Goal: Task Accomplishment & Management: Use online tool/utility

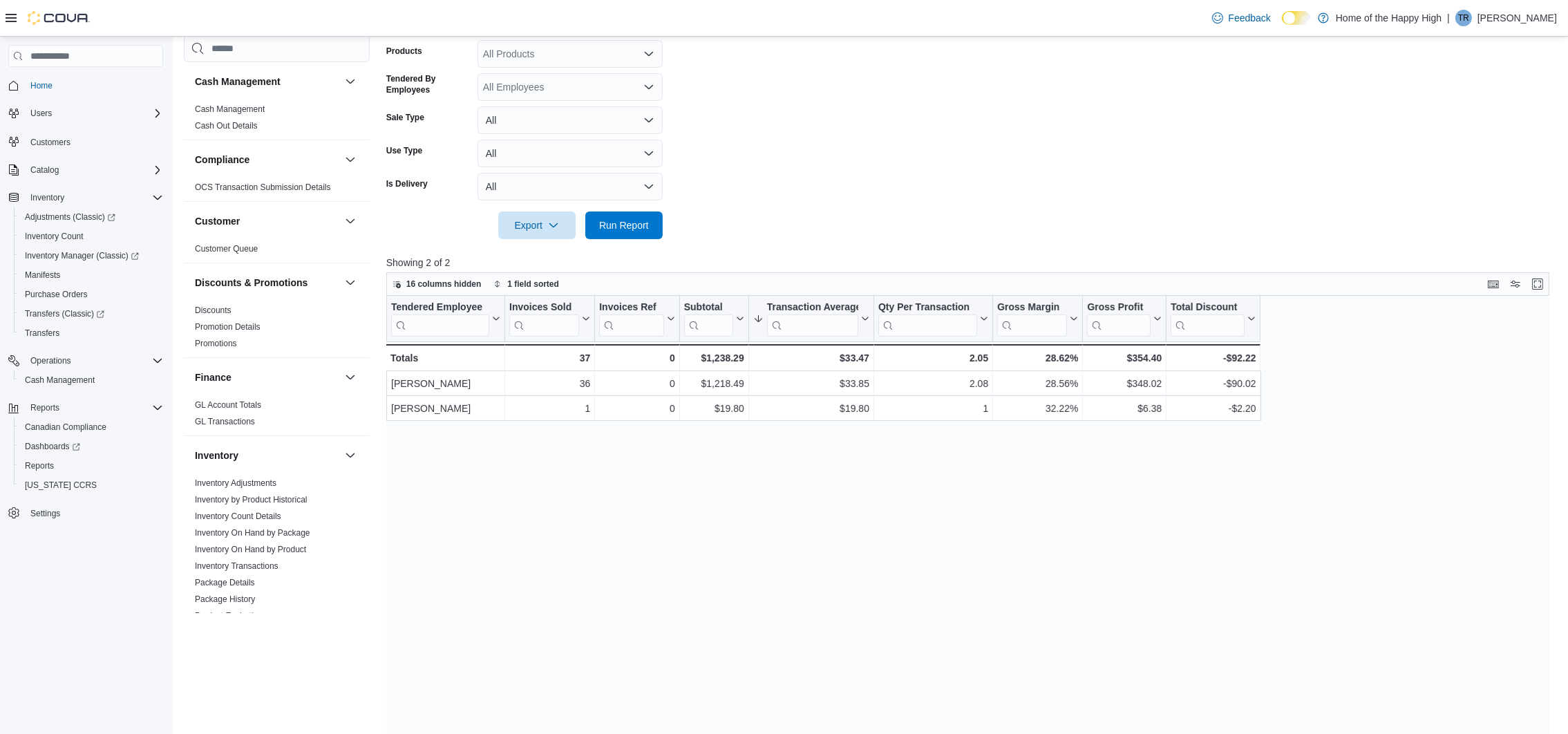
scroll to position [622, 0]
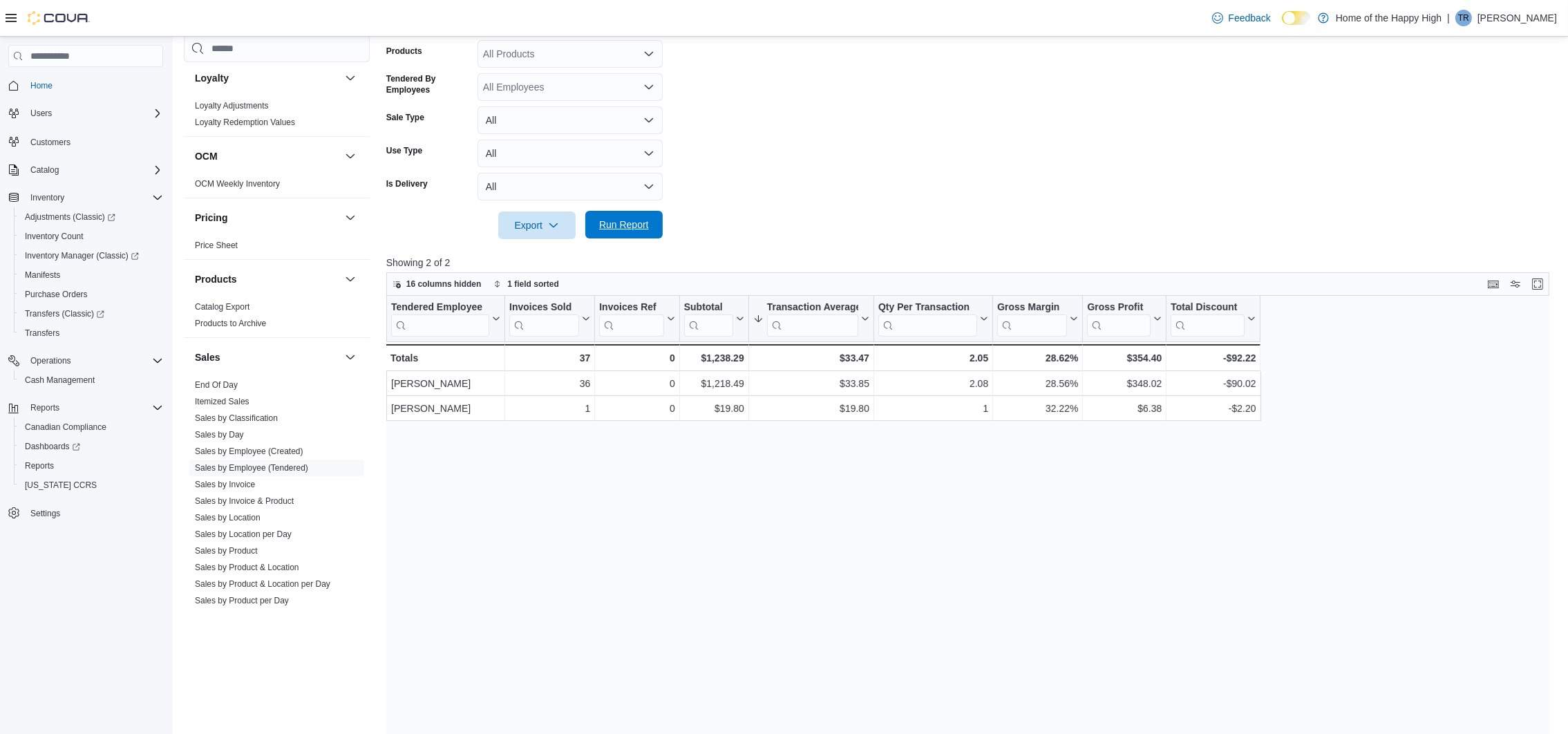
click at [620, 219] on span "Run Report" at bounding box center [624, 225] width 50 height 14
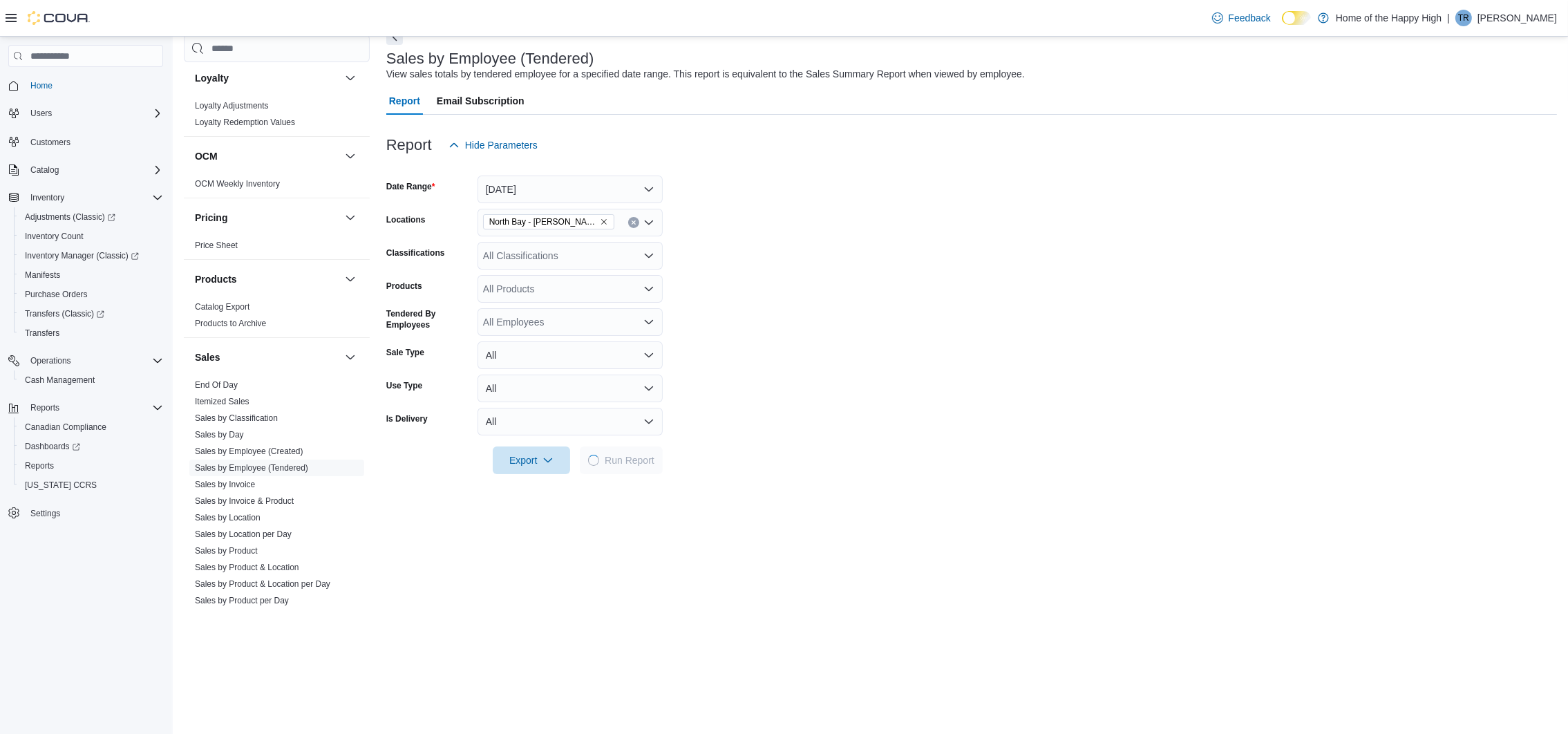
scroll to position [0, 0]
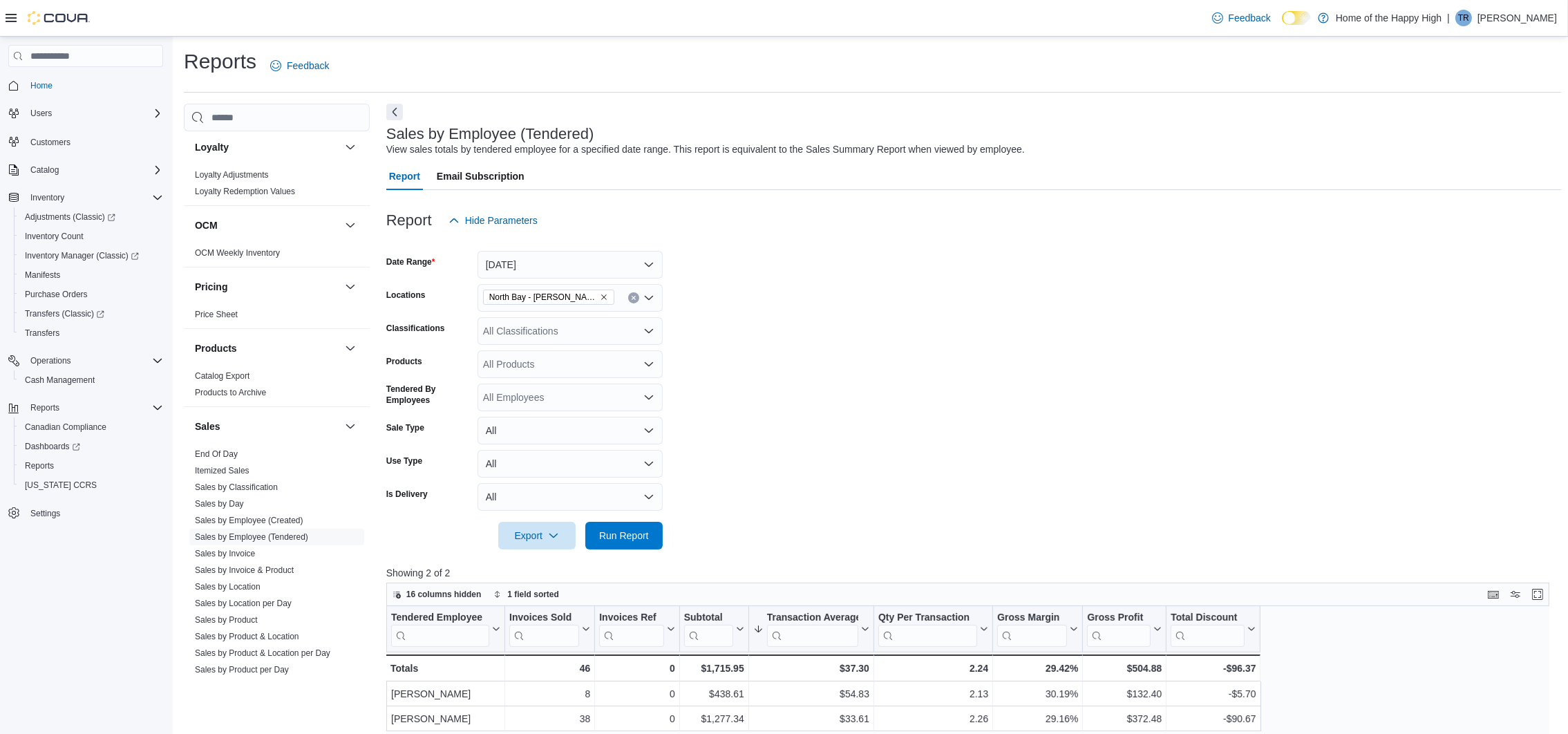
click at [394, 106] on button "Next" at bounding box center [394, 112] width 17 height 17
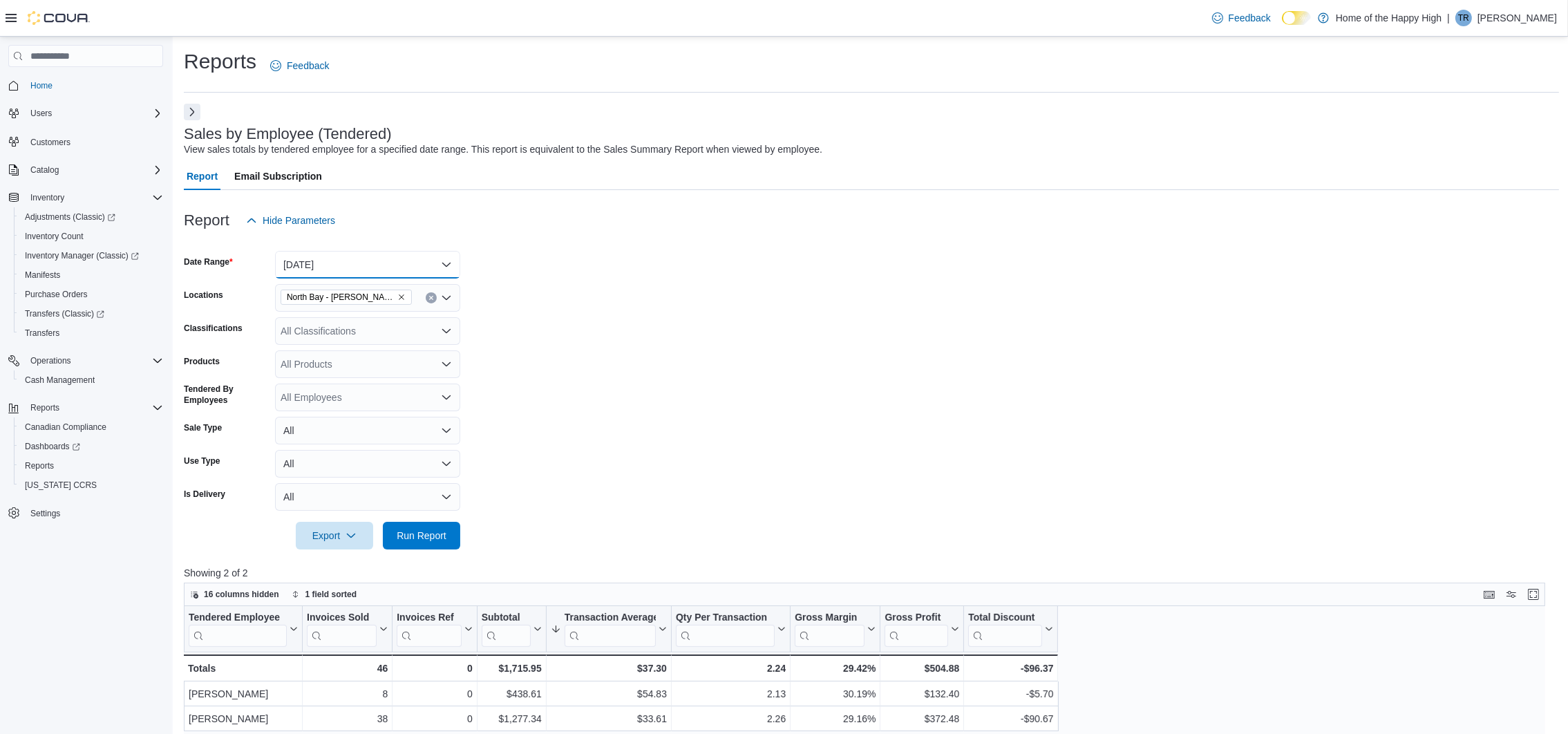
click at [413, 265] on button "Today" at bounding box center [367, 265] width 185 height 28
click at [403, 301] on button "Custom Date" at bounding box center [367, 293] width 185 height 28
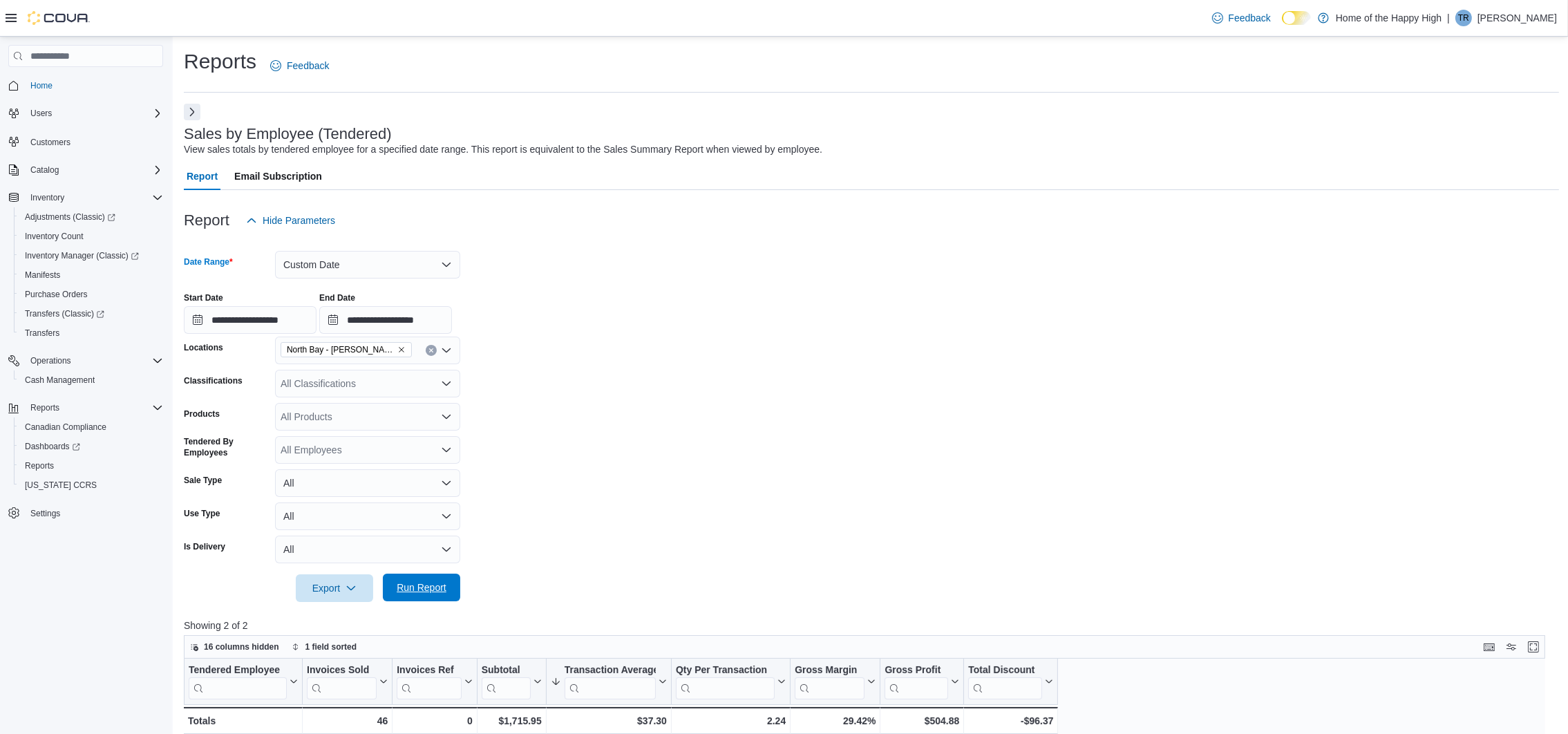
click at [417, 592] on span "Run Report" at bounding box center [422, 588] width 50 height 14
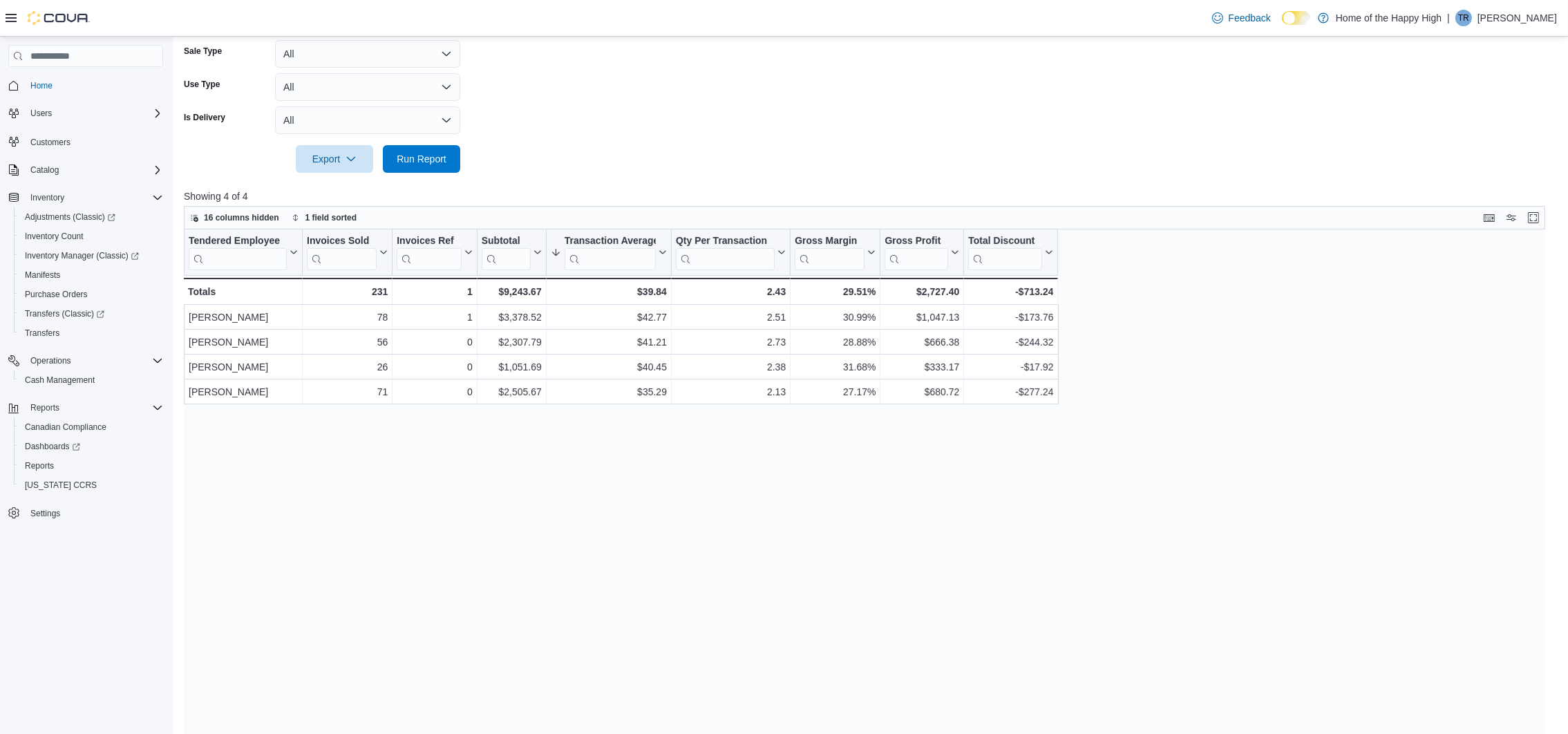
scroll to position [188, 0]
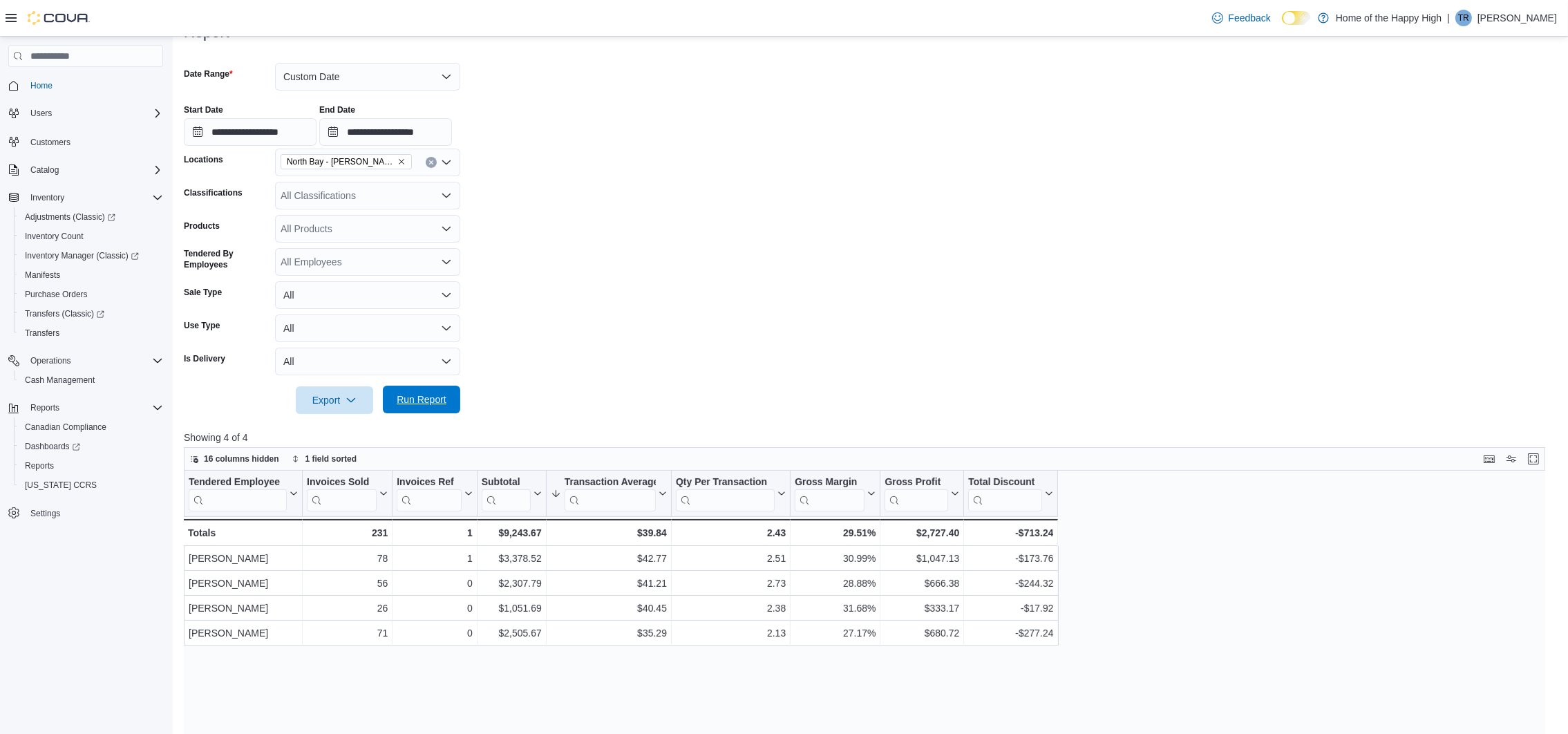
click at [420, 396] on span "Run Report" at bounding box center [422, 400] width 50 height 14
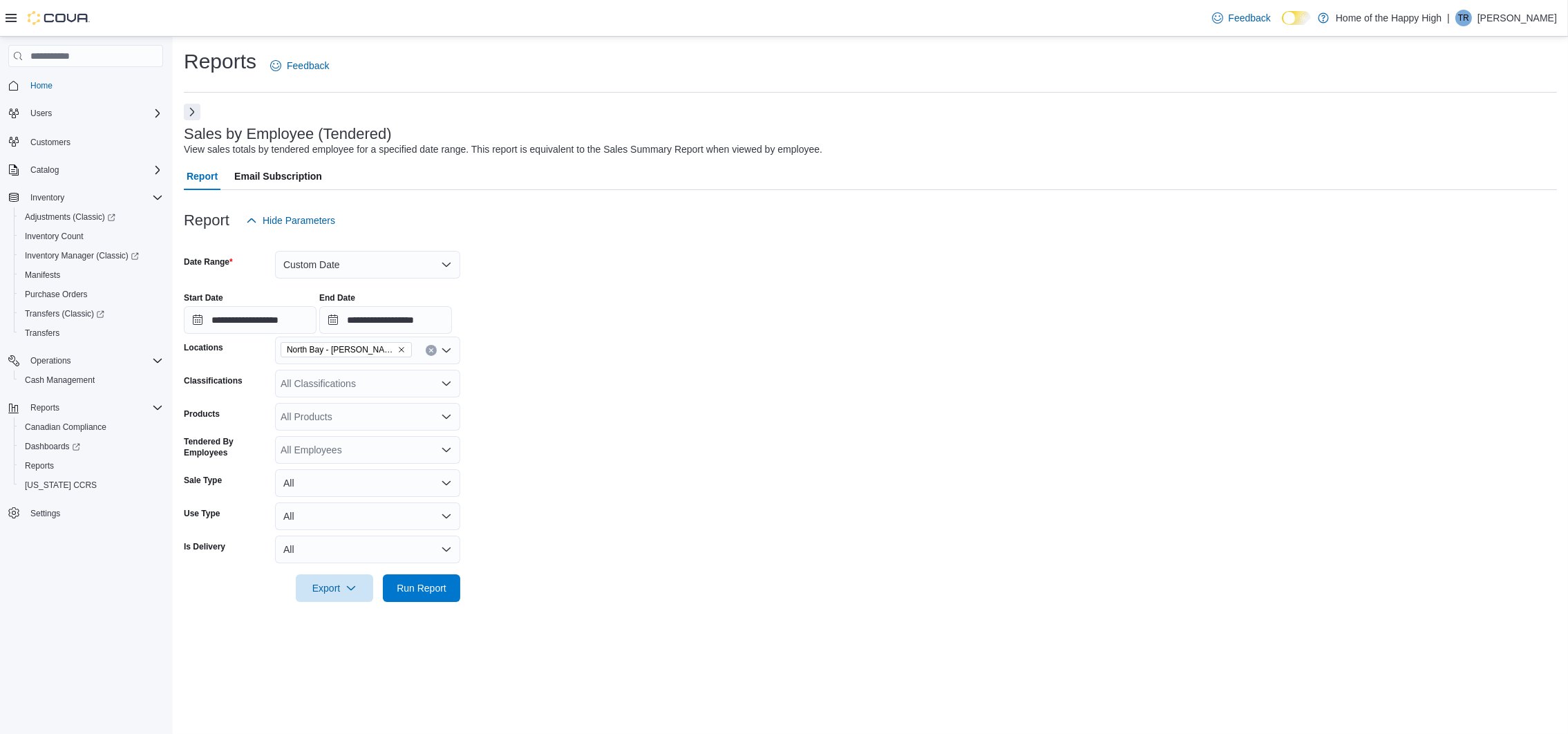
scroll to position [0, 0]
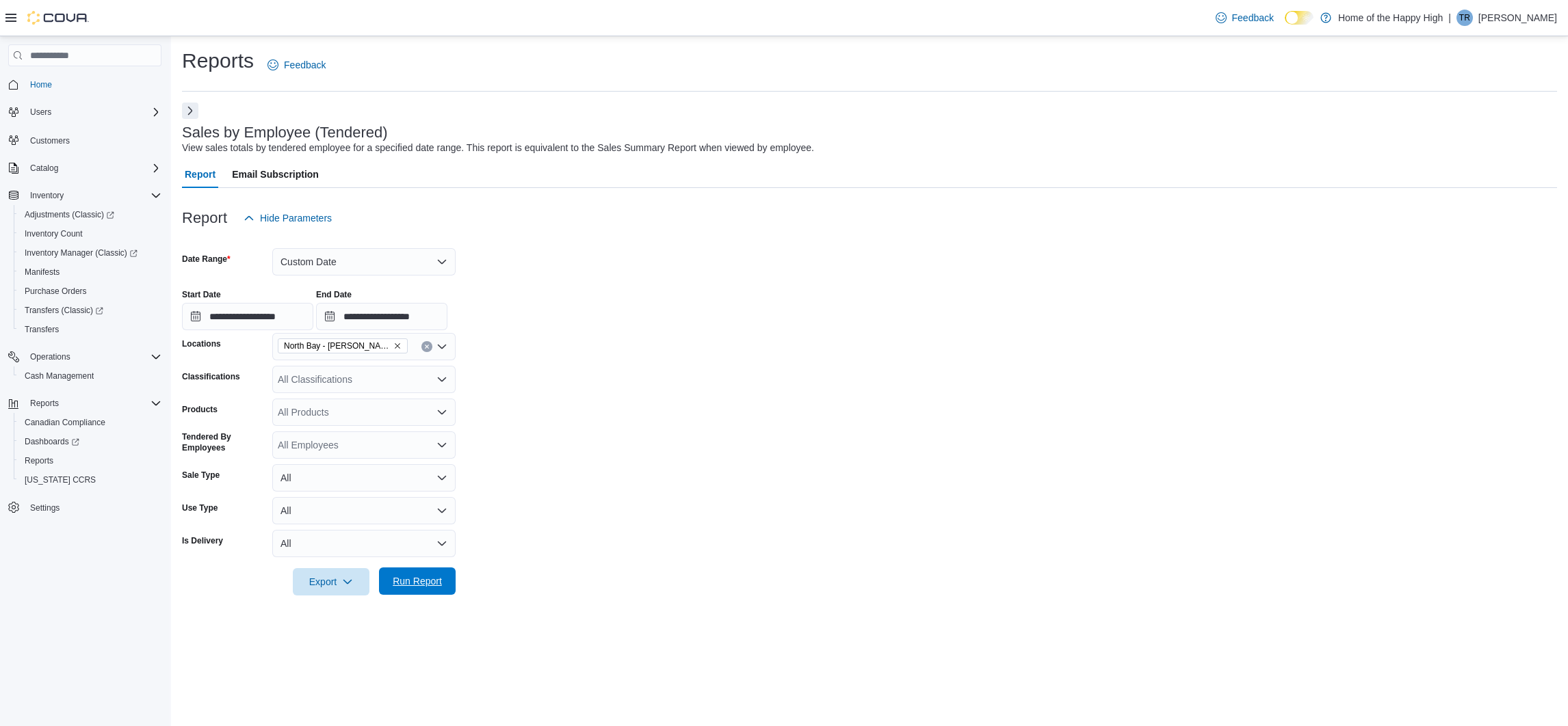
click at [448, 584] on button "Run Report" at bounding box center [417, 581] width 77 height 28
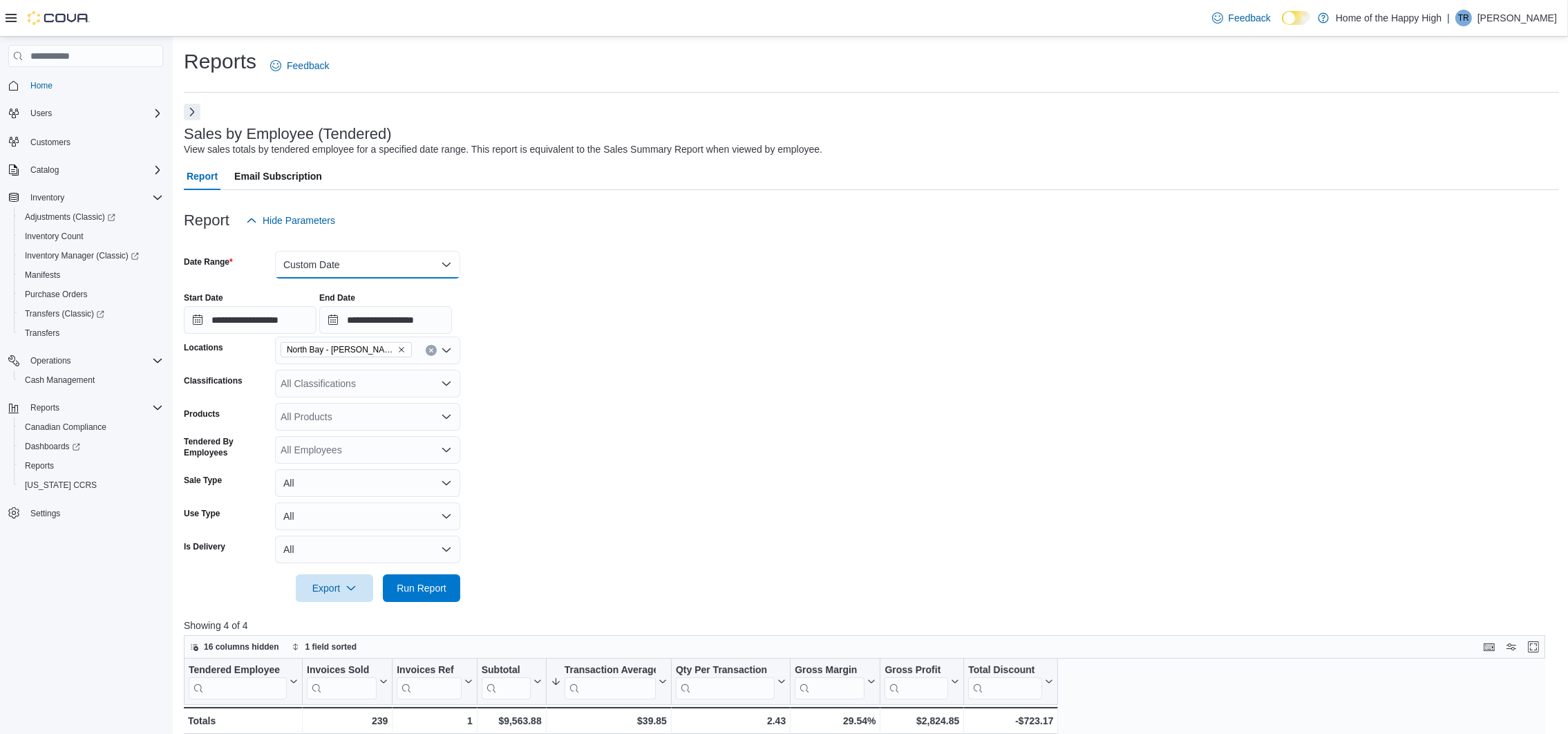
drag, startPoint x: 380, startPoint y: 261, endPoint x: 372, endPoint y: 300, distance: 39.8
click at [380, 261] on button "Custom Date" at bounding box center [367, 265] width 185 height 28
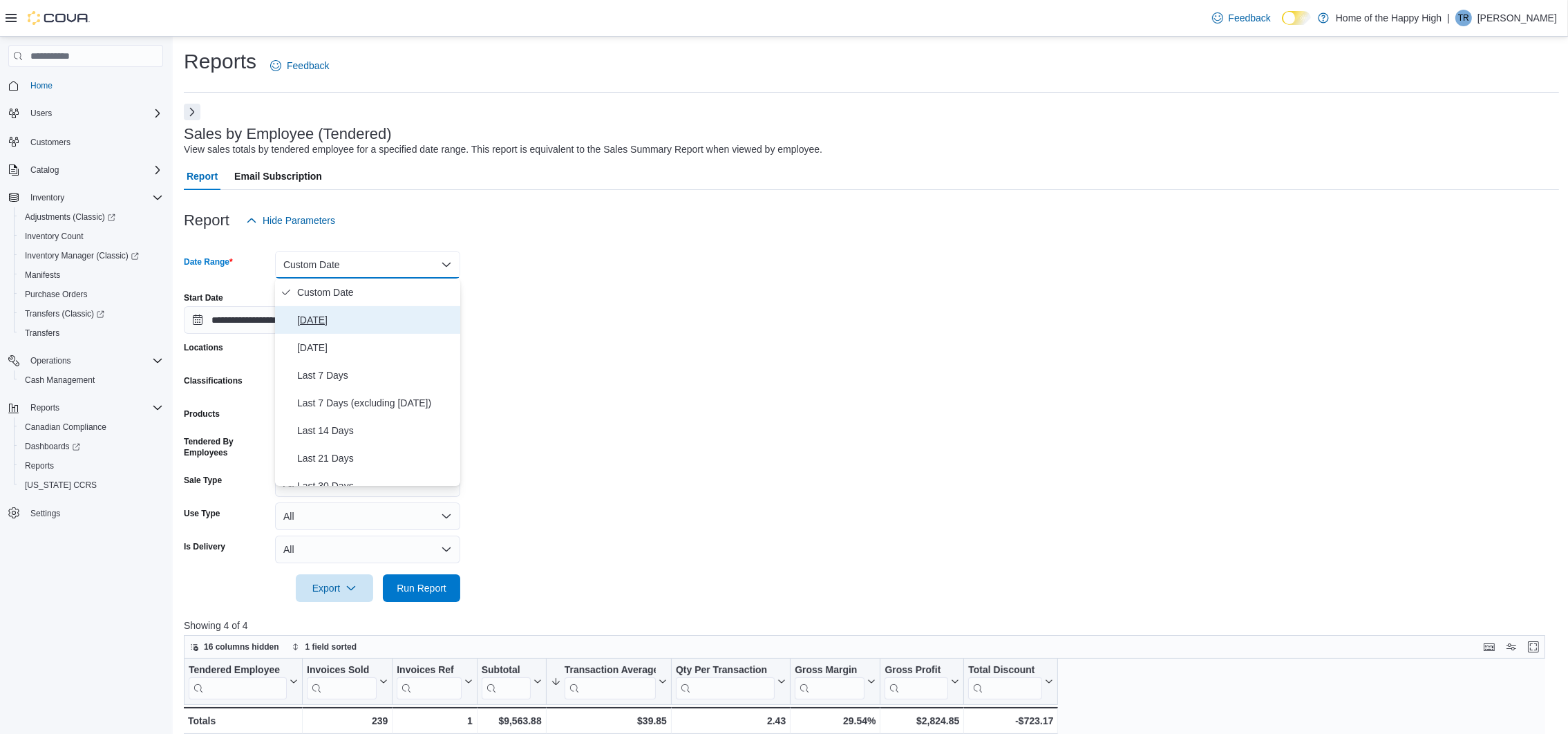
click at [345, 316] on span "Today" at bounding box center [375, 320] width 158 height 17
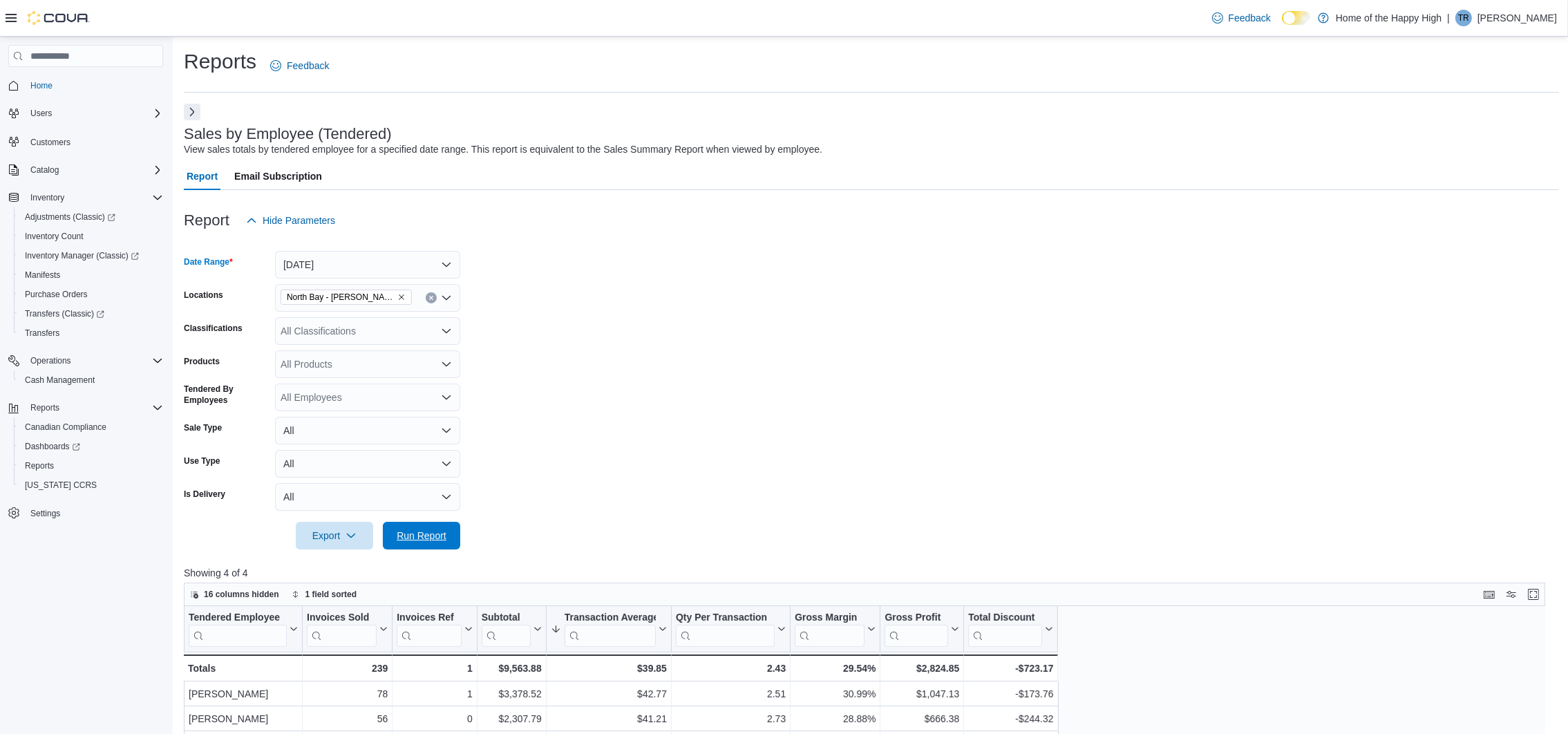
drag, startPoint x: 427, startPoint y: 544, endPoint x: 661, endPoint y: 500, distance: 238.1
click at [427, 542] on span "Run Report" at bounding box center [422, 536] width 61 height 28
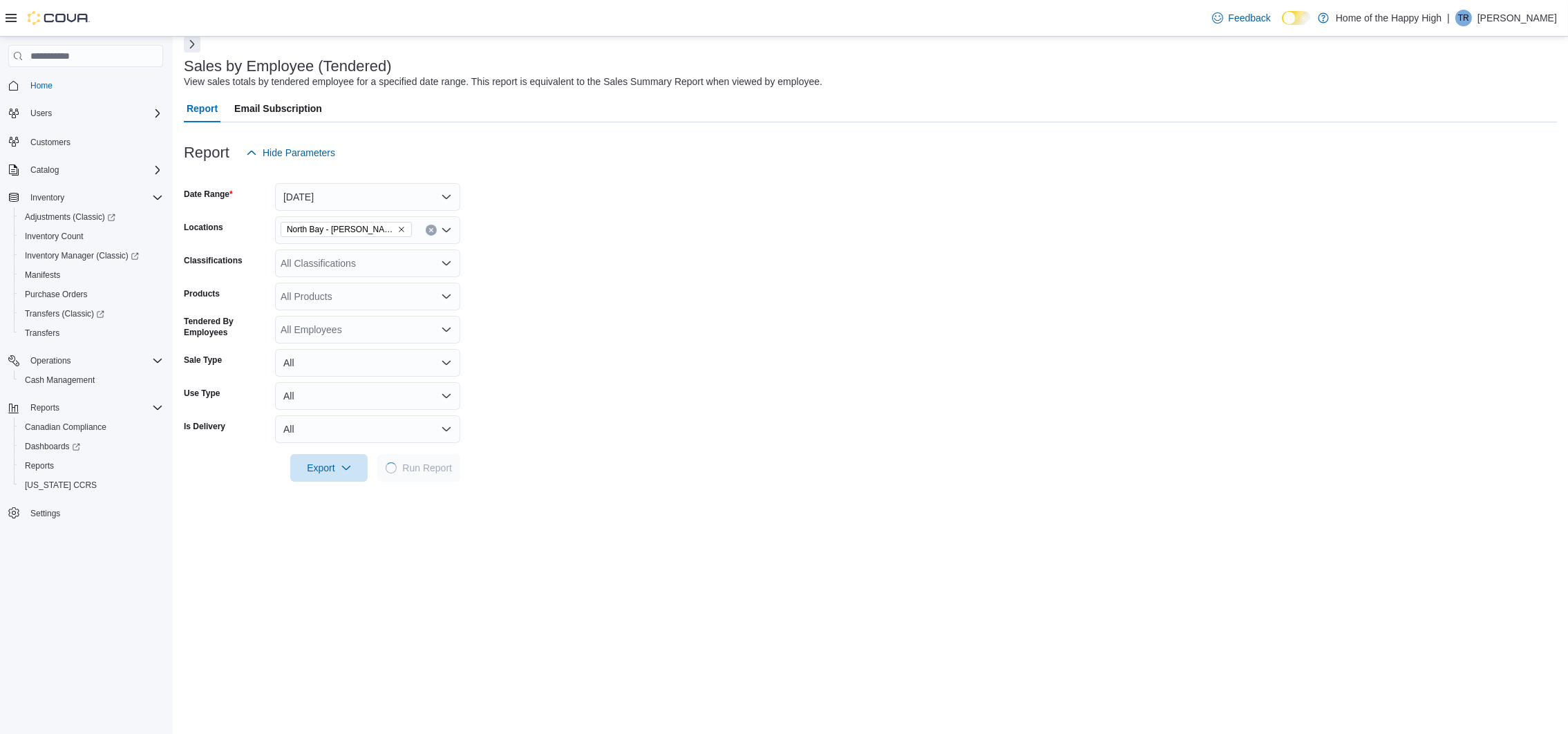
scroll to position [104, 0]
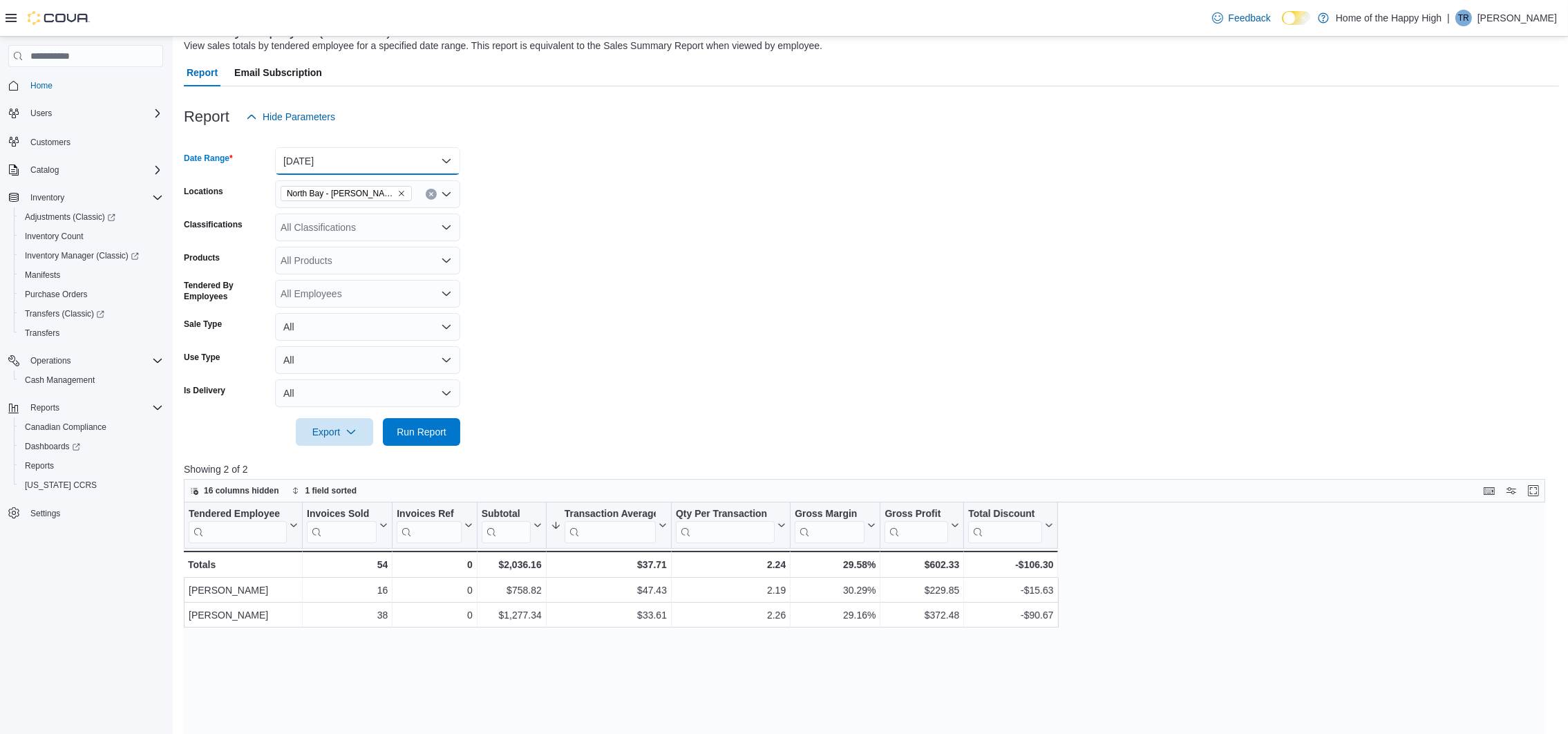
click at [408, 163] on button "Today" at bounding box center [367, 161] width 185 height 28
click at [375, 185] on span "Custom Date" at bounding box center [375, 189] width 158 height 17
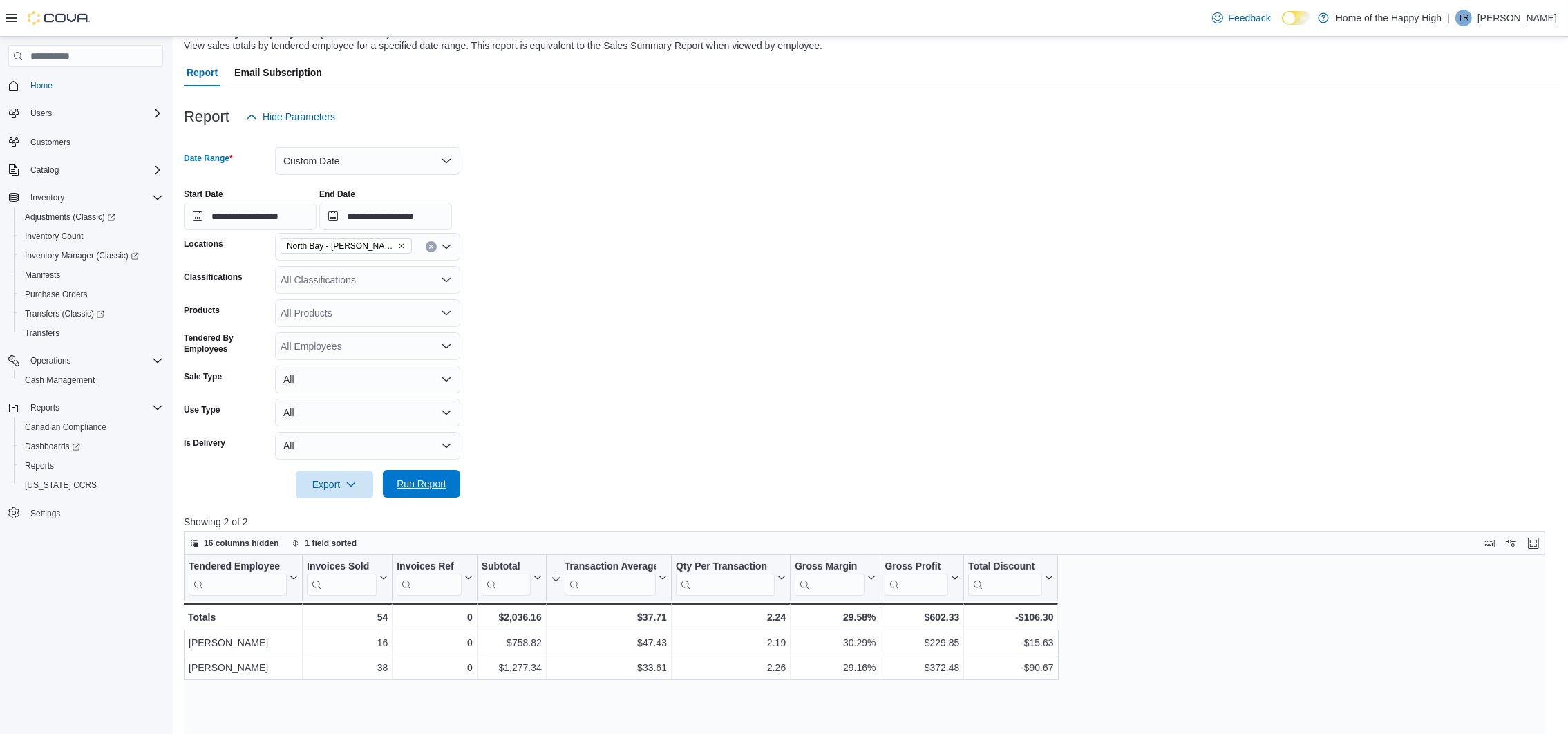
click at [442, 471] on span "Run Report" at bounding box center [422, 485] width 61 height 28
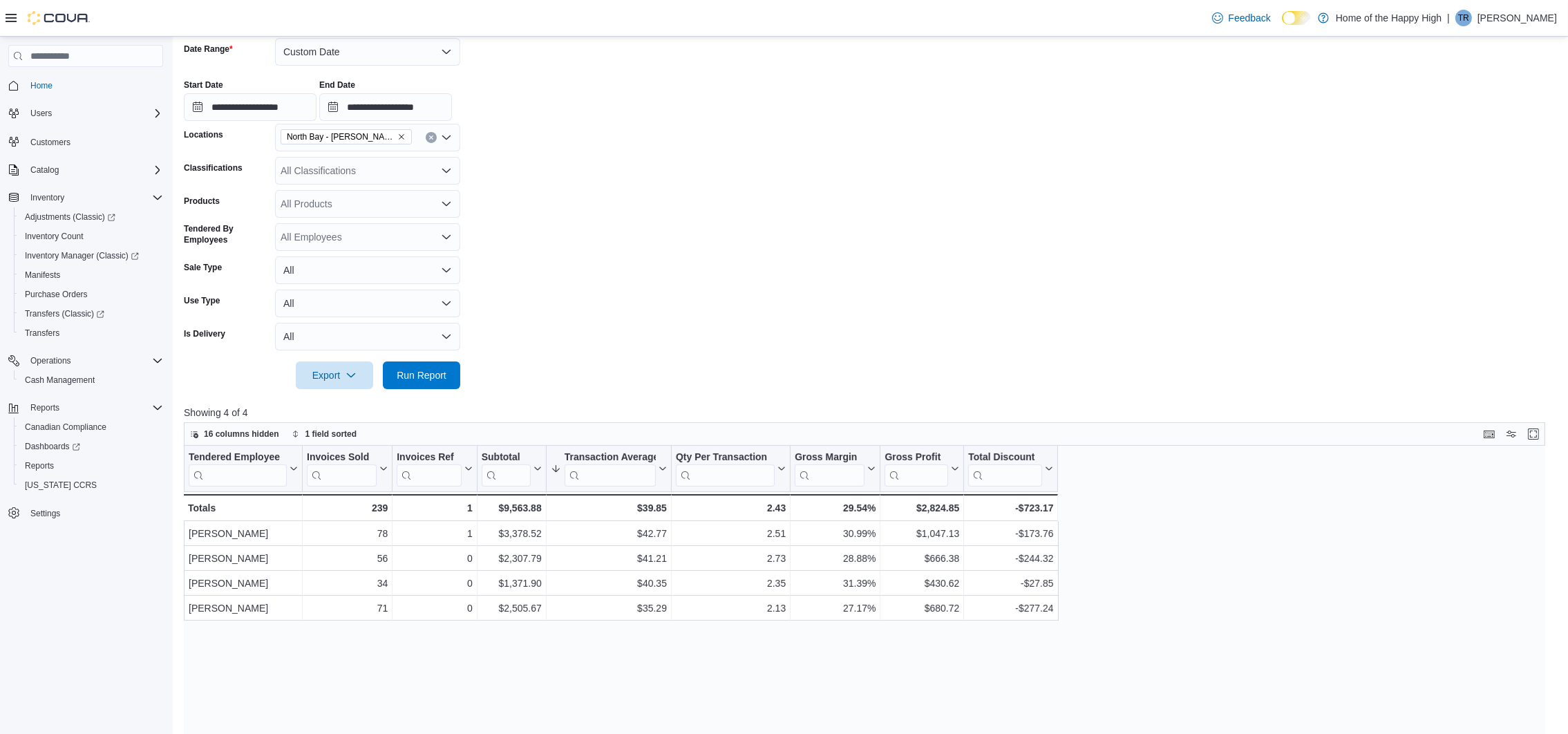
scroll to position [84, 0]
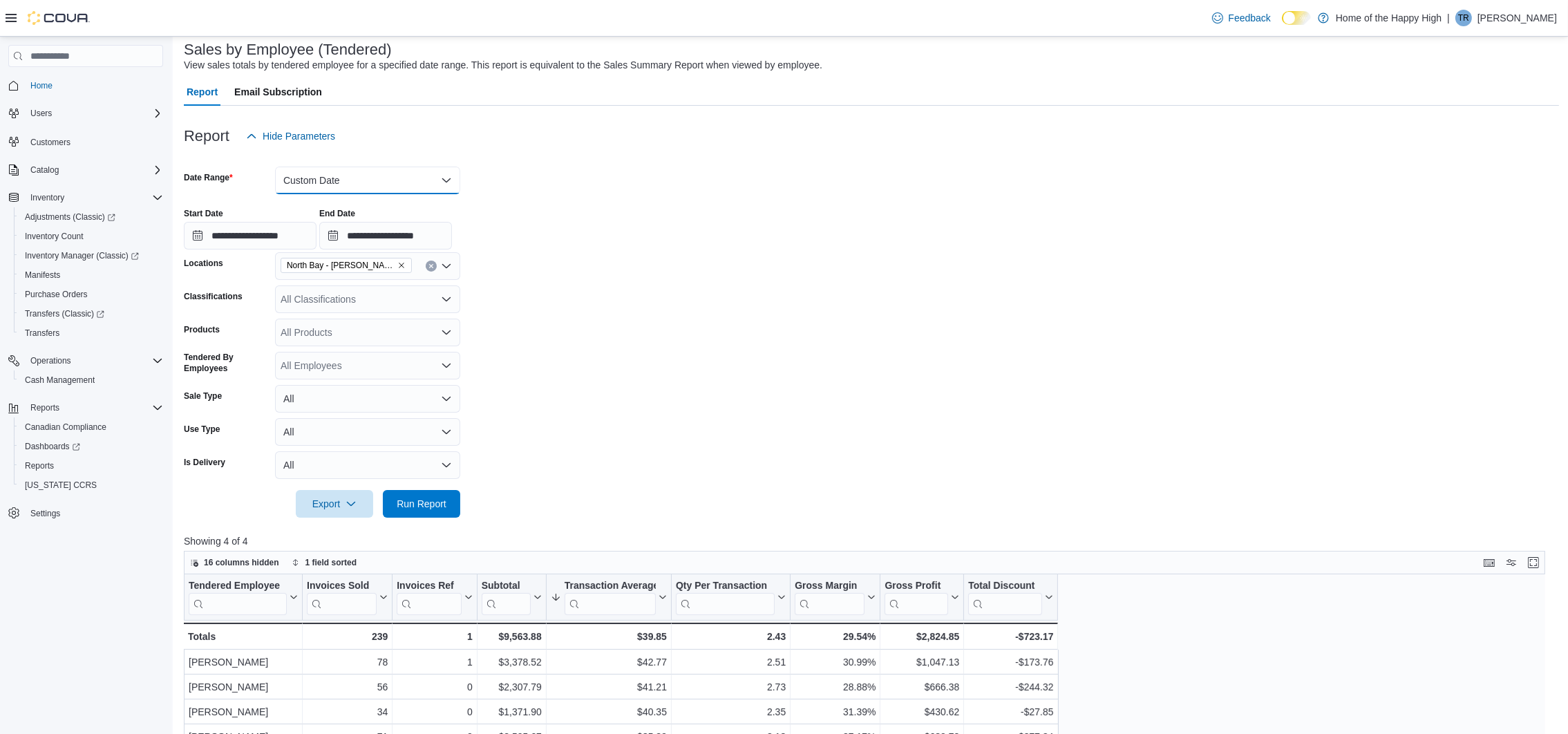
click at [372, 181] on button "Custom Date" at bounding box center [367, 181] width 185 height 28
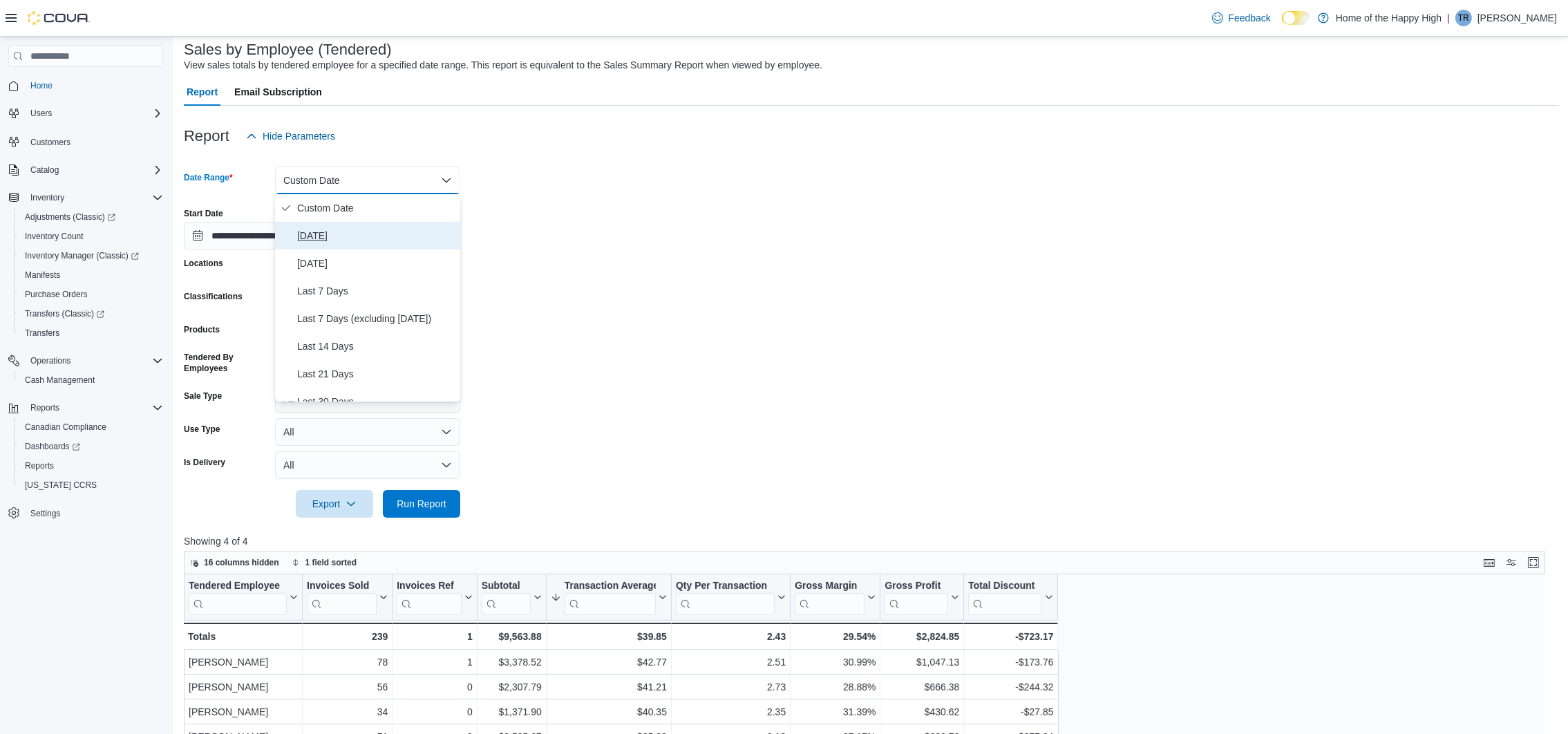
click at [360, 232] on span "Today" at bounding box center [375, 236] width 158 height 17
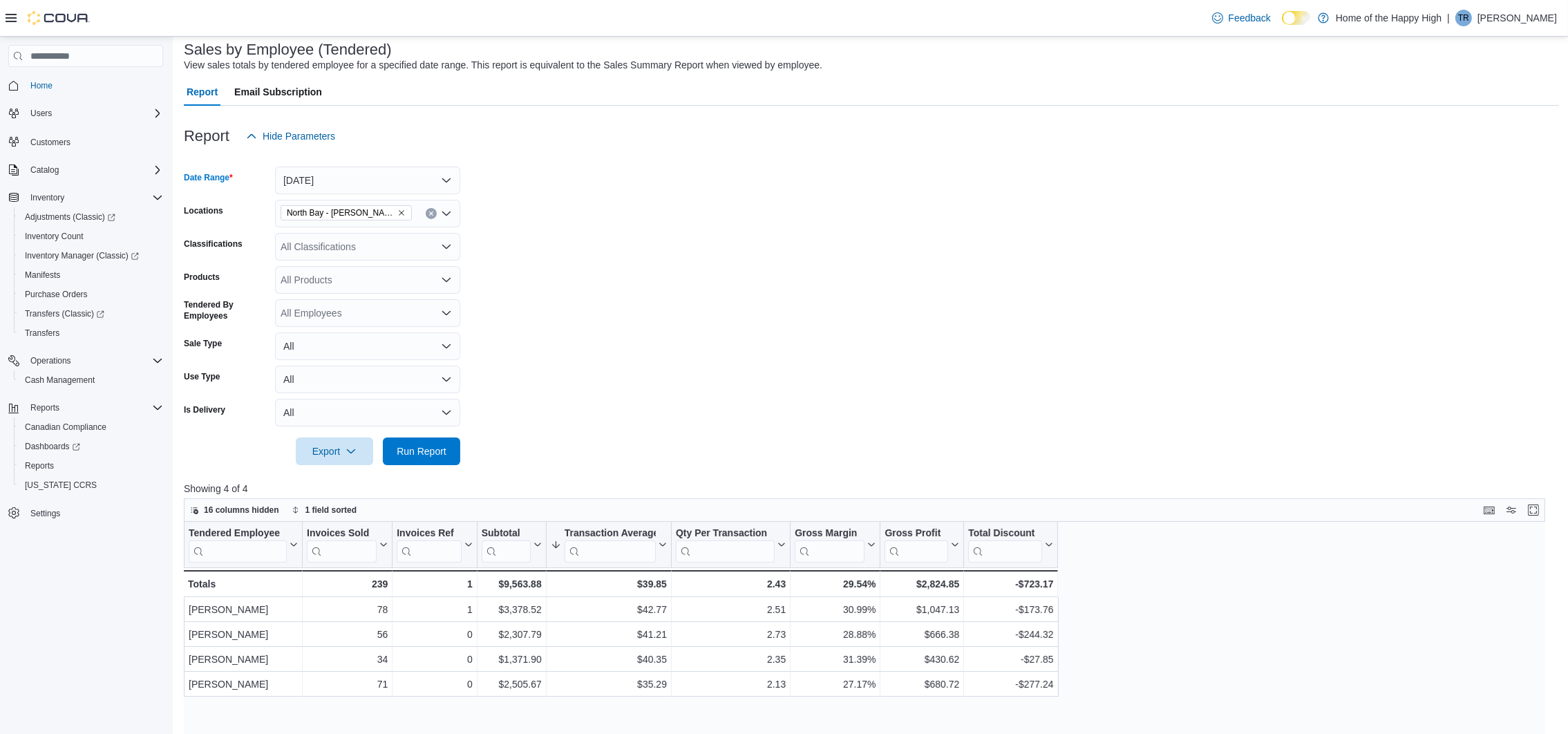
click at [426, 428] on div at bounding box center [871, 432] width 1376 height 11
click at [426, 448] on span "Run Report" at bounding box center [422, 451] width 50 height 14
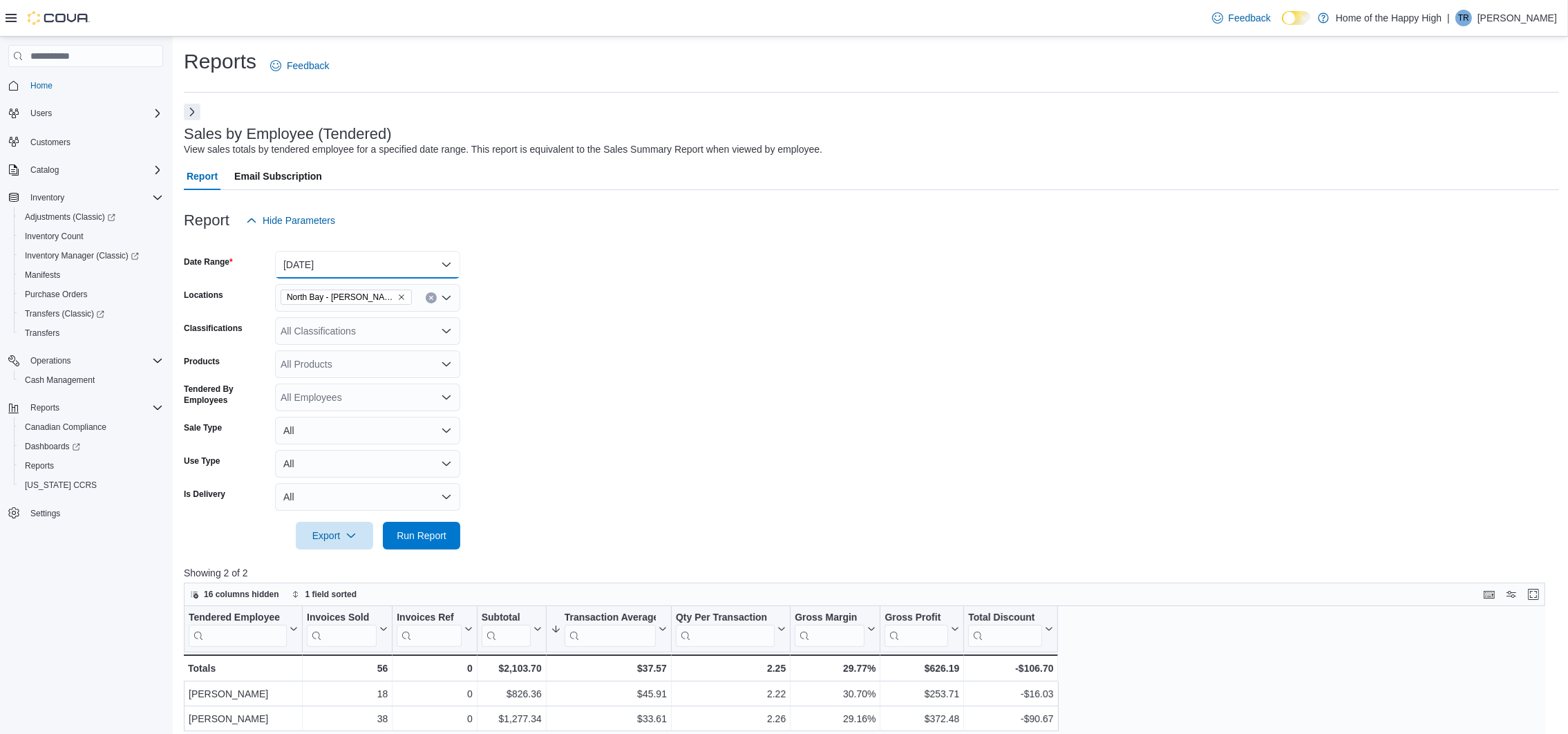
click at [431, 268] on button "Today" at bounding box center [367, 265] width 185 height 28
click at [412, 292] on span "Custom Date" at bounding box center [375, 292] width 158 height 17
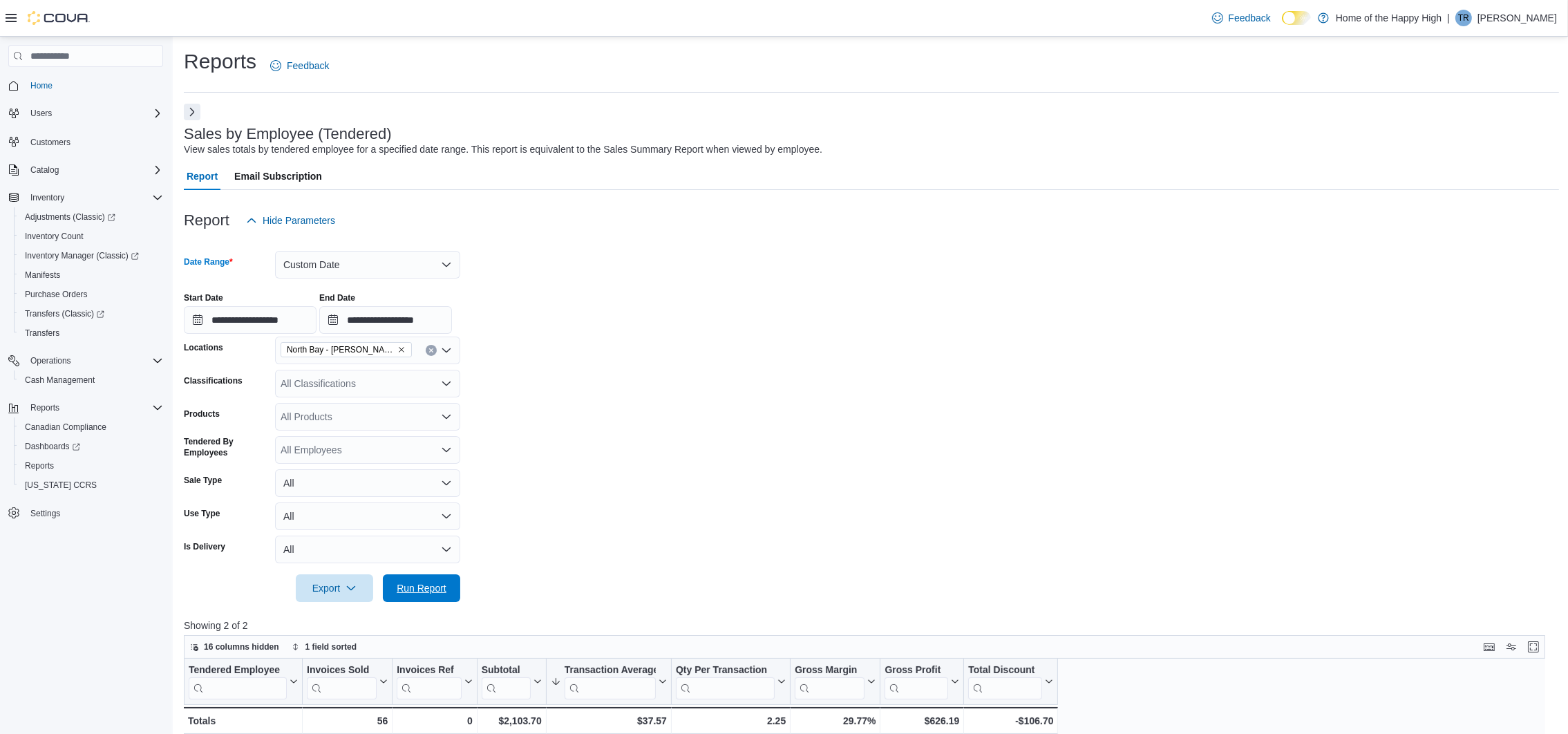
click at [449, 594] on span "Run Report" at bounding box center [422, 589] width 61 height 28
drag, startPoint x: 52, startPoint y: 463, endPoint x: 58, endPoint y: 468, distance: 7.8
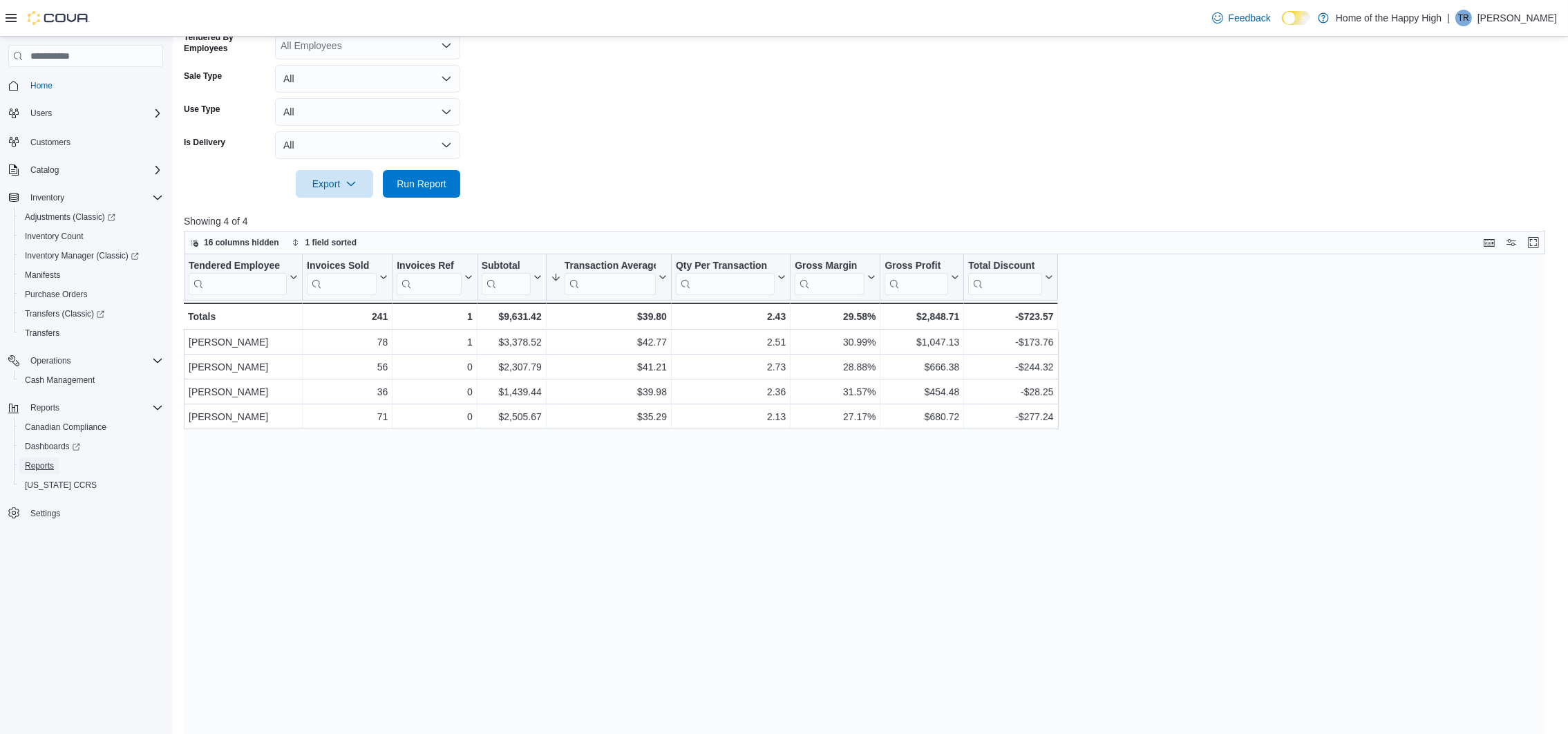
scroll to position [395, 0]
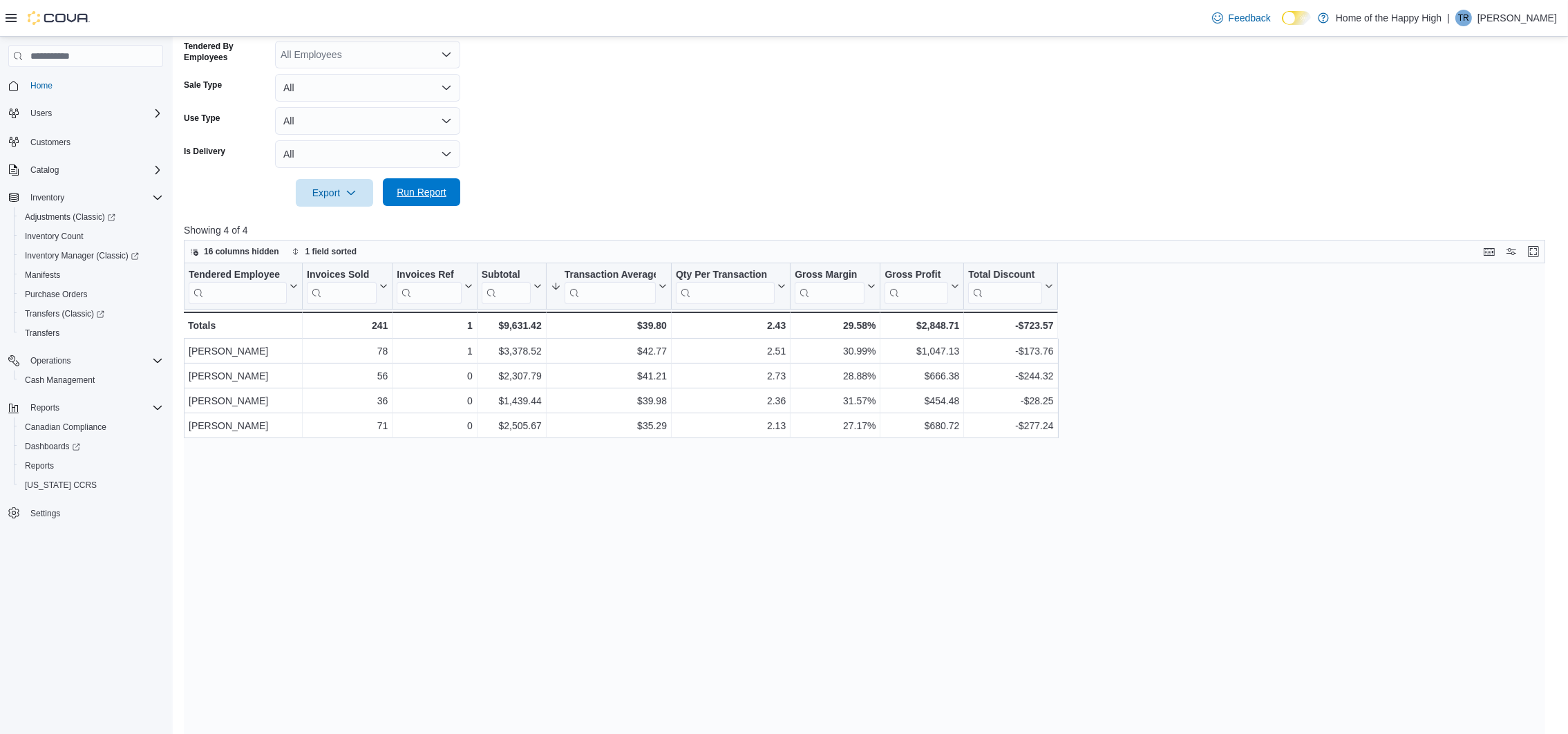
click at [401, 188] on span "Run Report" at bounding box center [422, 192] width 50 height 14
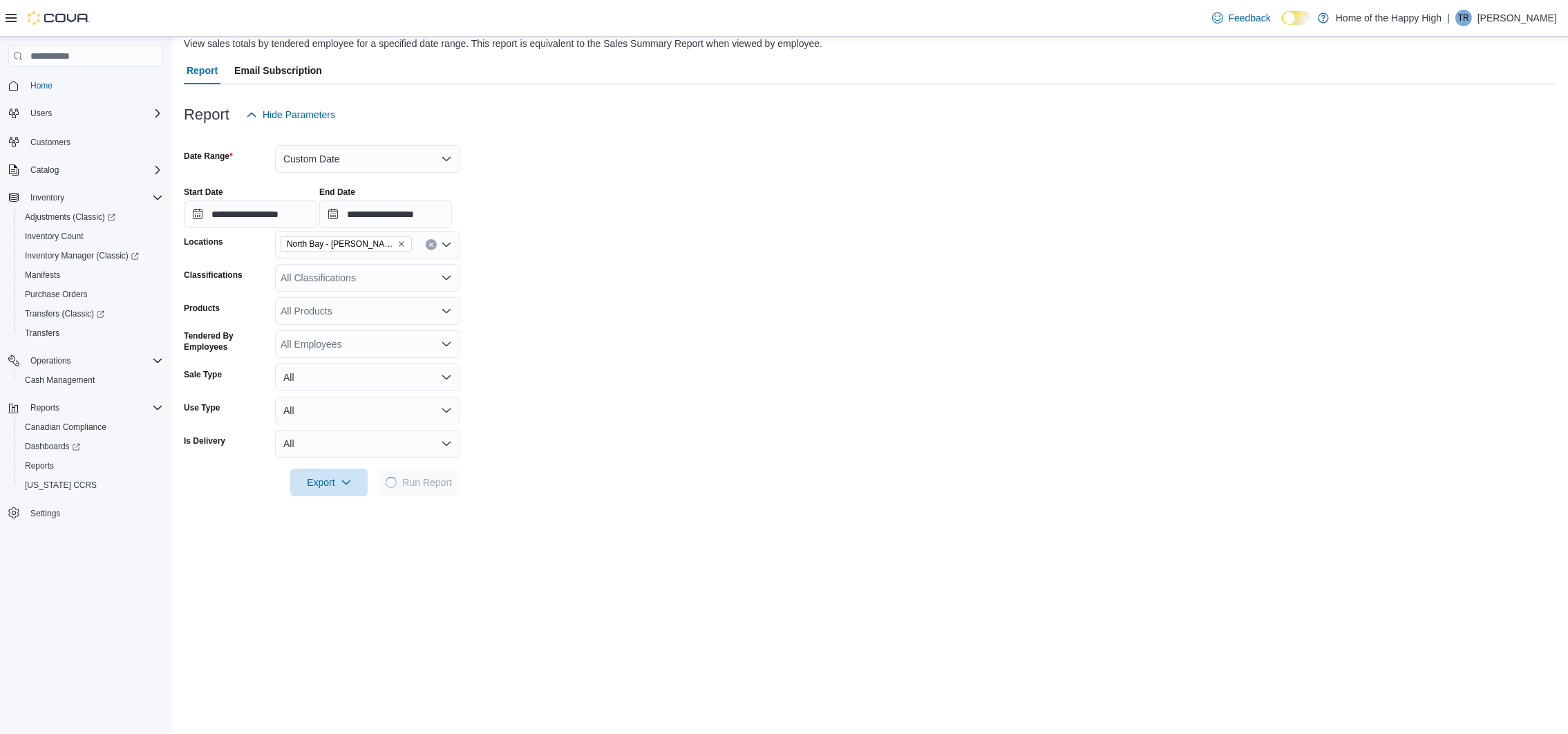
scroll to position [84, 0]
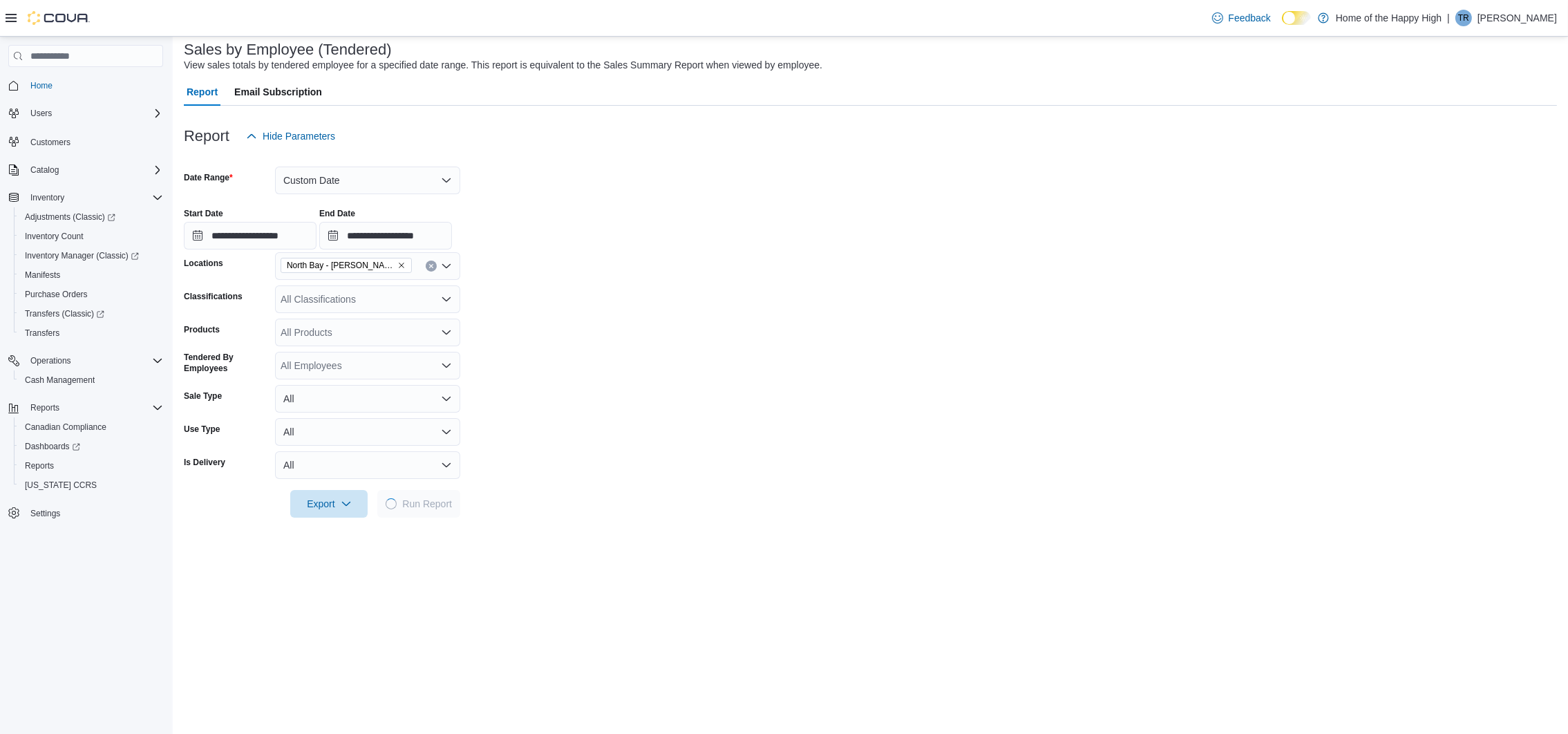
click at [367, 164] on div at bounding box center [871, 159] width 1373 height 17
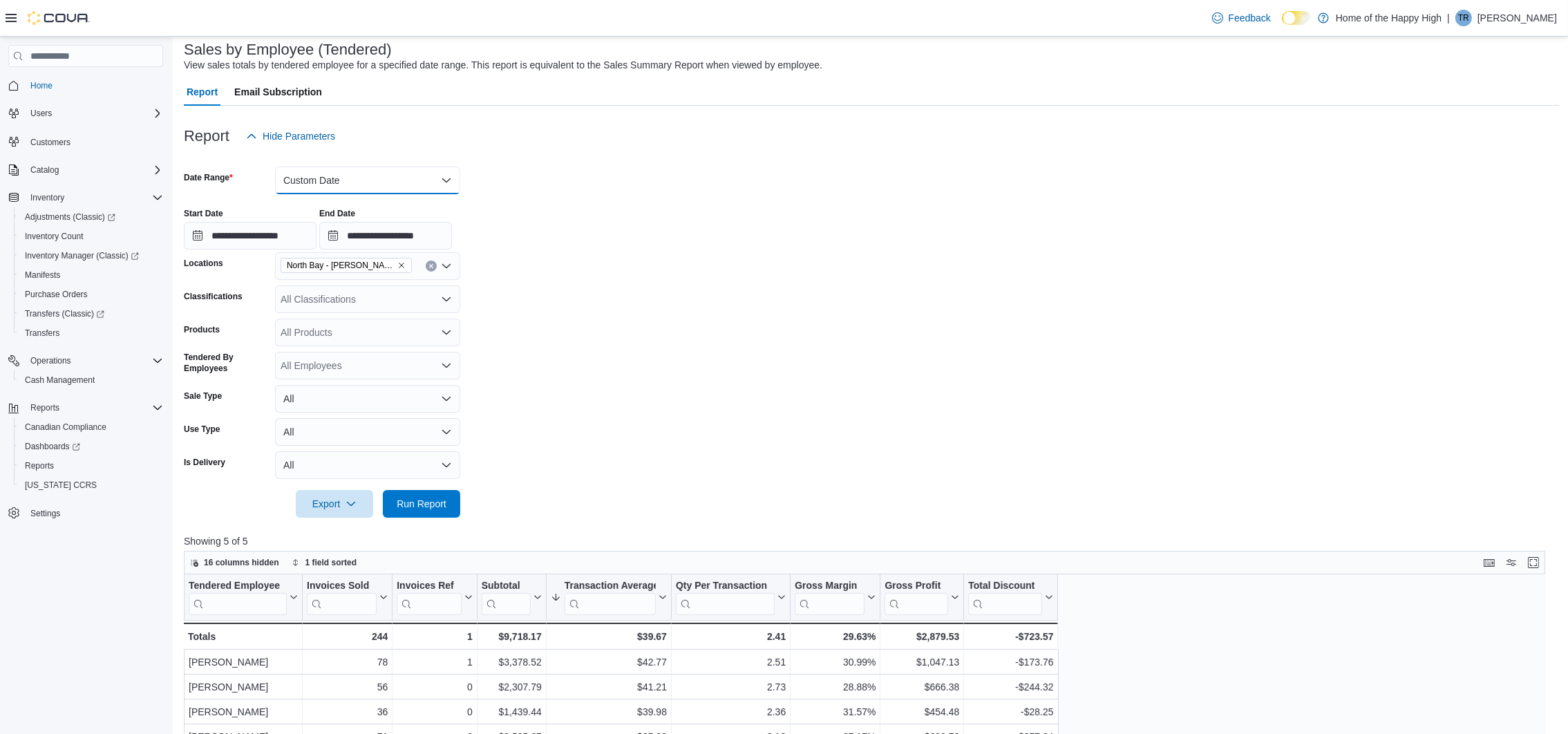
click at [343, 185] on button "Custom Date" at bounding box center [367, 181] width 185 height 28
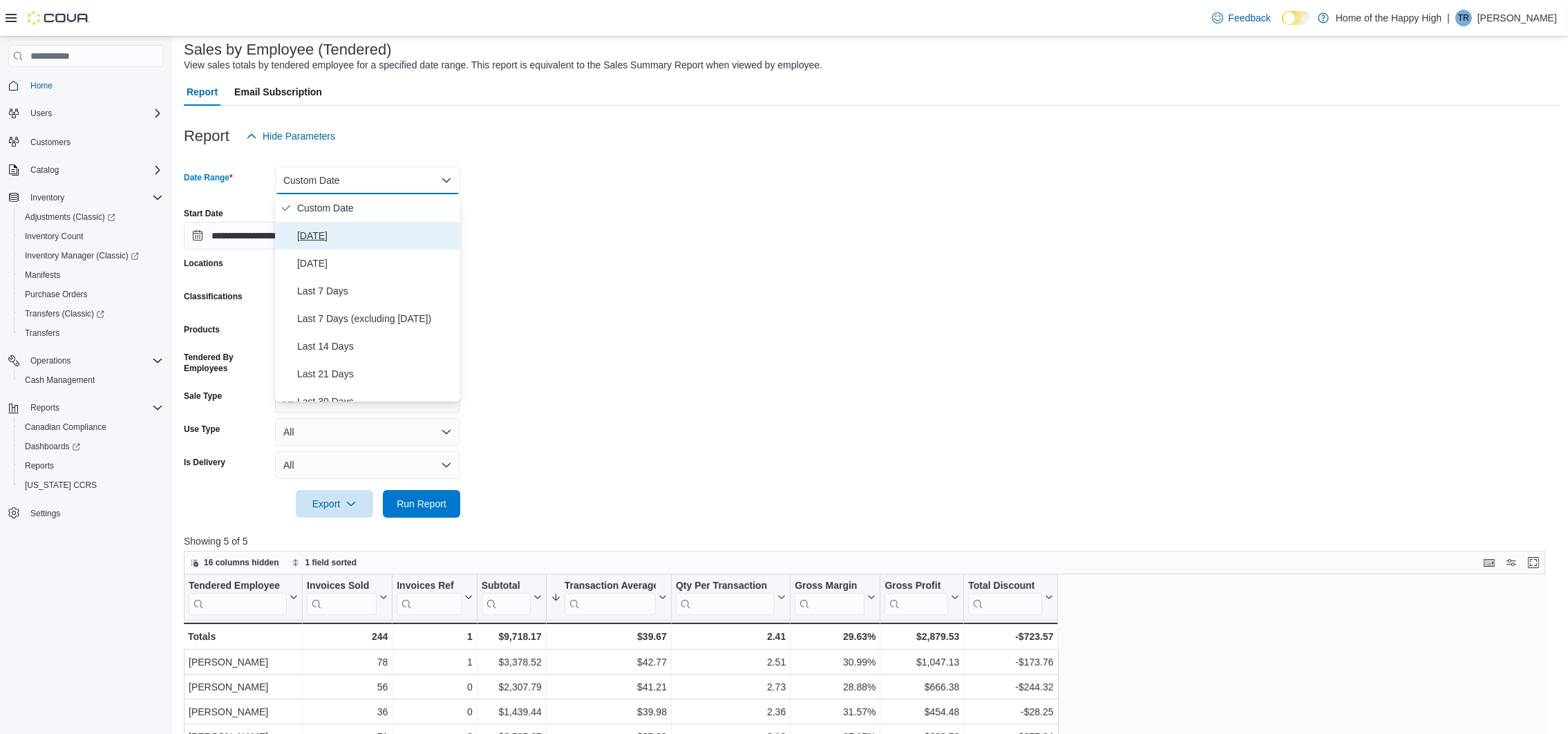
click at [349, 243] on span "Today" at bounding box center [375, 236] width 158 height 17
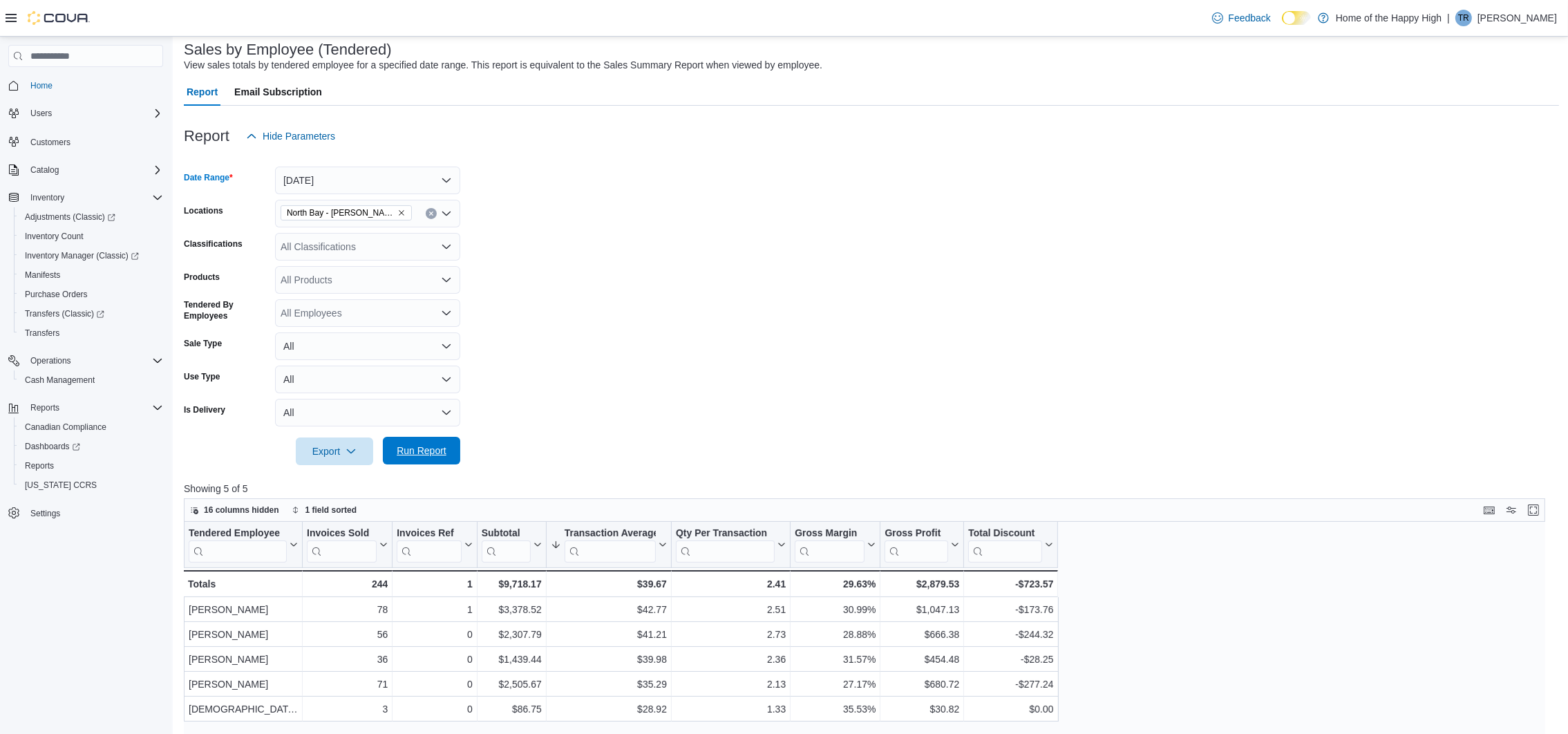
click at [425, 442] on span "Run Report" at bounding box center [422, 451] width 61 height 28
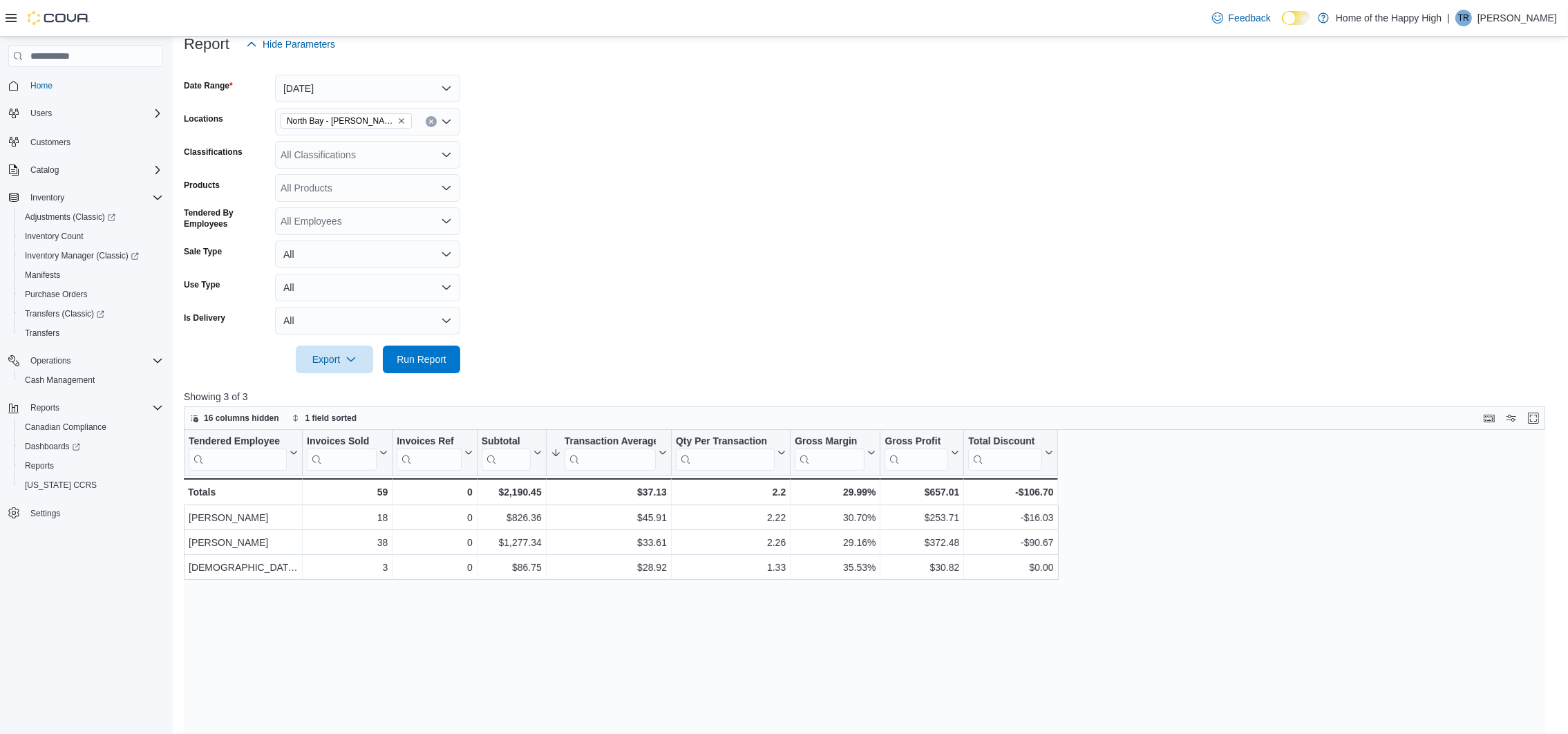
scroll to position [188, 0]
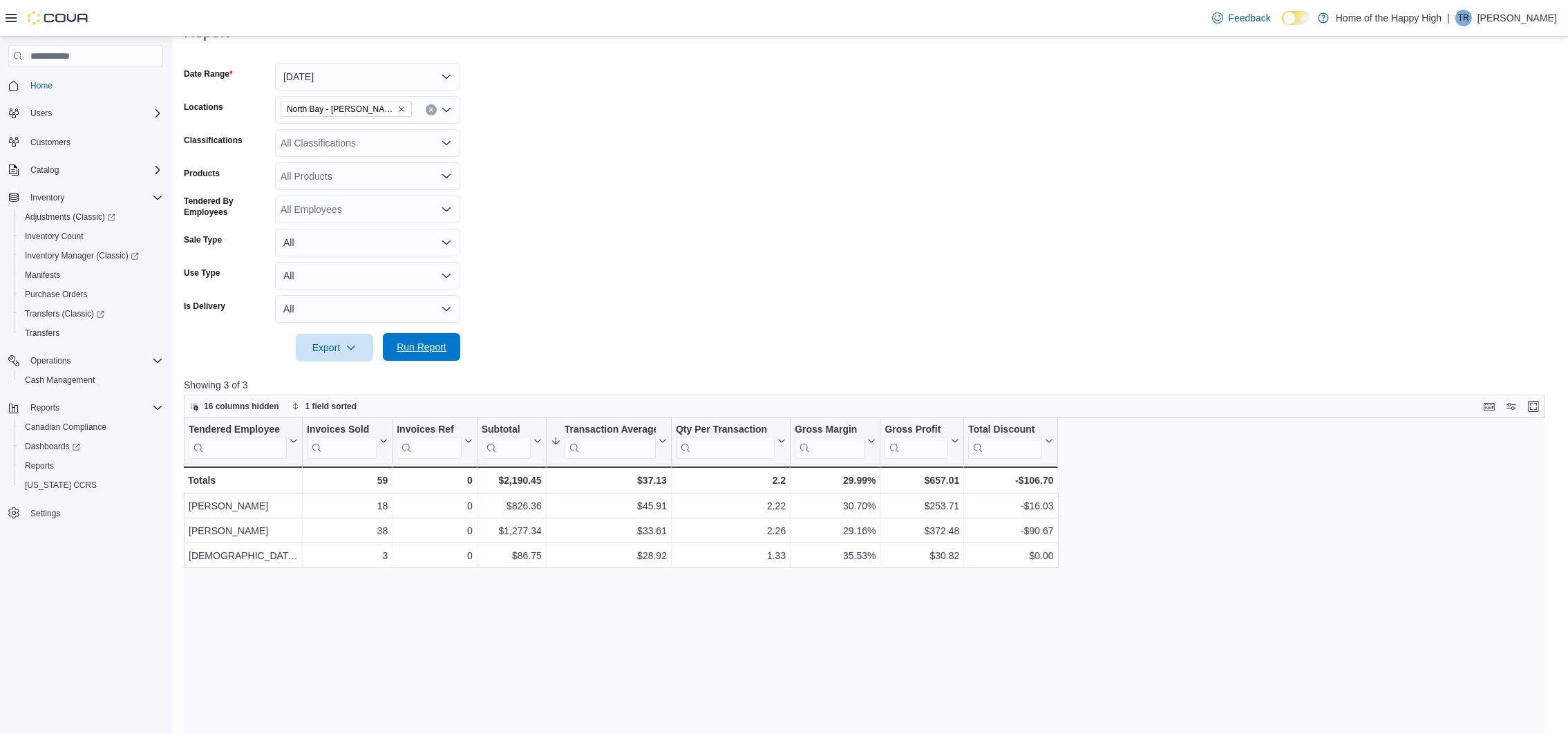
click at [396, 360] on span "Run Report" at bounding box center [422, 348] width 61 height 28
click at [442, 335] on span "Run Report" at bounding box center [422, 348] width 61 height 28
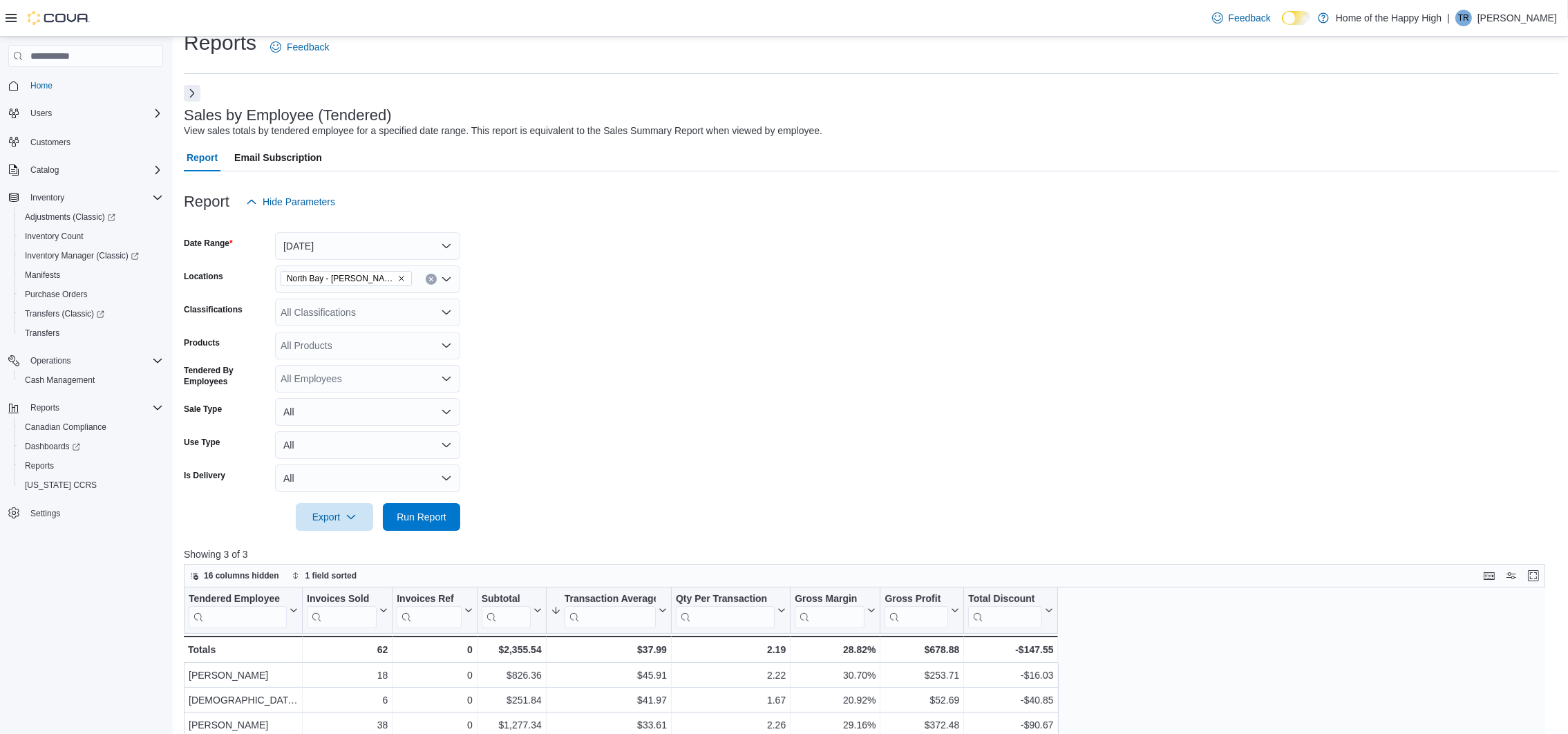
scroll to position [0, 0]
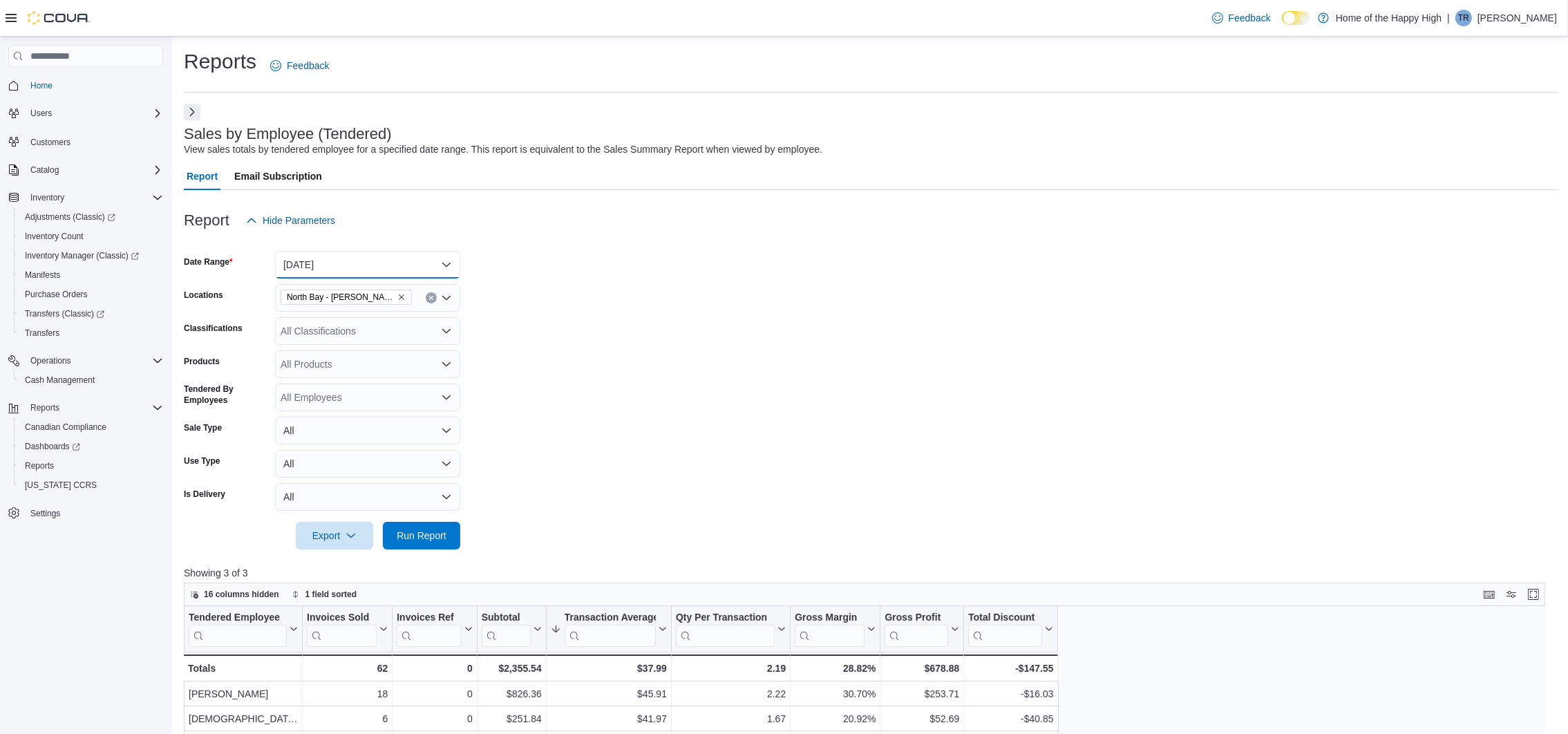
drag, startPoint x: 384, startPoint y: 257, endPoint x: 380, endPoint y: 267, distance: 10.8
click at [384, 255] on button "Today" at bounding box center [367, 265] width 185 height 28
click at [370, 300] on span "Custom Date" at bounding box center [375, 292] width 158 height 17
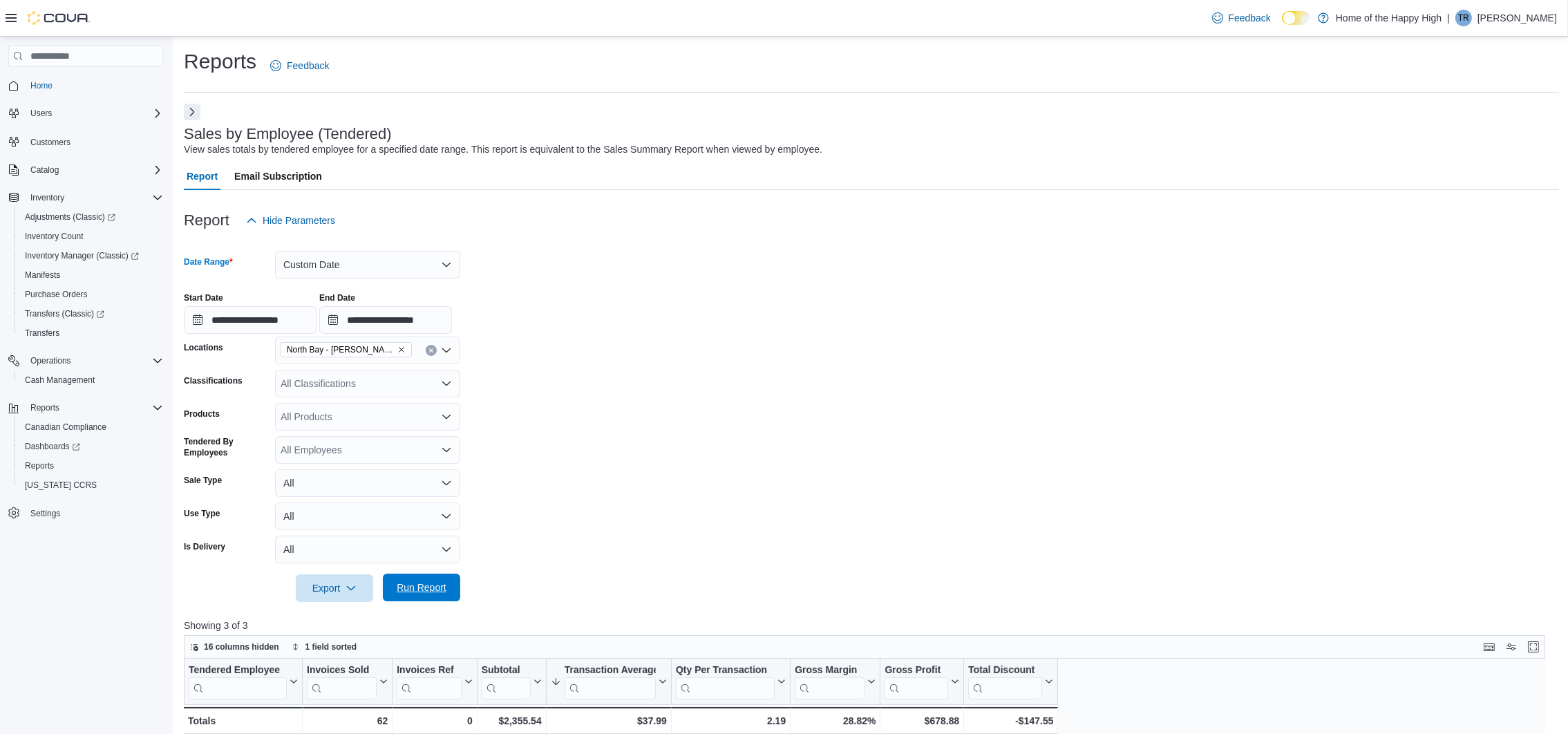
click at [432, 602] on div at bounding box center [871, 610] width 1376 height 17
click at [443, 580] on span "Run Report" at bounding box center [422, 588] width 61 height 28
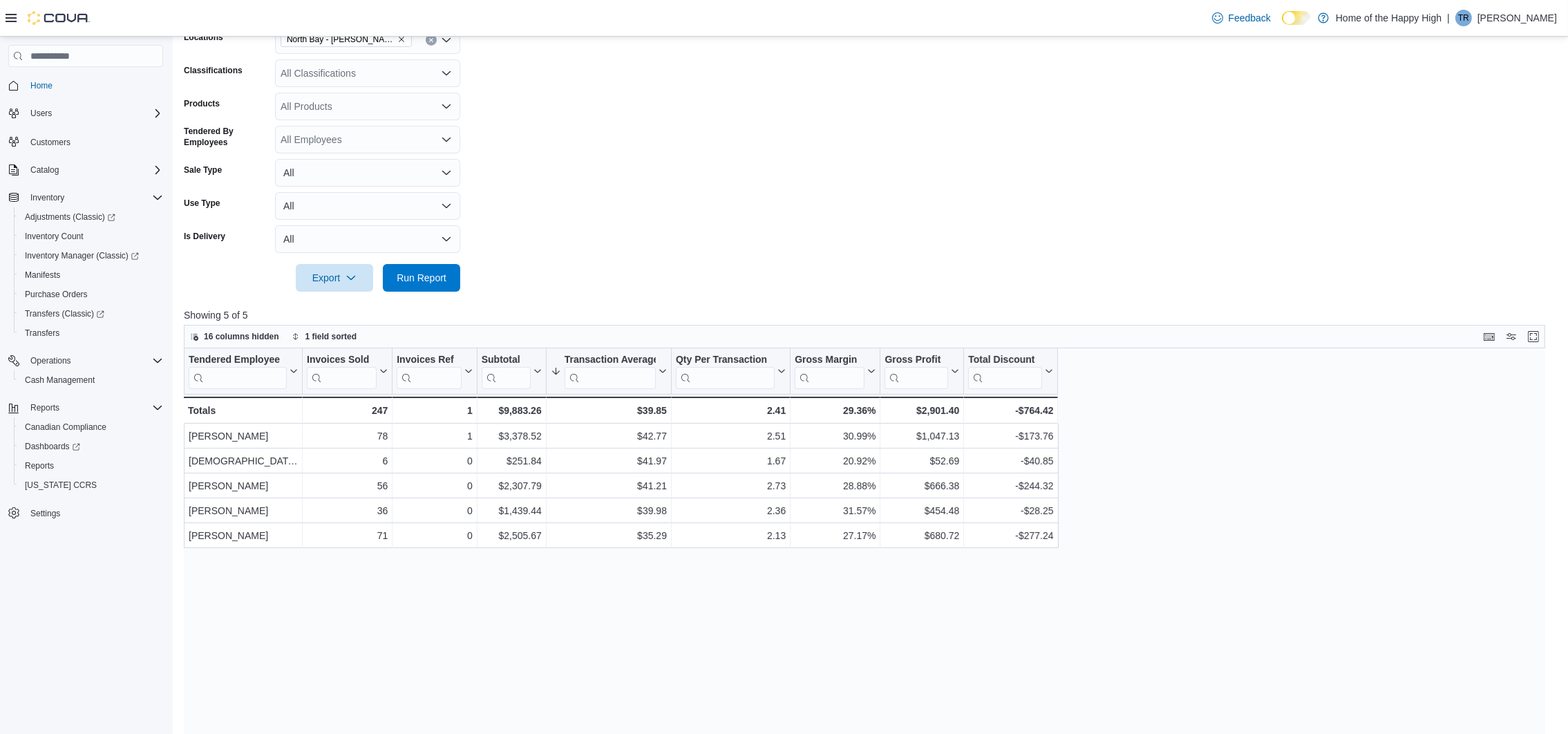
scroll to position [104, 0]
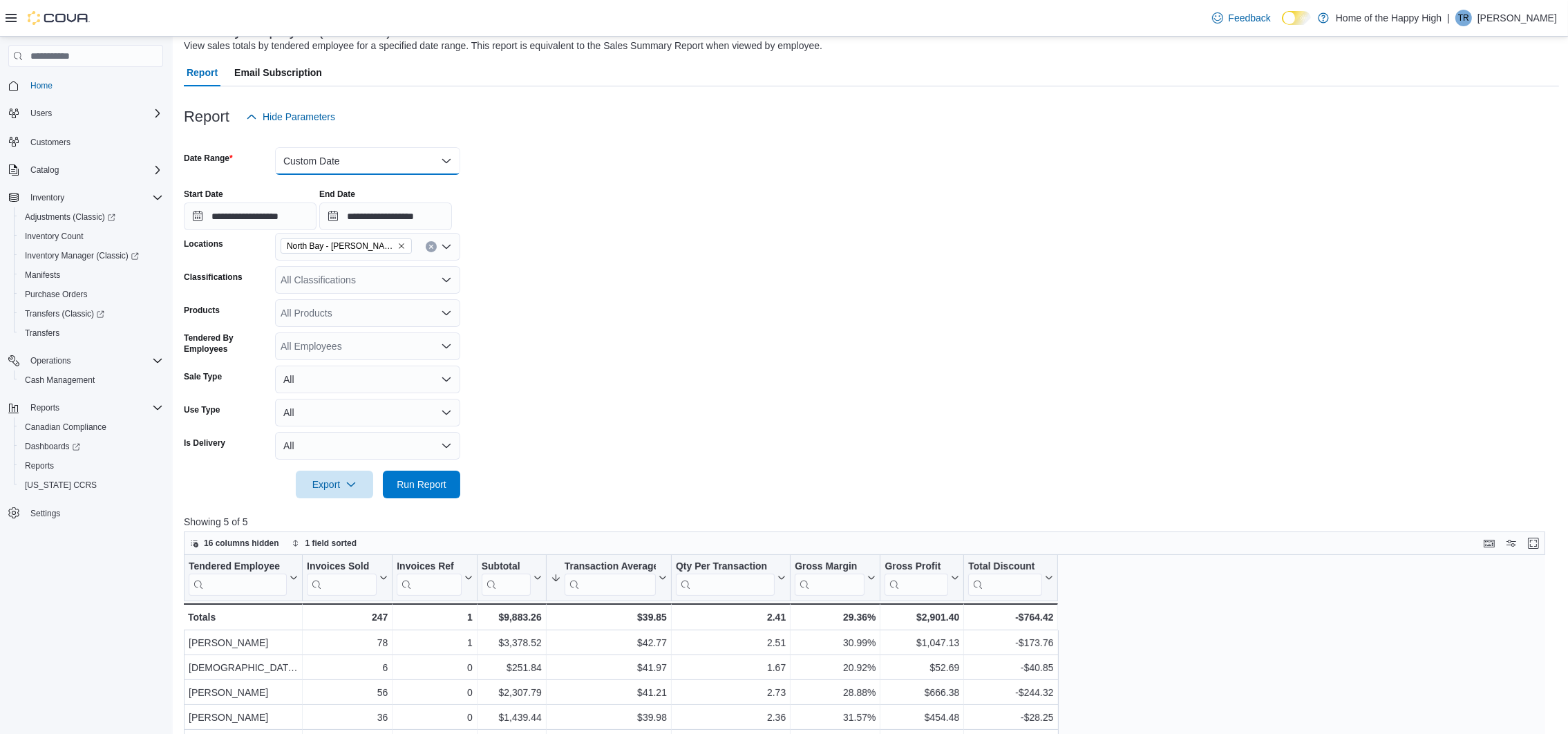
click at [380, 165] on button "Custom Date" at bounding box center [367, 161] width 185 height 28
click at [371, 211] on span "Today" at bounding box center [375, 216] width 158 height 17
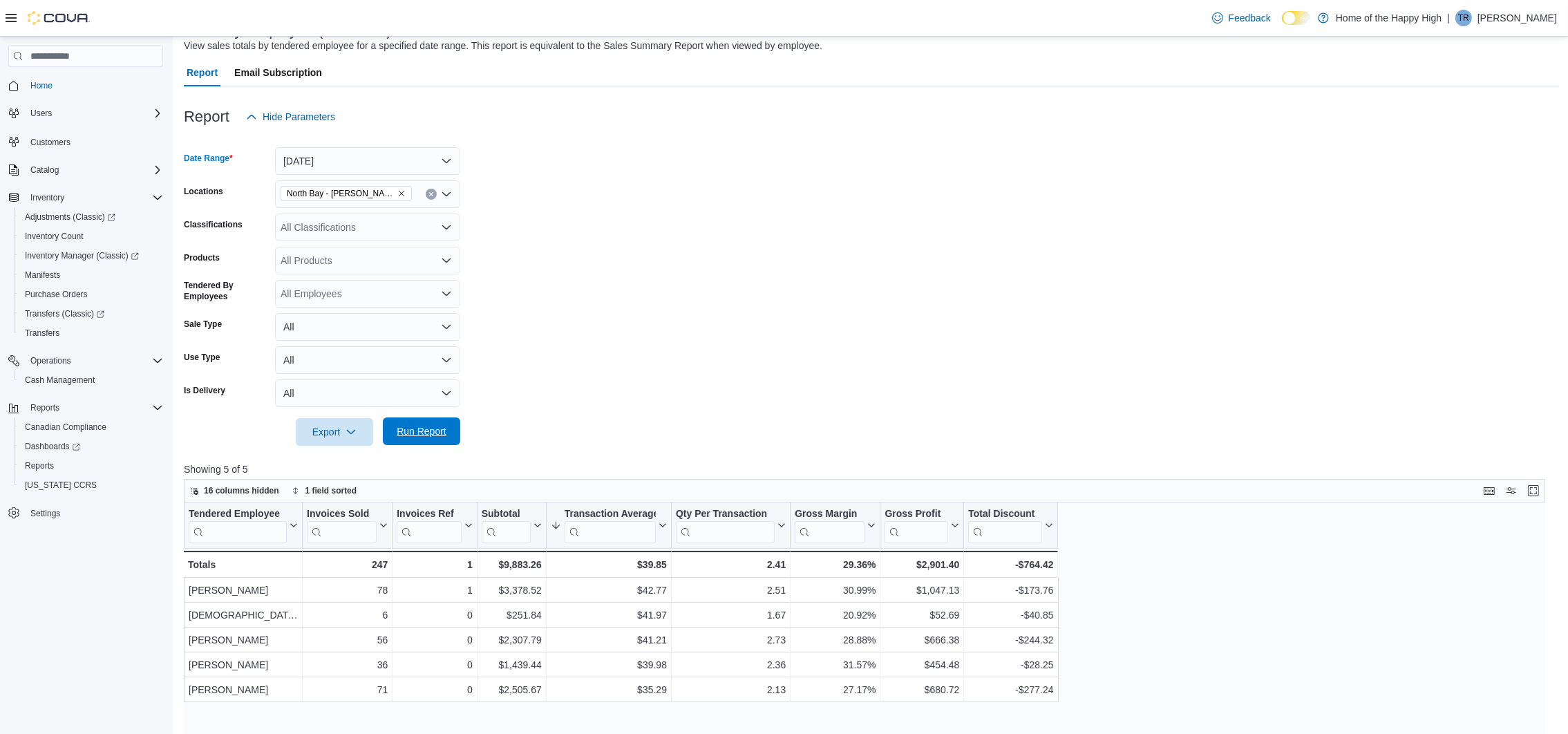
click at [431, 424] on span "Run Report" at bounding box center [422, 432] width 61 height 28
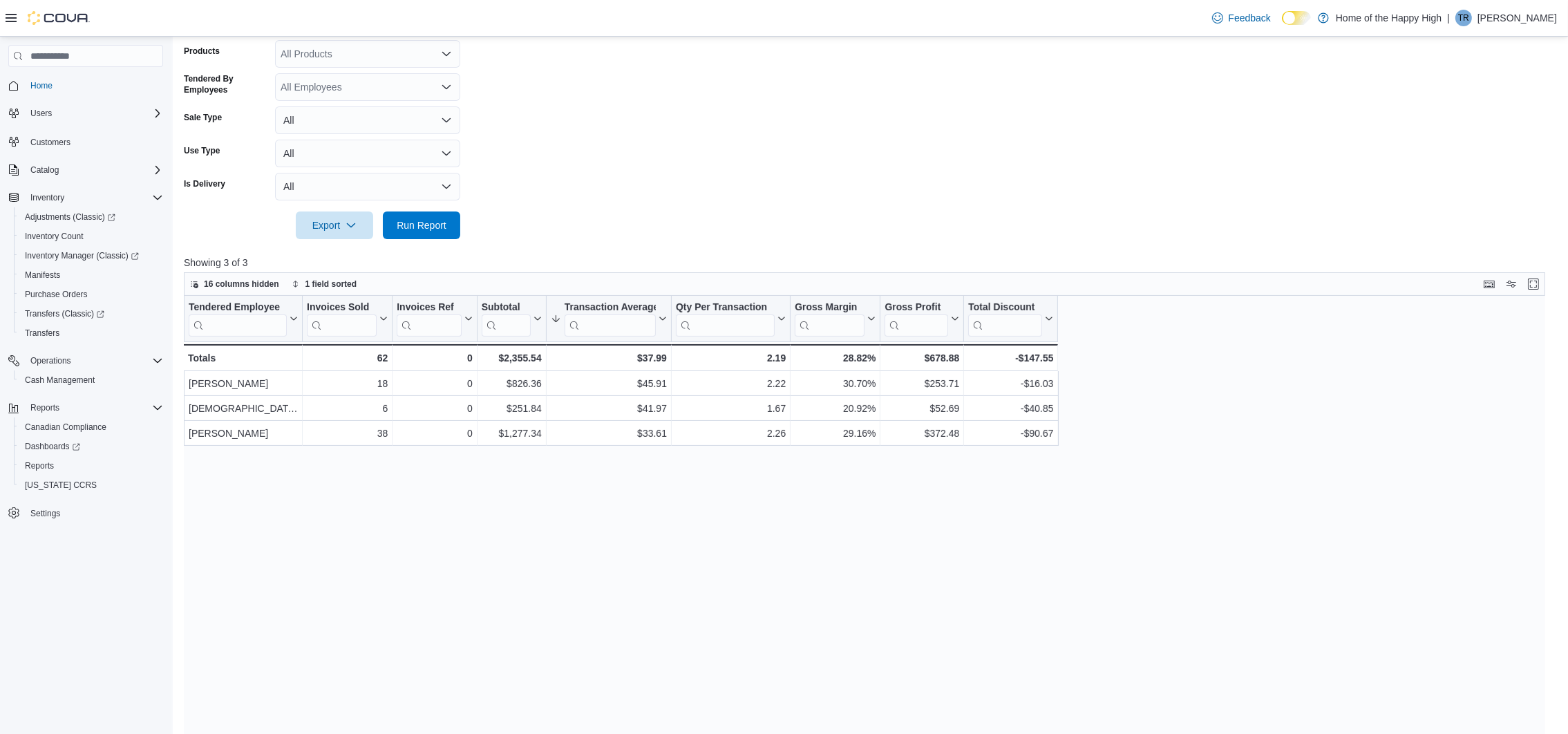
scroll to position [104, 0]
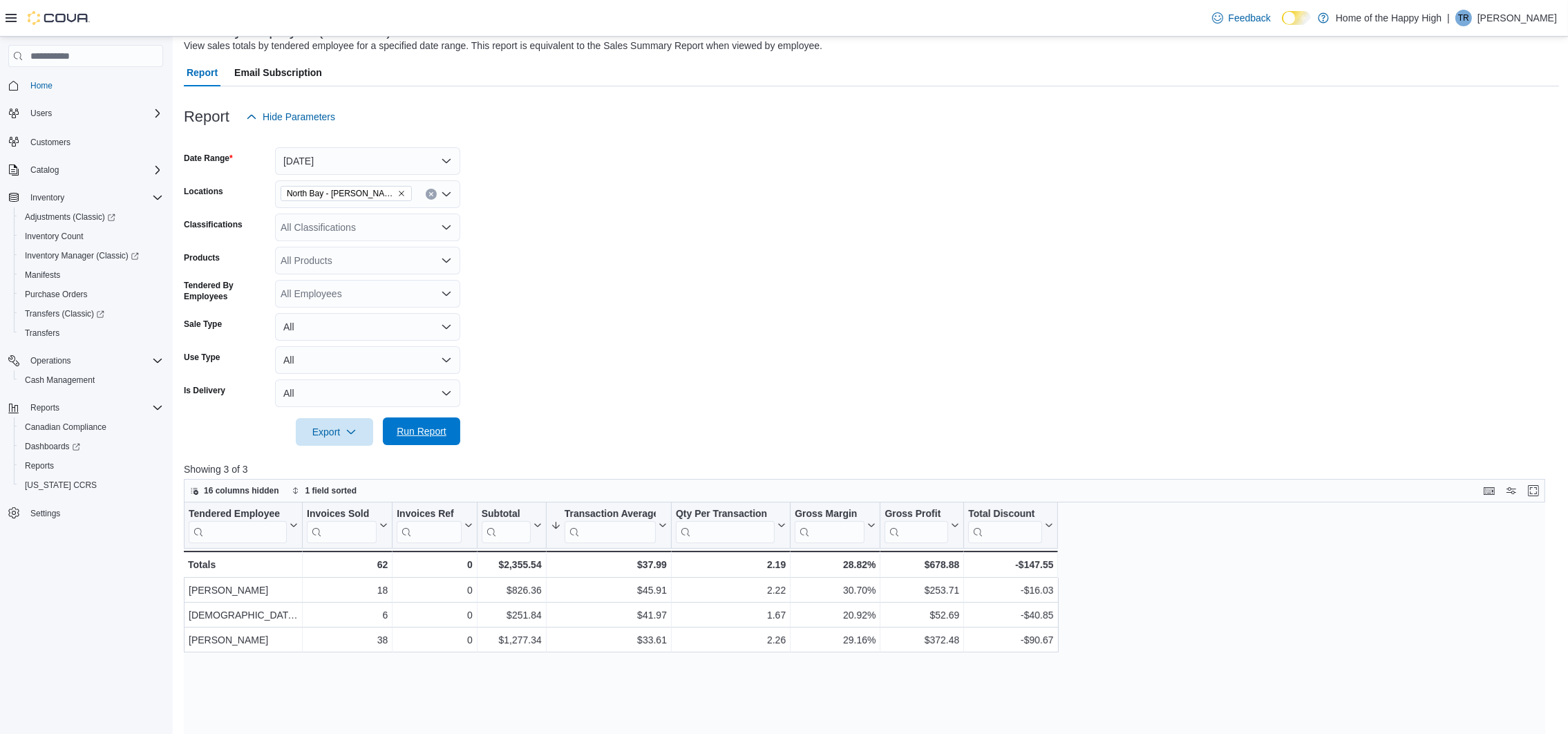
click at [403, 442] on span "Run Report" at bounding box center [422, 432] width 61 height 28
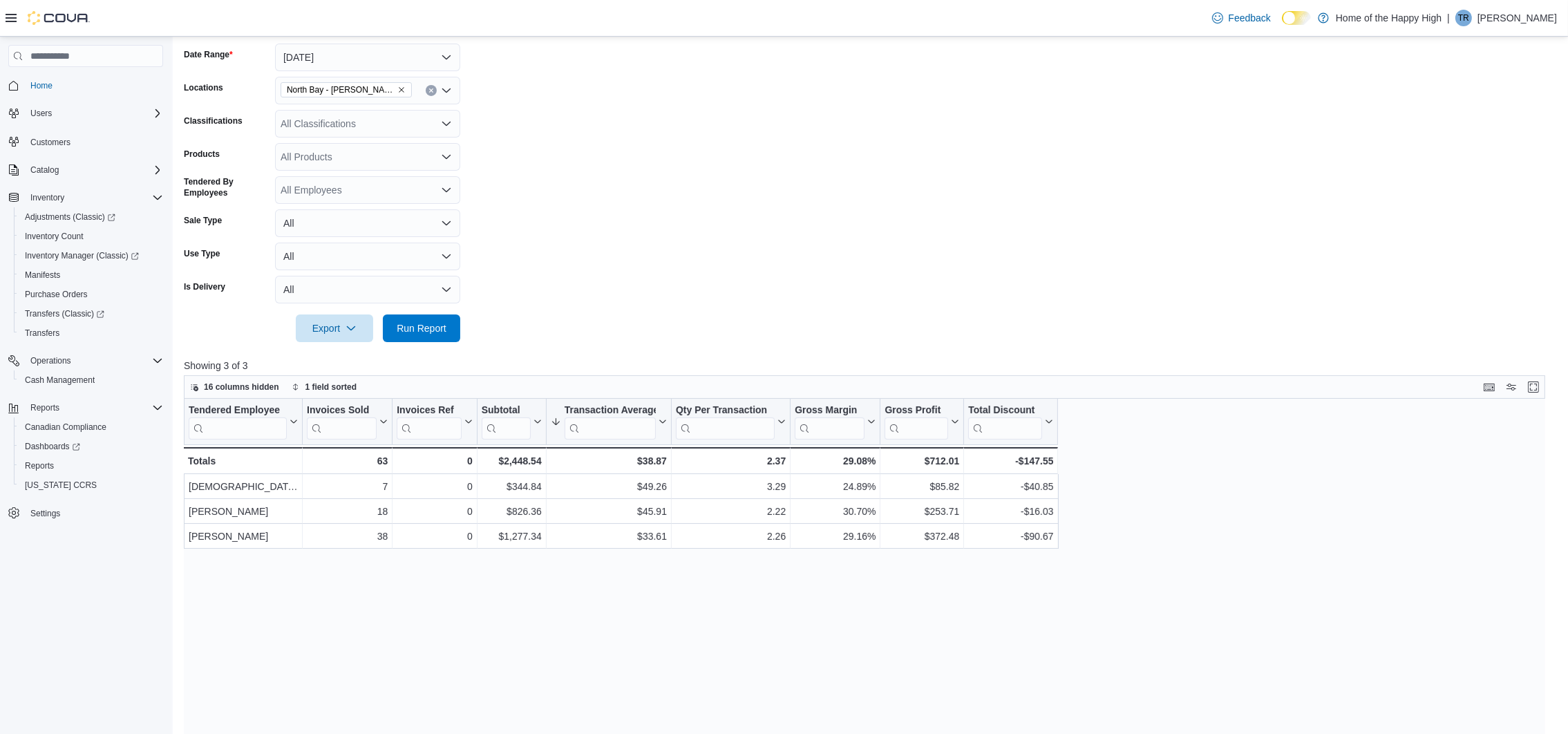
scroll to position [415, 0]
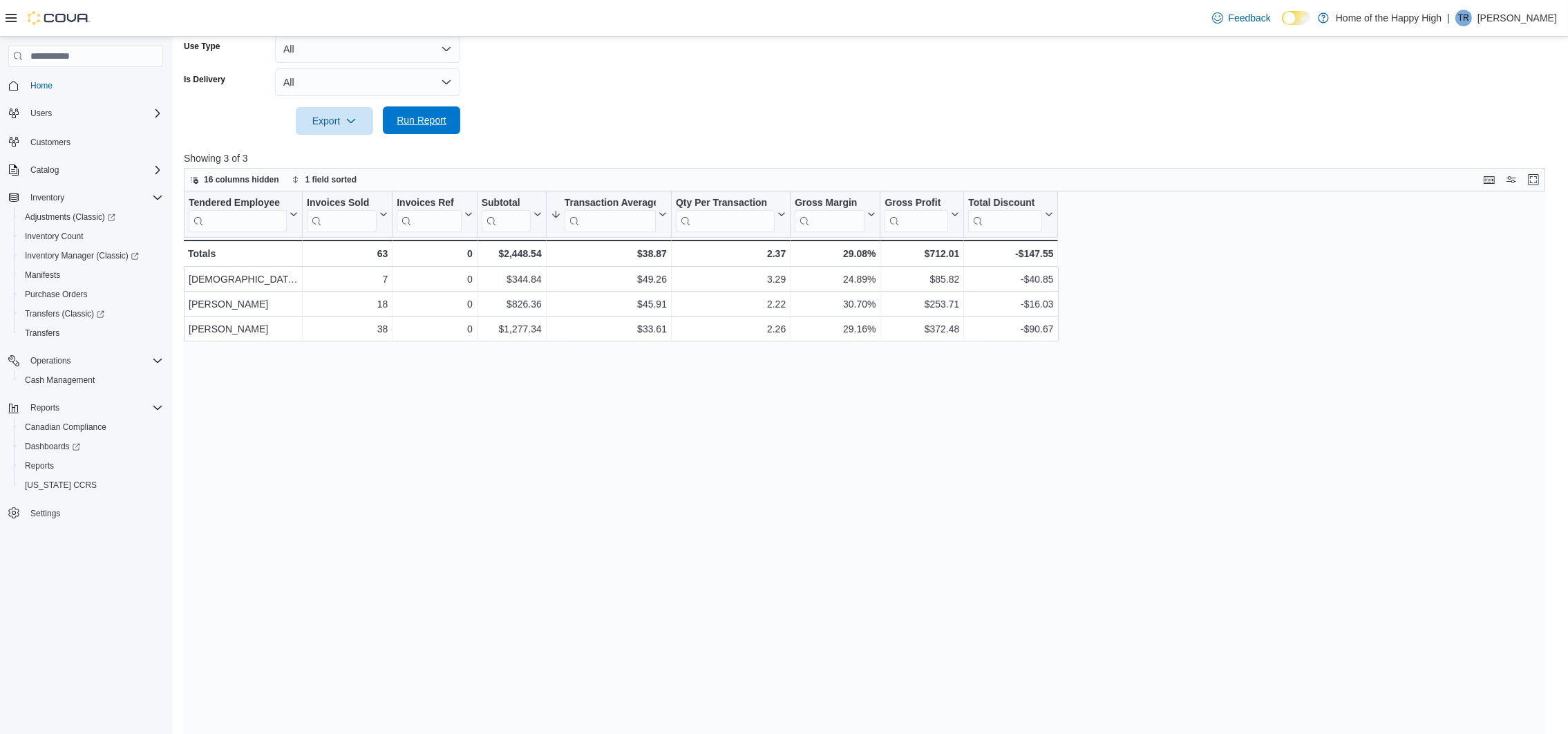
drag, startPoint x: 461, startPoint y: 126, endPoint x: 456, endPoint y: 123, distance: 5.8
click at [453, 118] on button "Run Report" at bounding box center [422, 121] width 78 height 28
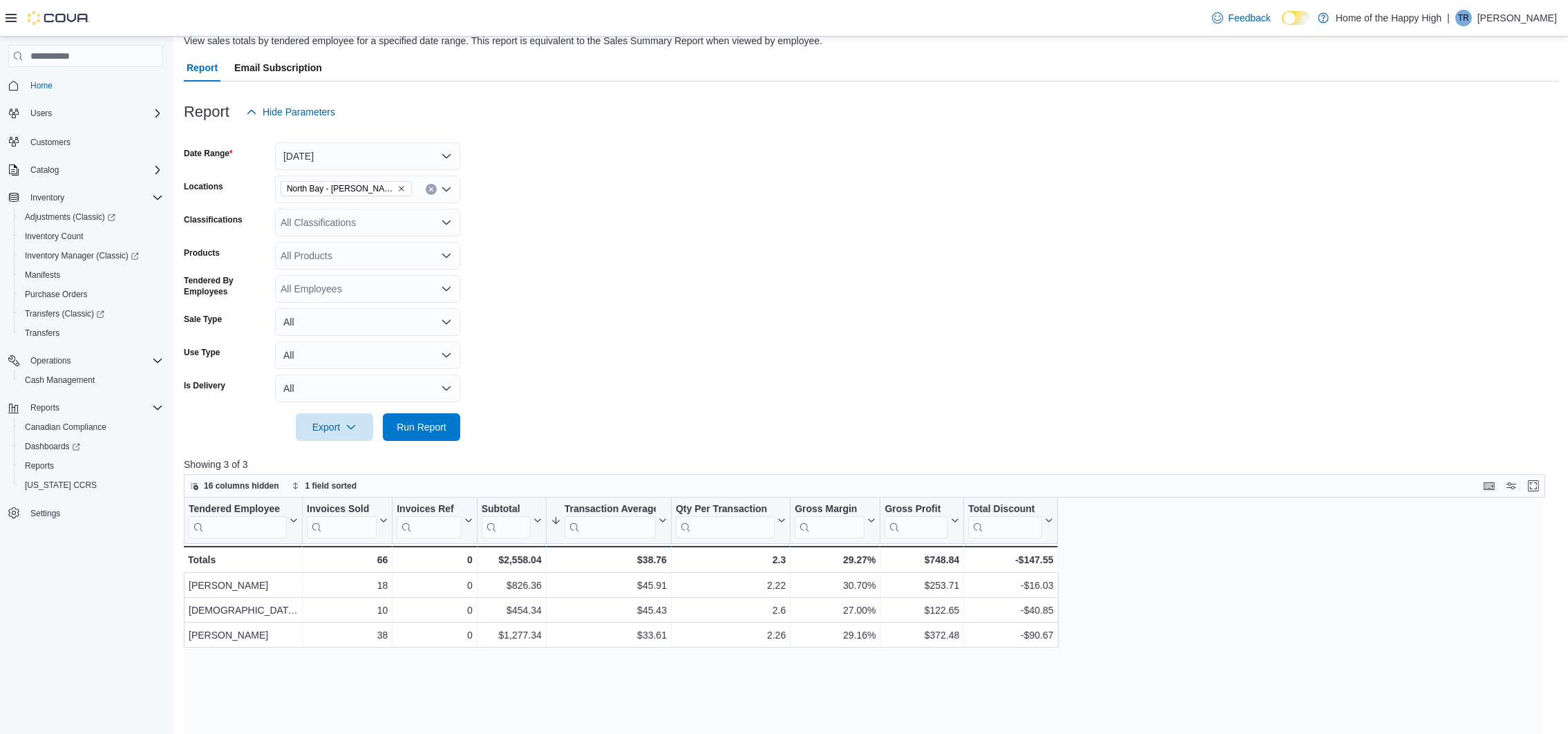
scroll to position [32, 0]
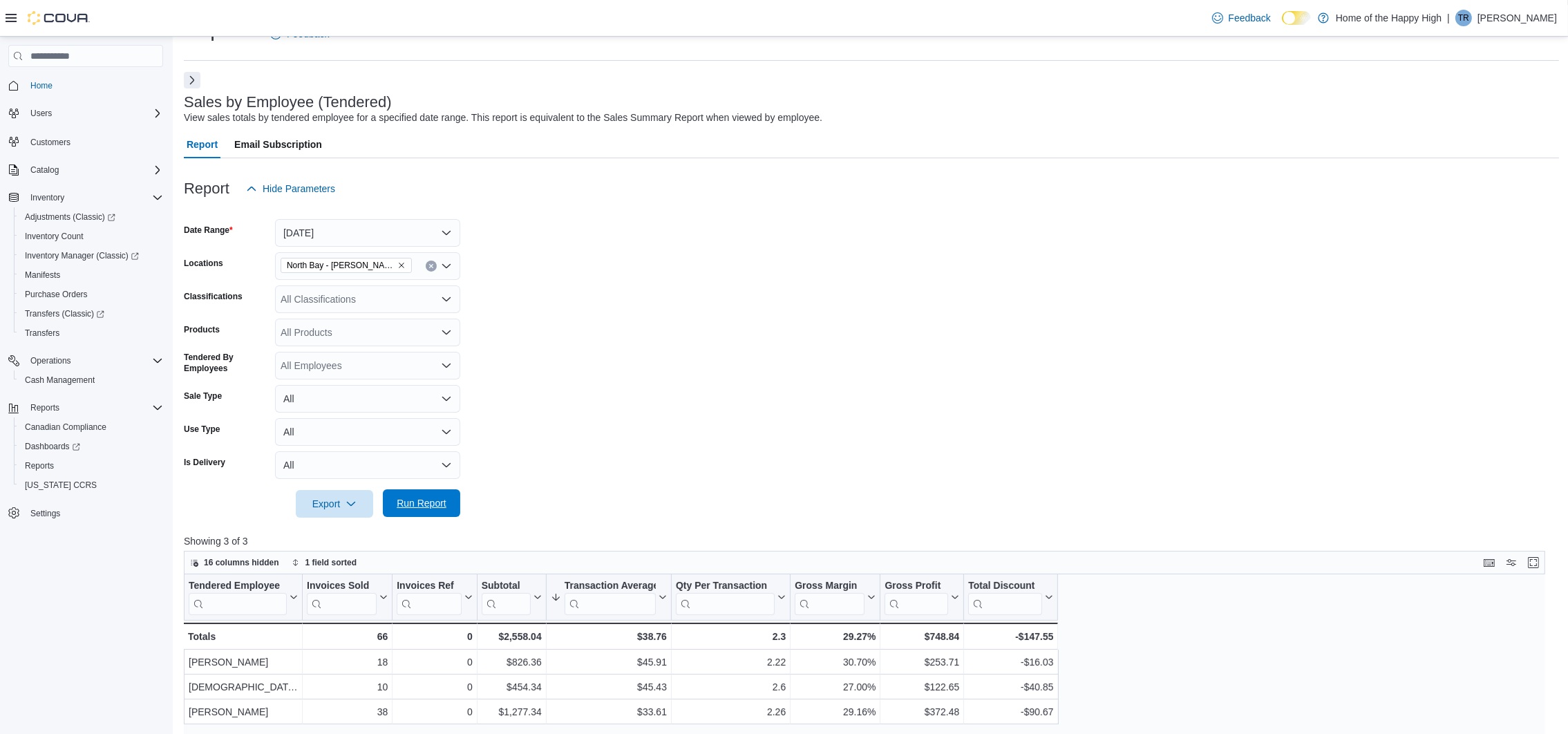
click at [437, 503] on span "Run Report" at bounding box center [422, 503] width 50 height 14
click at [403, 249] on form "Date Range Today Locations North Bay - Thibeault Terrace - Fire & Flower Classi…" at bounding box center [871, 360] width 1376 height 315
drag, startPoint x: 402, startPoint y: 233, endPoint x: 398, endPoint y: 248, distance: 15.5
click at [403, 232] on button "Today" at bounding box center [367, 233] width 185 height 28
drag, startPoint x: 392, startPoint y: 267, endPoint x: 478, endPoint y: 657, distance: 399.4
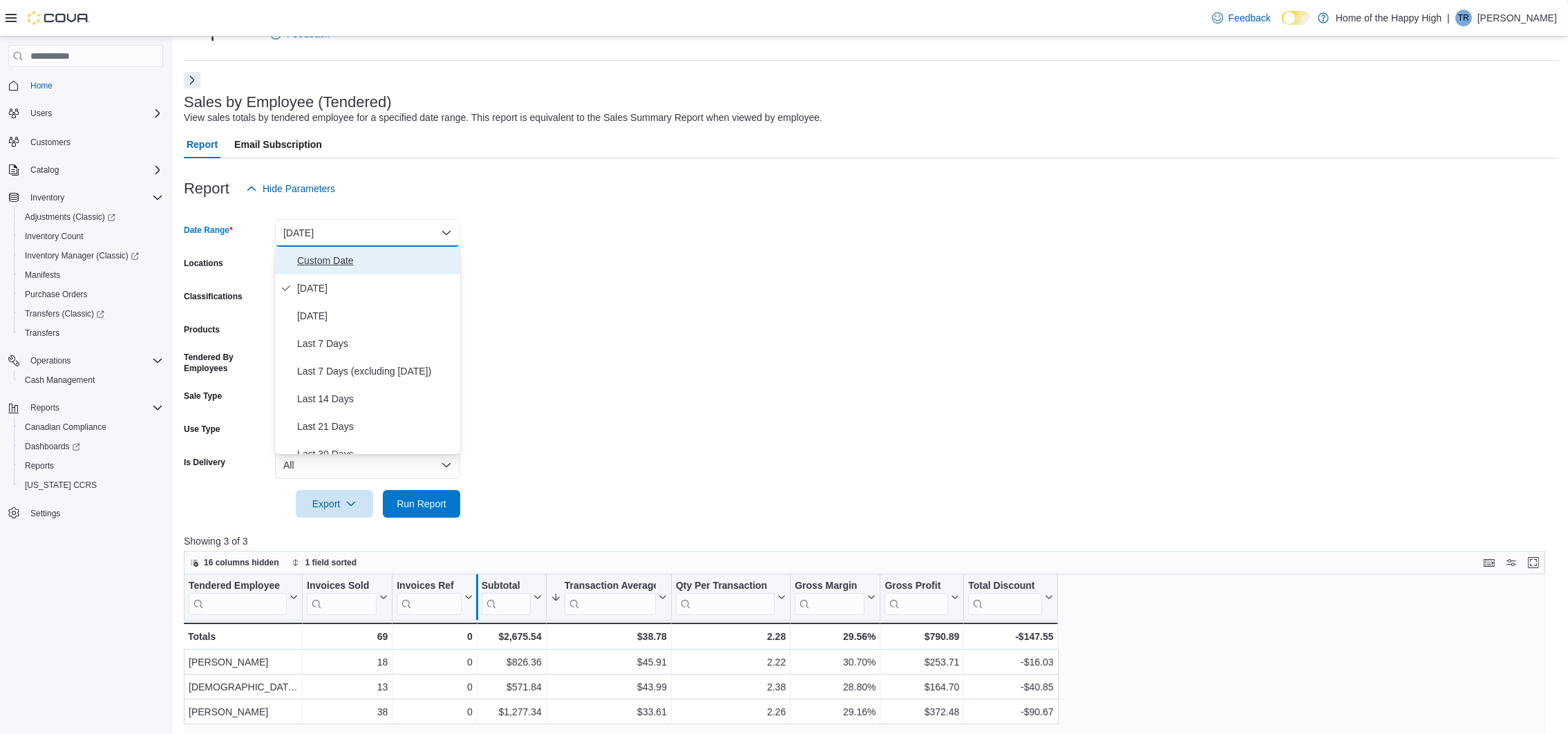
click at [393, 265] on span "Custom Date" at bounding box center [375, 261] width 158 height 17
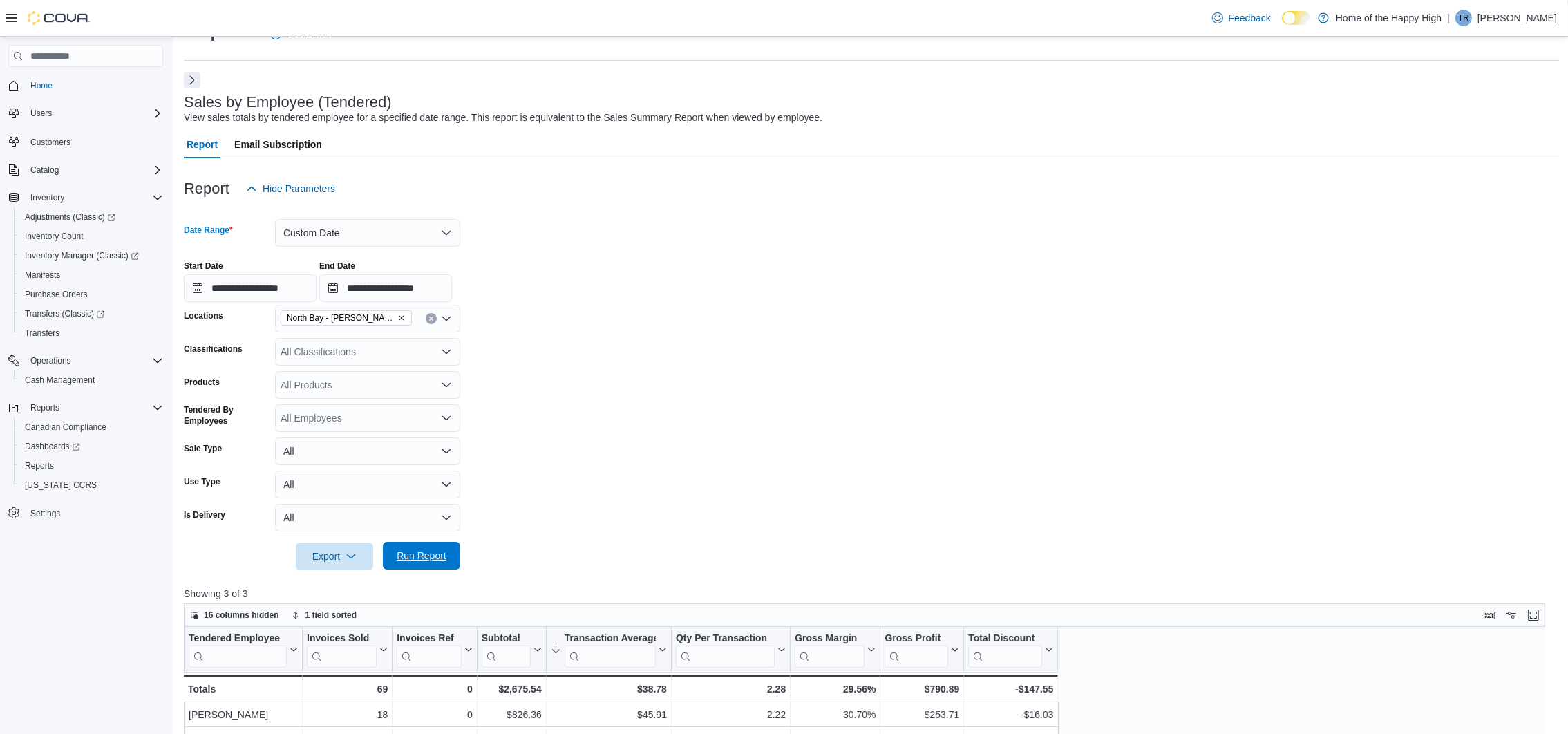
drag, startPoint x: 430, startPoint y: 554, endPoint x: 437, endPoint y: 551, distance: 7.6
click at [430, 553] on span "Run Report" at bounding box center [422, 556] width 50 height 14
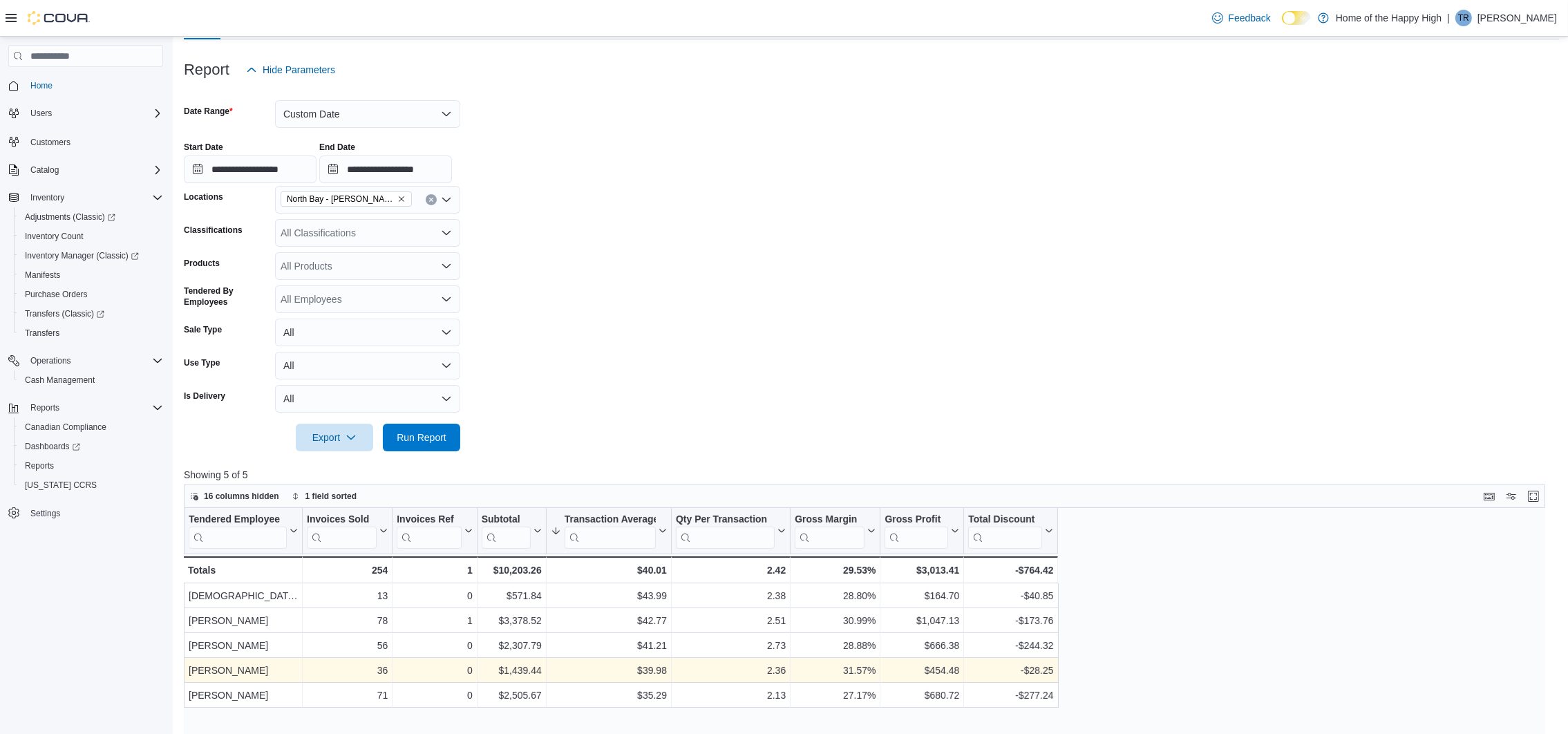
scroll to position [343, 0]
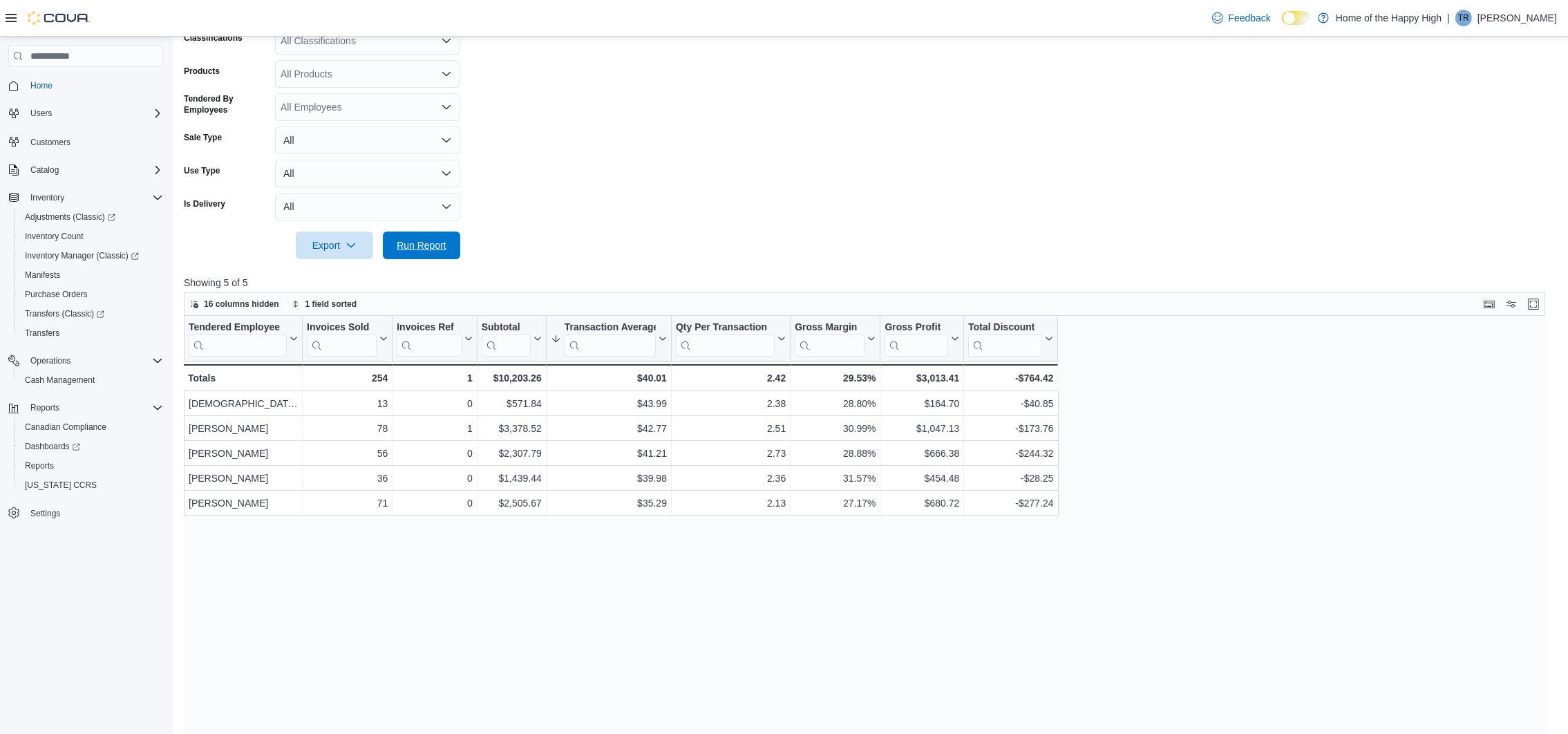
drag, startPoint x: 440, startPoint y: 239, endPoint x: 716, endPoint y: 189, distance: 280.5
click at [442, 239] on span "Run Report" at bounding box center [422, 245] width 50 height 14
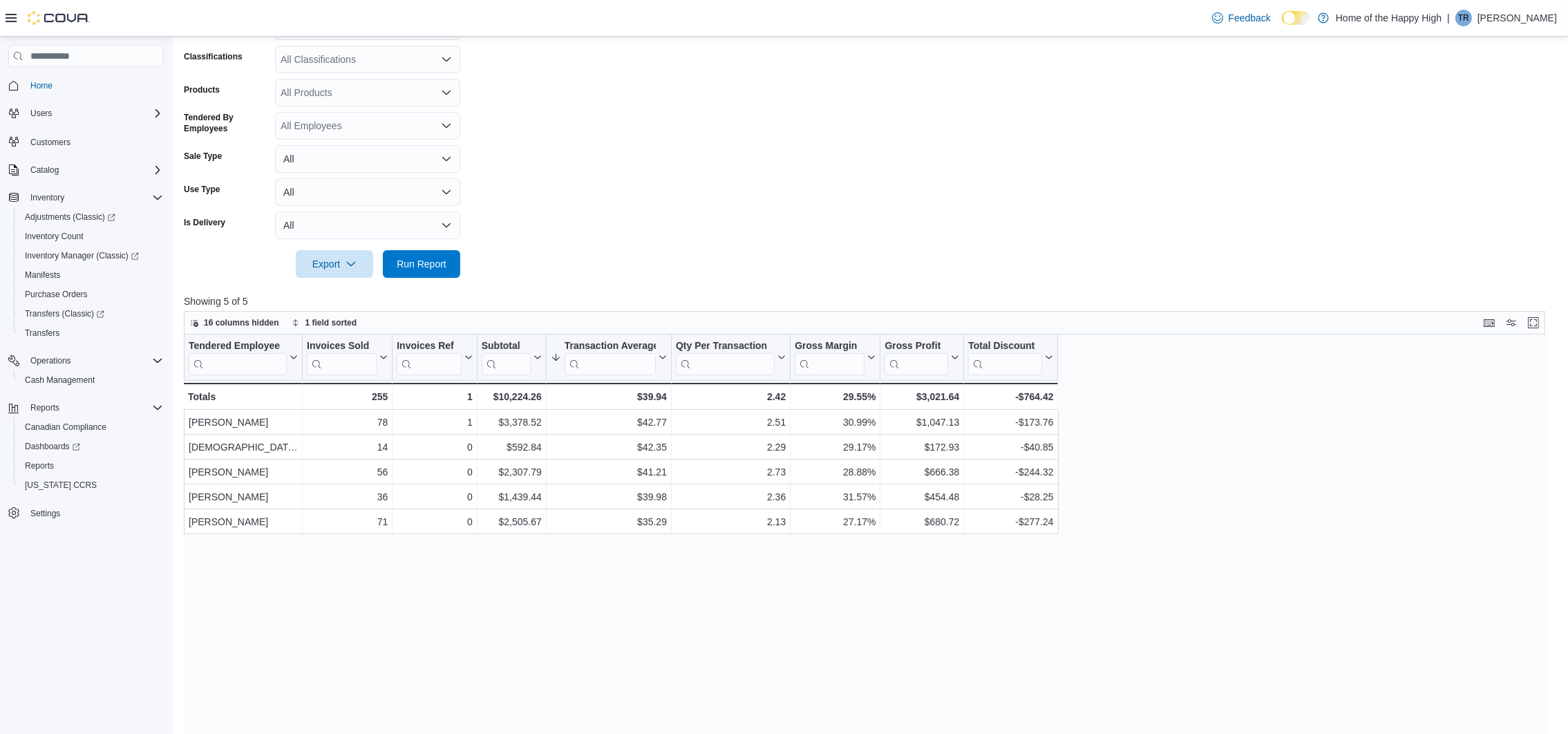
scroll to position [291, 0]
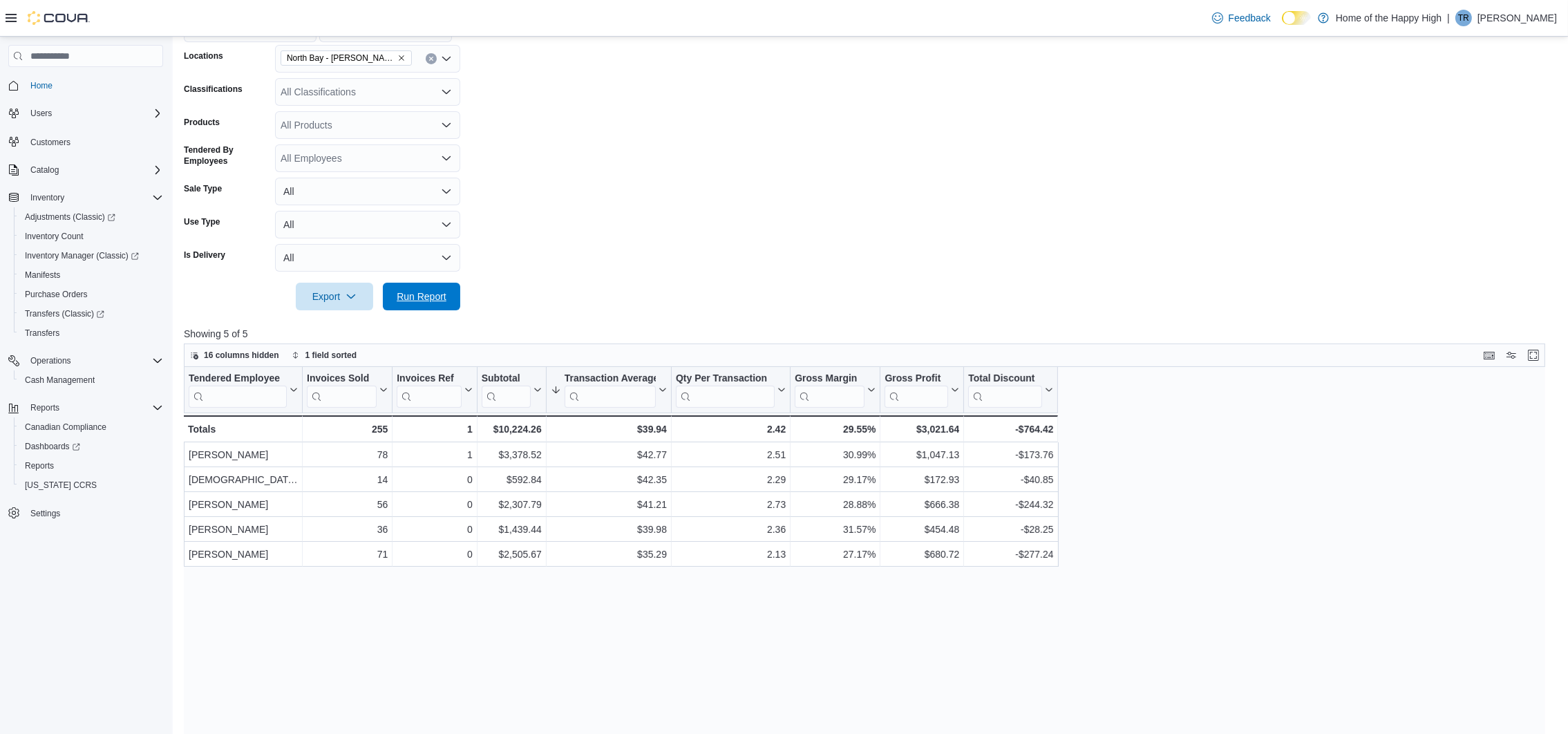
drag, startPoint x: 447, startPoint y: 289, endPoint x: 629, endPoint y: 288, distance: 182.0
click at [446, 289] on span "Run Report" at bounding box center [422, 297] width 61 height 28
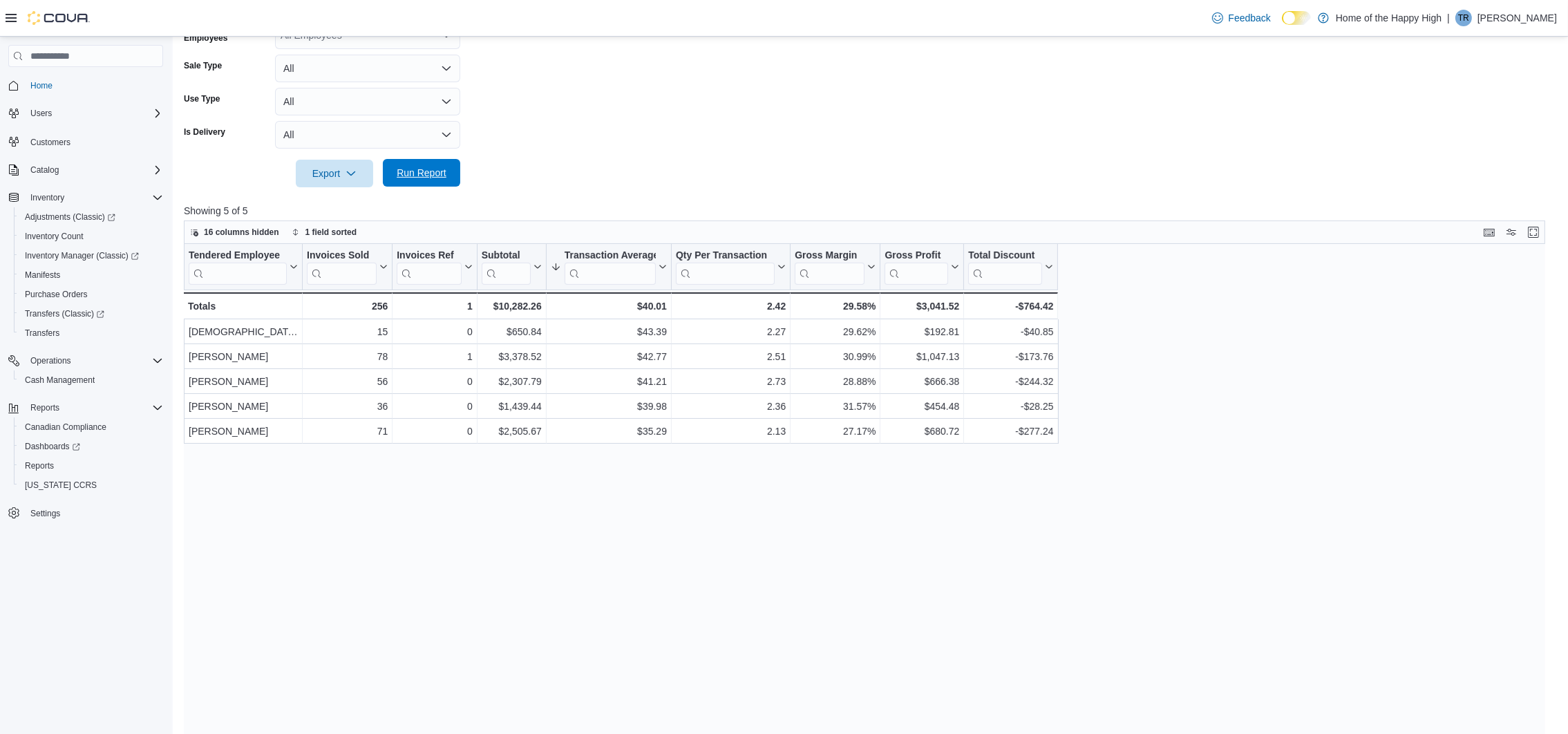
click at [442, 172] on span "Run Report" at bounding box center [422, 173] width 50 height 14
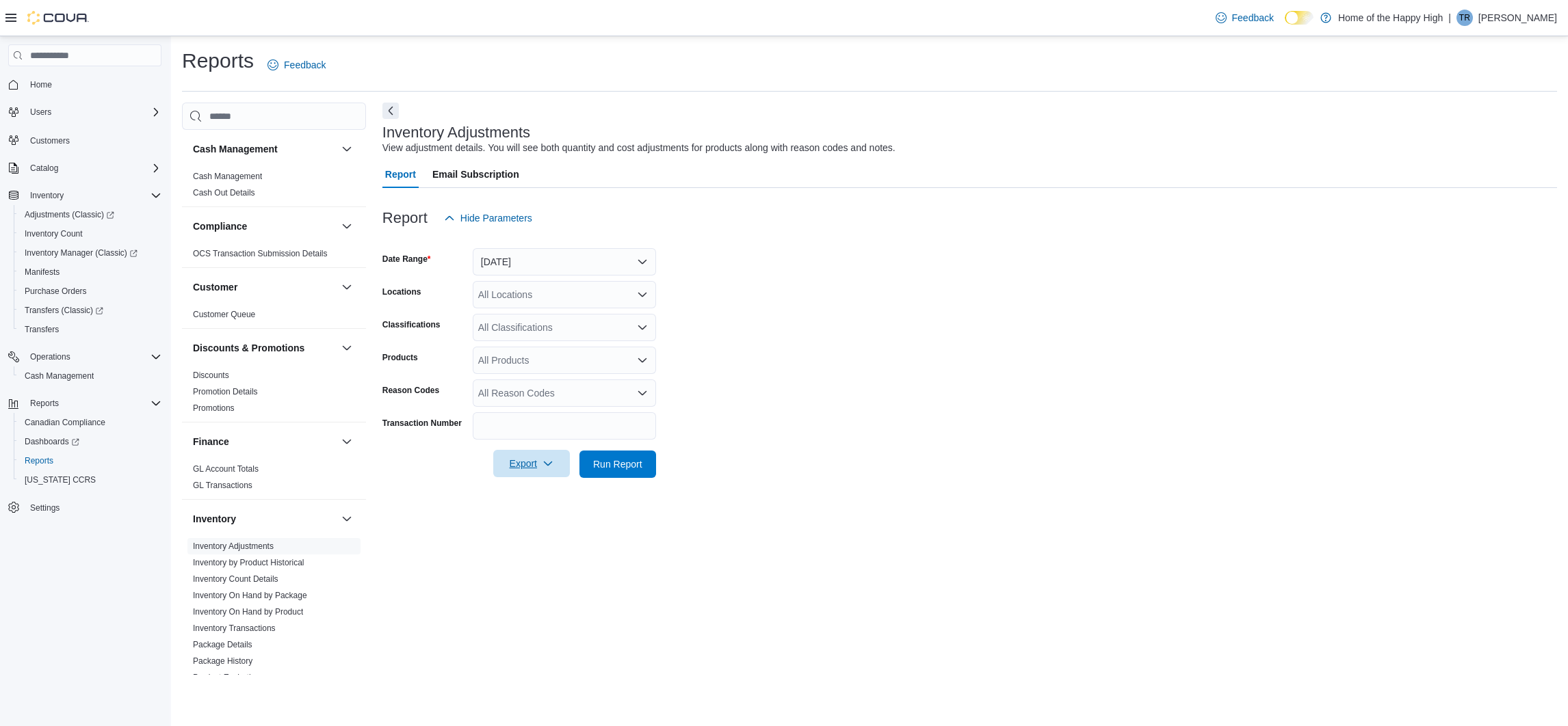
drag, startPoint x: 558, startPoint y: 462, endPoint x: 564, endPoint y: 471, distance: 10.8
click at [553, 461] on span "Export" at bounding box center [532, 464] width 60 height 28
click at [539, 267] on button "[DATE]" at bounding box center [564, 262] width 183 height 28
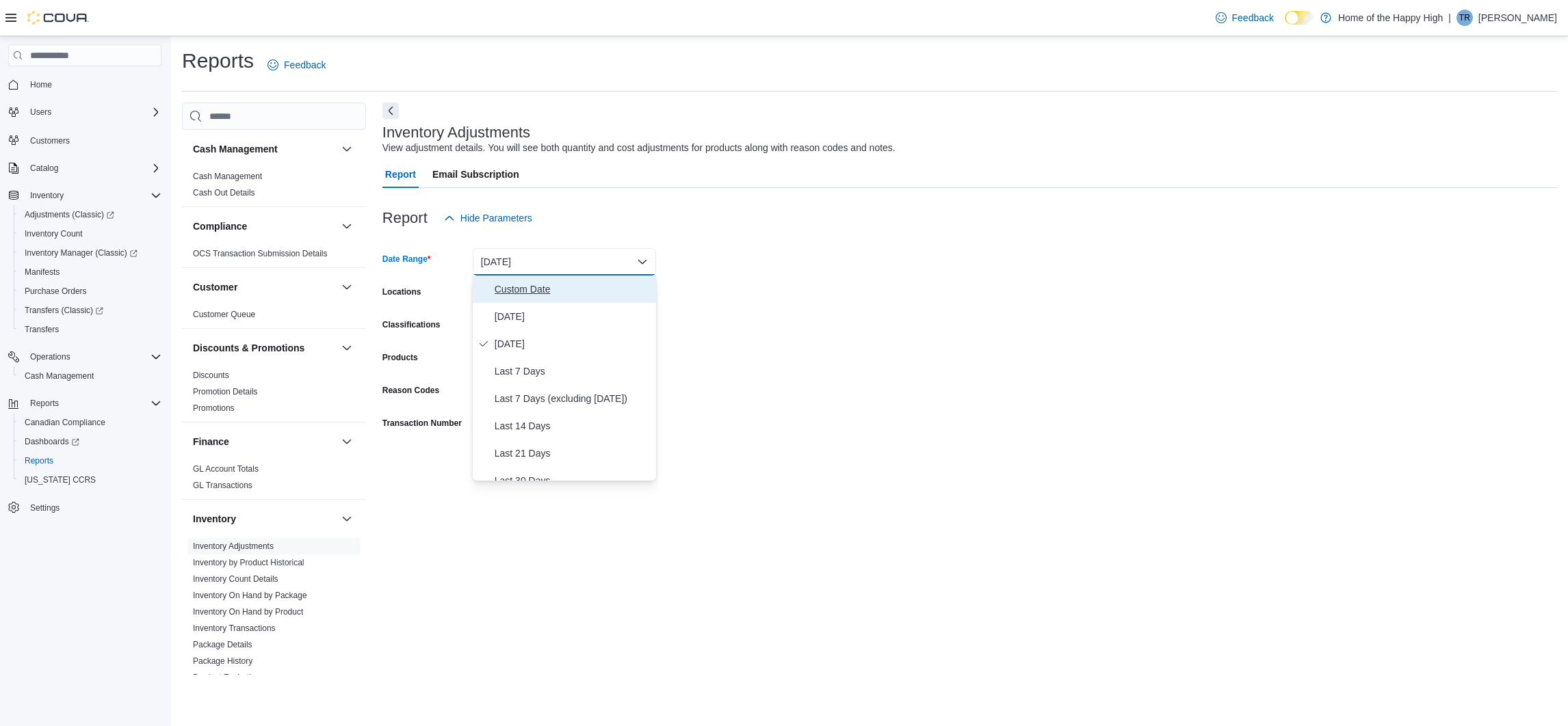
click at [599, 292] on span "Custom Date" at bounding box center [572, 289] width 156 height 16
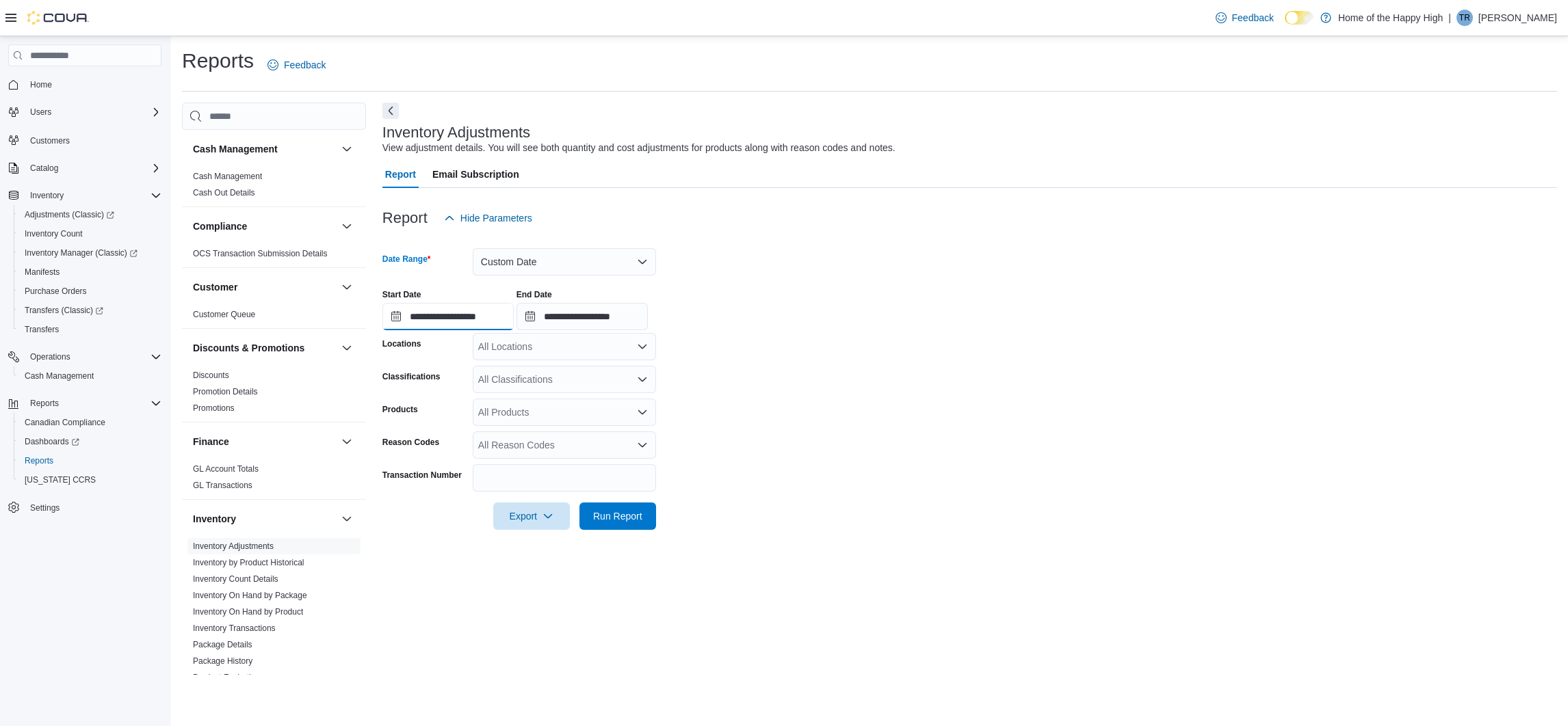
click at [469, 305] on input "**********" at bounding box center [448, 317] width 131 height 28
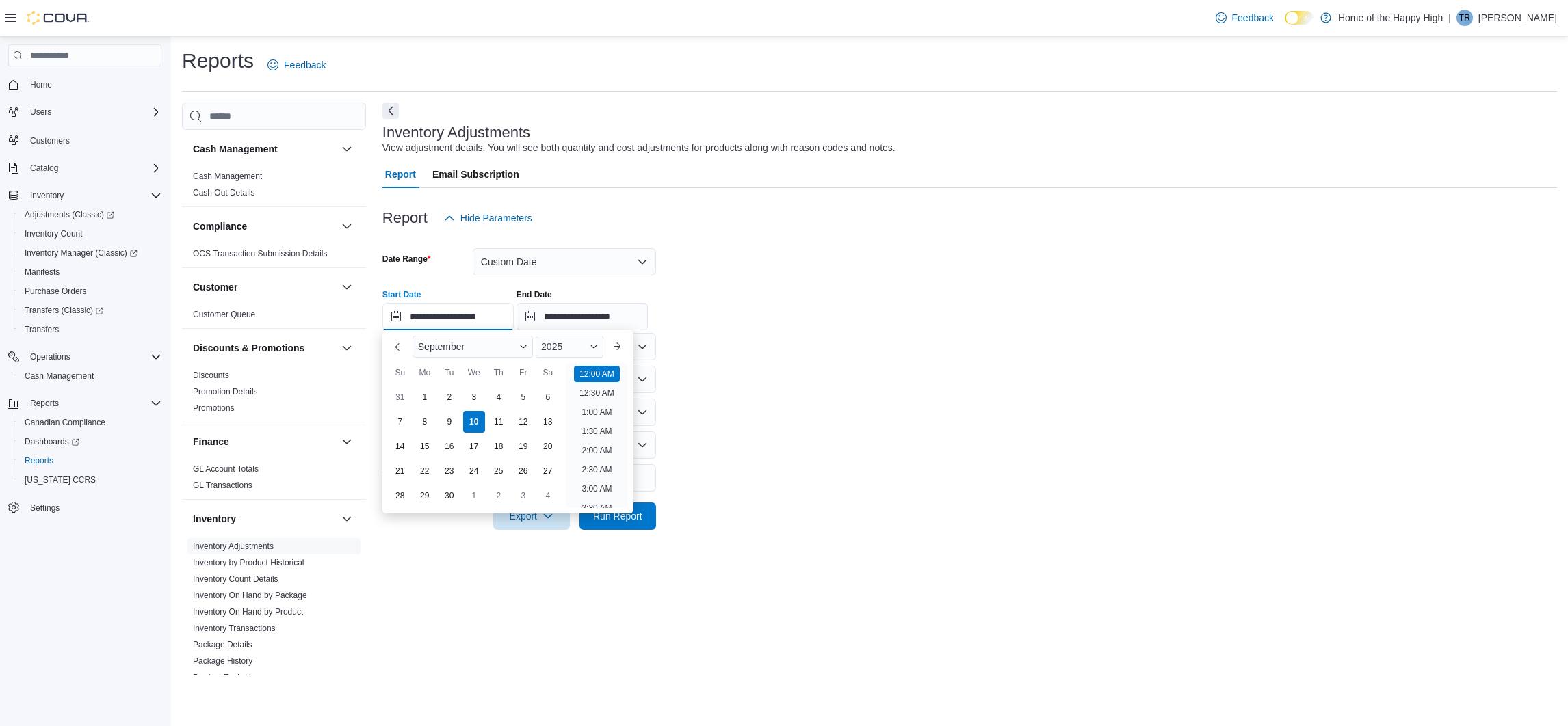
scroll to position [42, 0]
click at [424, 390] on div "1" at bounding box center [424, 397] width 24 height 24
type input "**********"
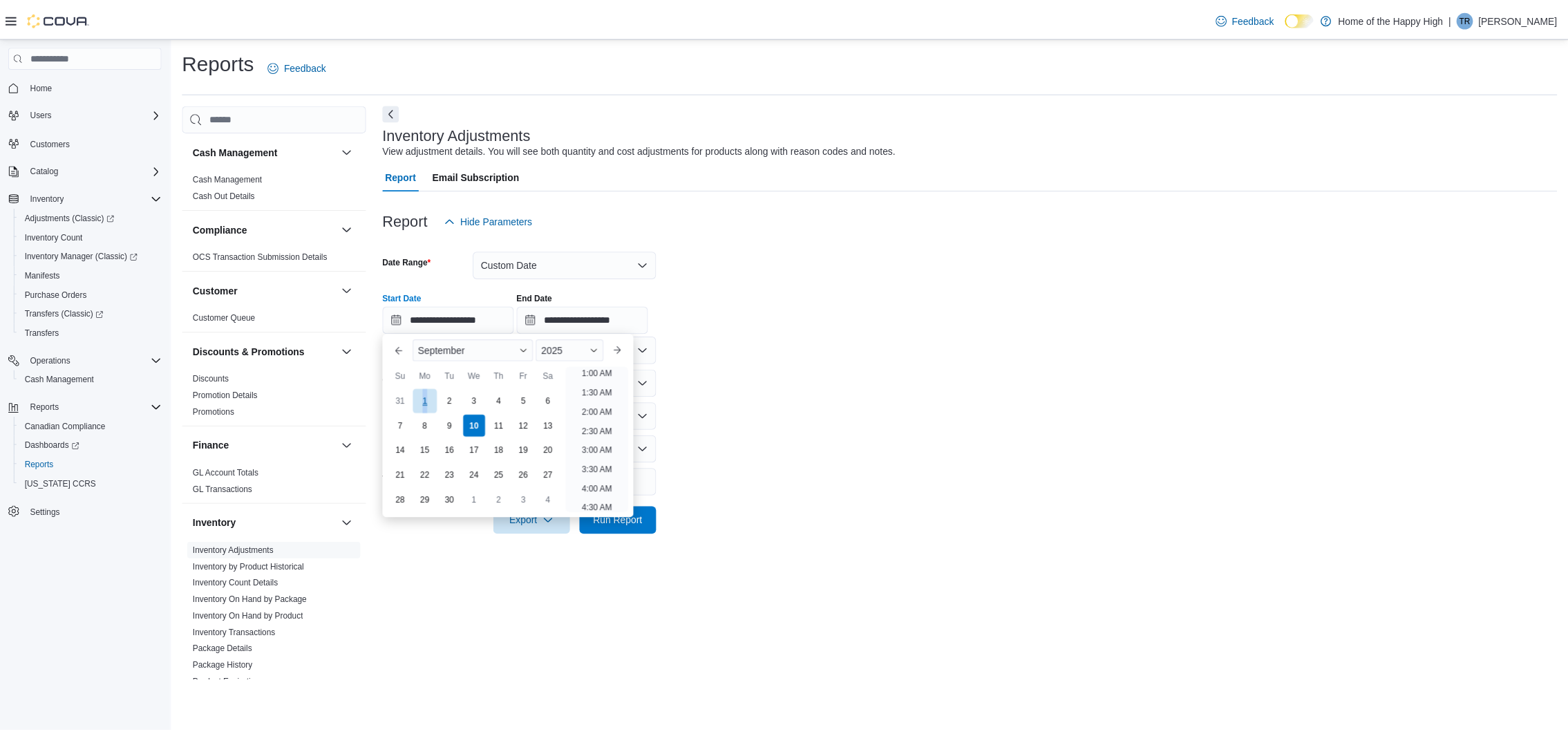
scroll to position [2, 0]
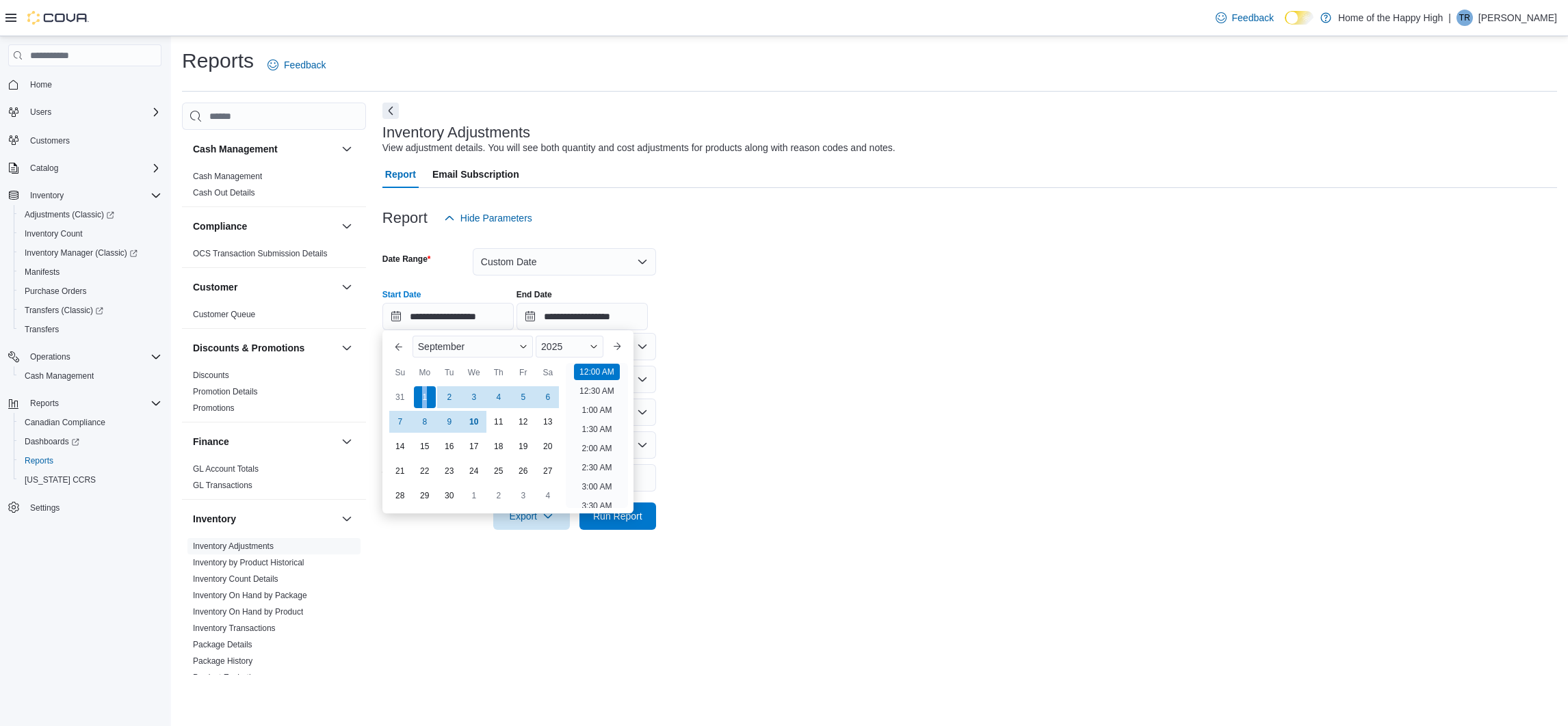
drag, startPoint x: 434, startPoint y: 394, endPoint x: 585, endPoint y: 381, distance: 151.6
click at [736, 356] on form "**********" at bounding box center [969, 381] width 1174 height 298
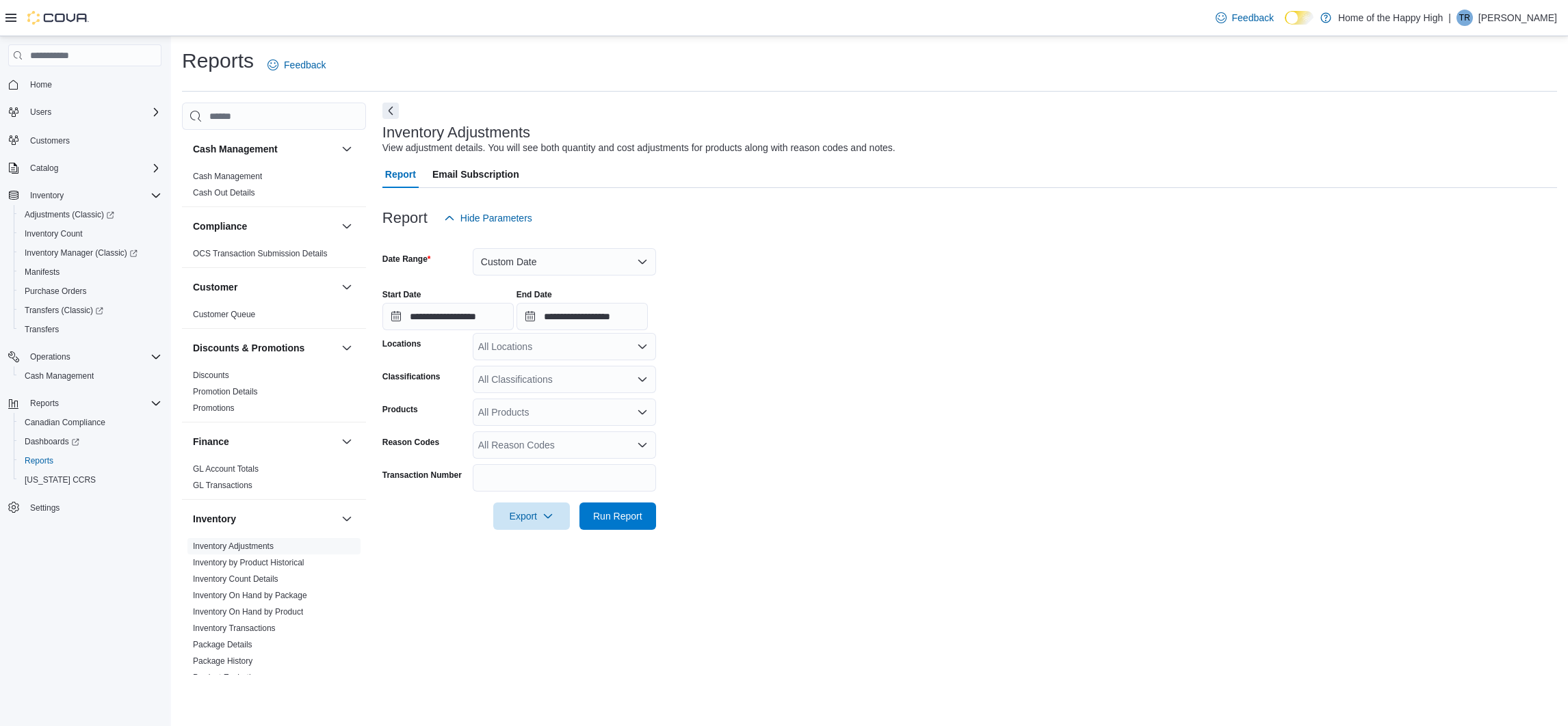
click at [541, 347] on div "All Locations" at bounding box center [564, 347] width 183 height 28
type input "***"
drag, startPoint x: 568, startPoint y: 372, endPoint x: 662, endPoint y: 368, distance: 94.1
click at [570, 368] on span "North Bay - Thibeault Terrace - Fire & Flower" at bounding box center [644, 370] width 229 height 14
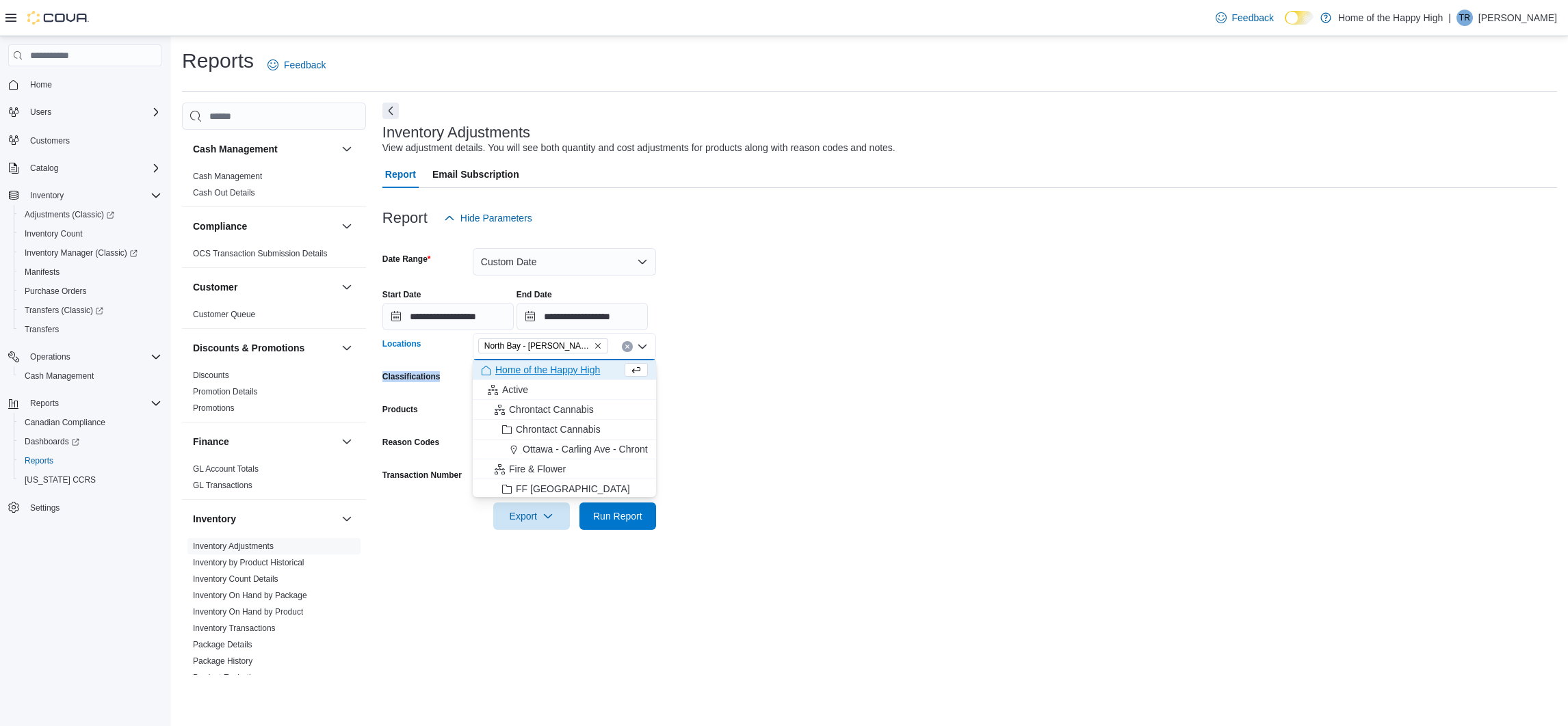
click at [781, 363] on form "**********" at bounding box center [969, 381] width 1174 height 298
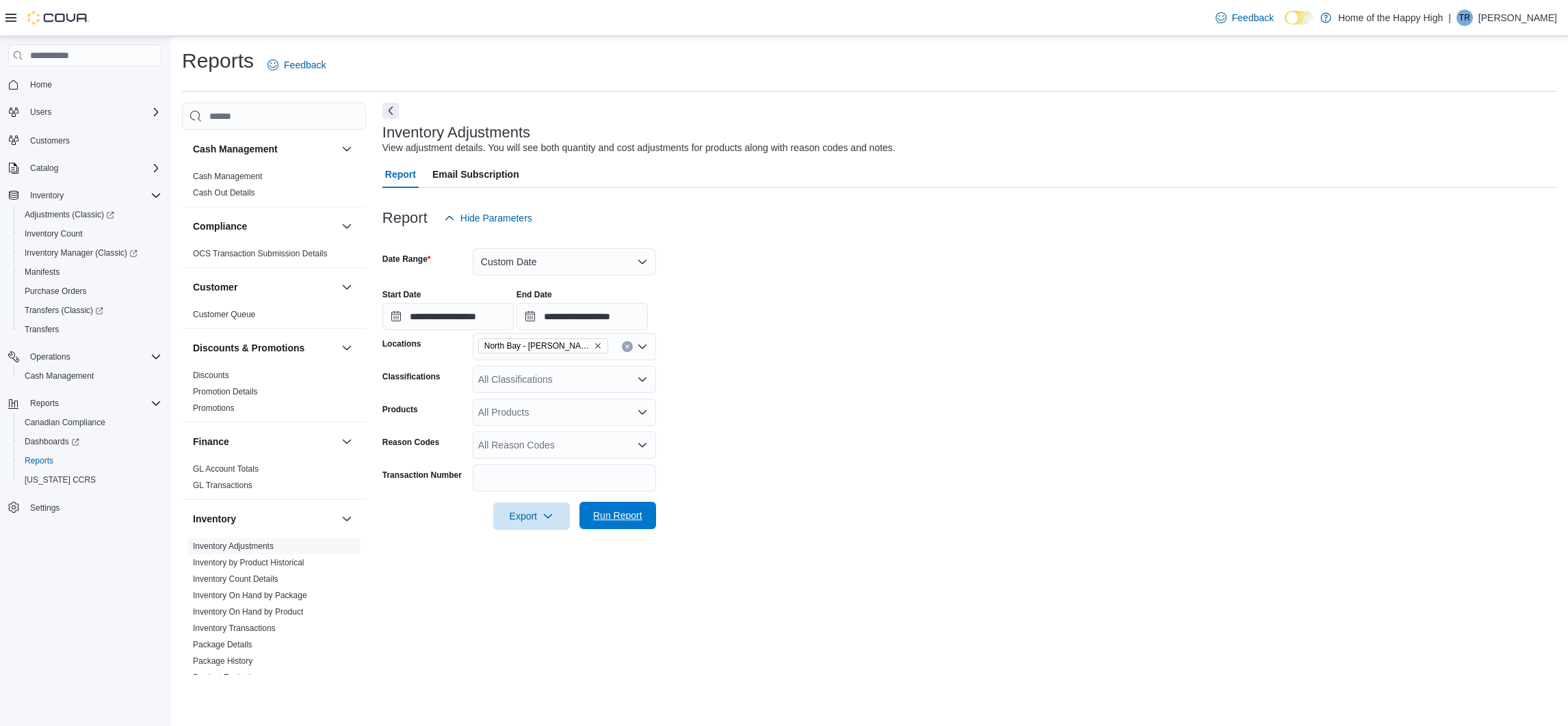
click at [651, 514] on form "**********" at bounding box center [969, 381] width 1174 height 298
click at [621, 514] on span "Run Report" at bounding box center [617, 515] width 49 height 14
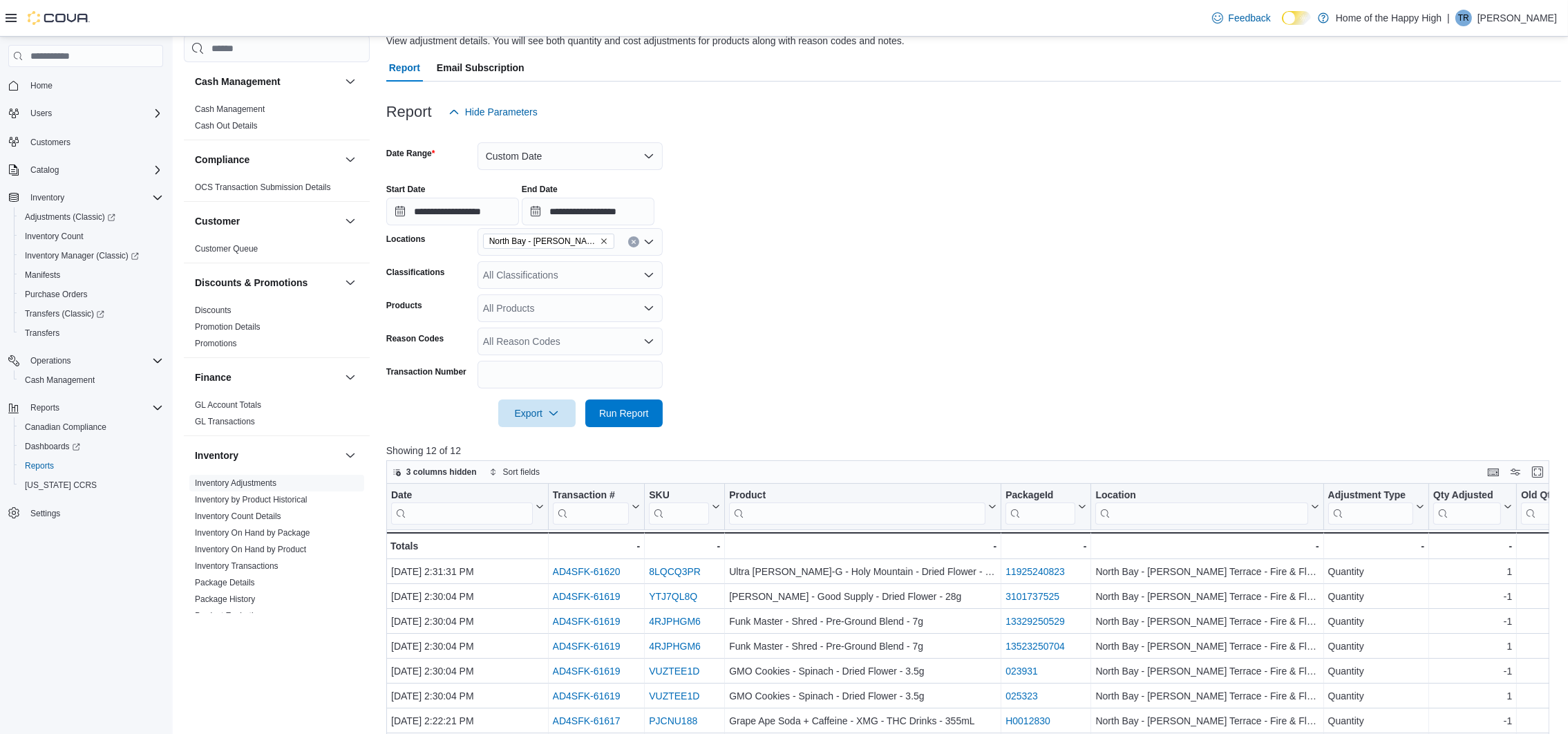
scroll to position [207, 0]
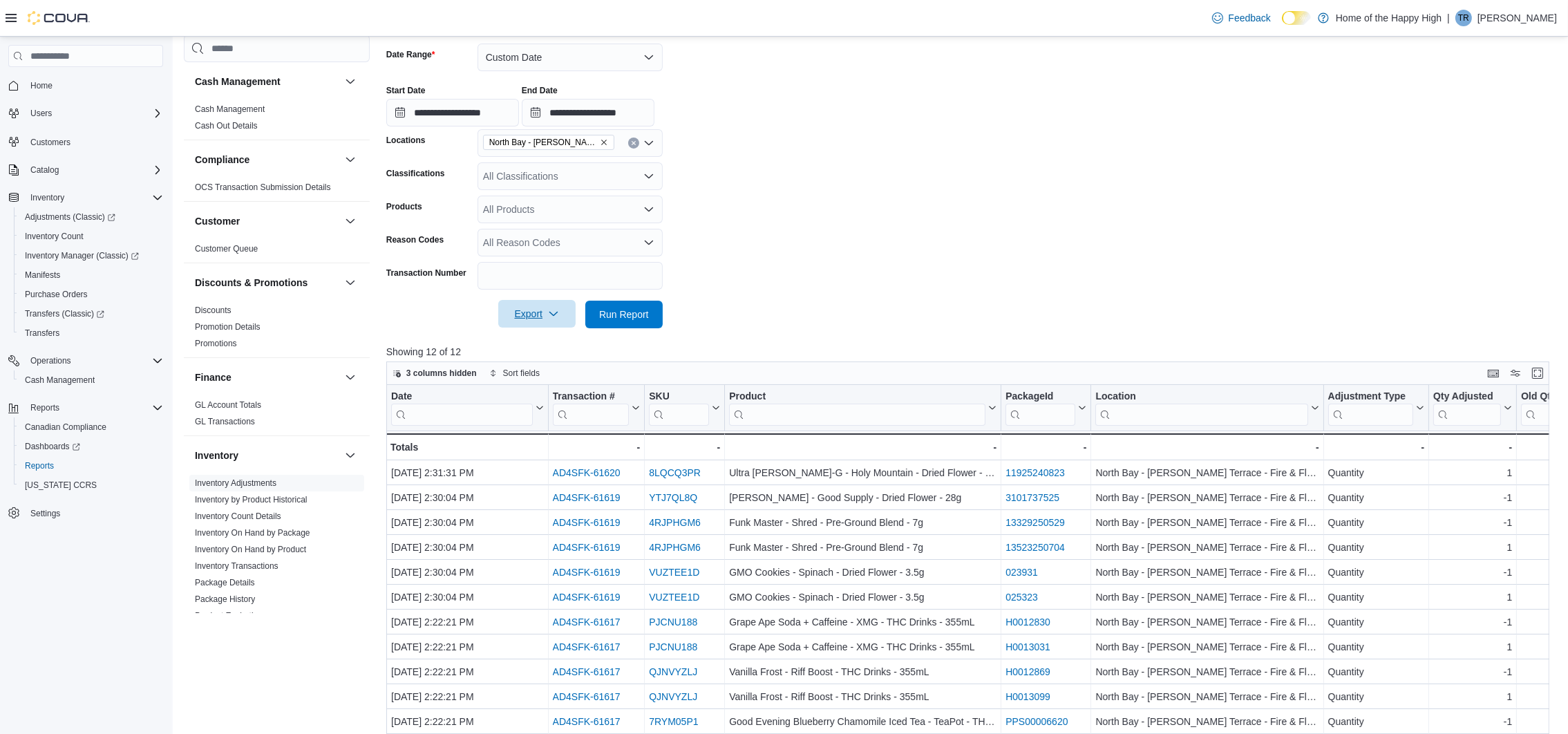
click at [550, 309] on span "Export" at bounding box center [537, 314] width 61 height 28
drag, startPoint x: 564, startPoint y: 351, endPoint x: 559, endPoint y: 343, distance: 9.4
click at [560, 343] on button "Export to Excel" at bounding box center [539, 343] width 78 height 28
